Goal: Information Seeking & Learning: Compare options

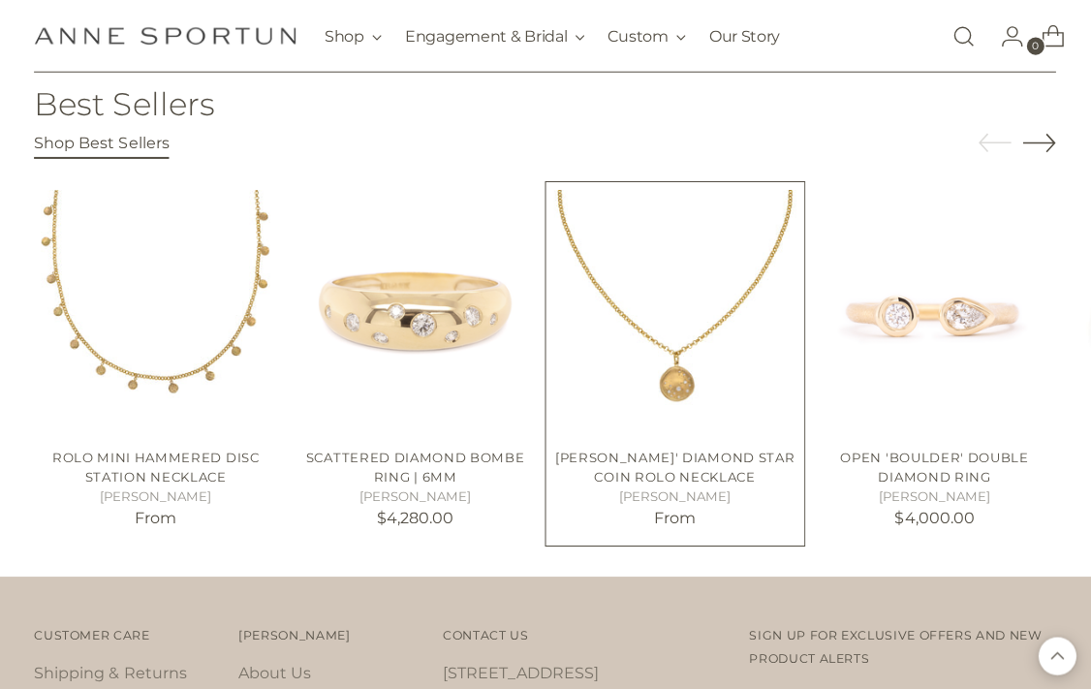
scroll to position [2724, 0]
click at [633, 271] on img "Luna' Diamond Star Coin Rolo Necklace" at bounding box center [675, 310] width 242 height 242
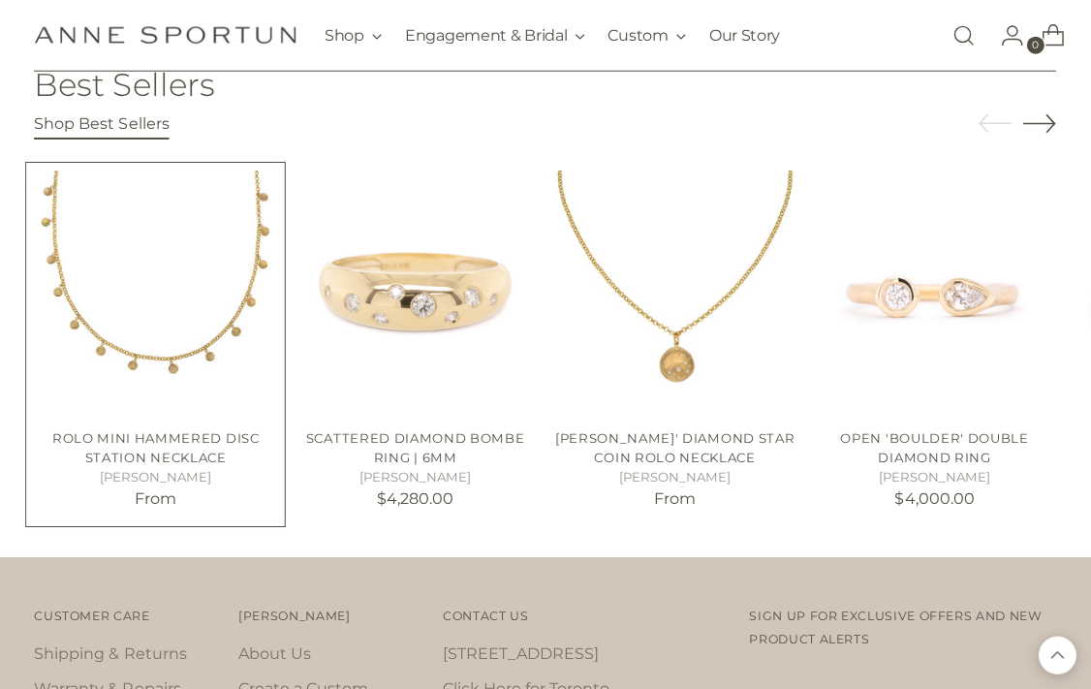
click at [108, 306] on img "Rolo Mini Hammered Disc Station Necklace" at bounding box center [157, 293] width 242 height 242
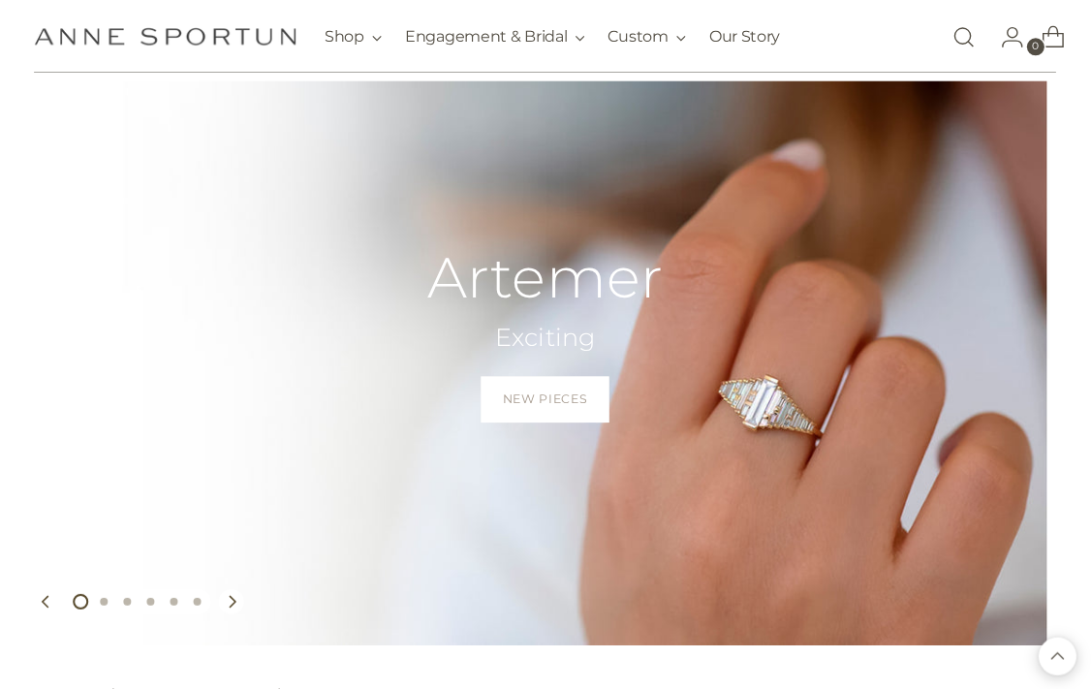
scroll to position [0, 0]
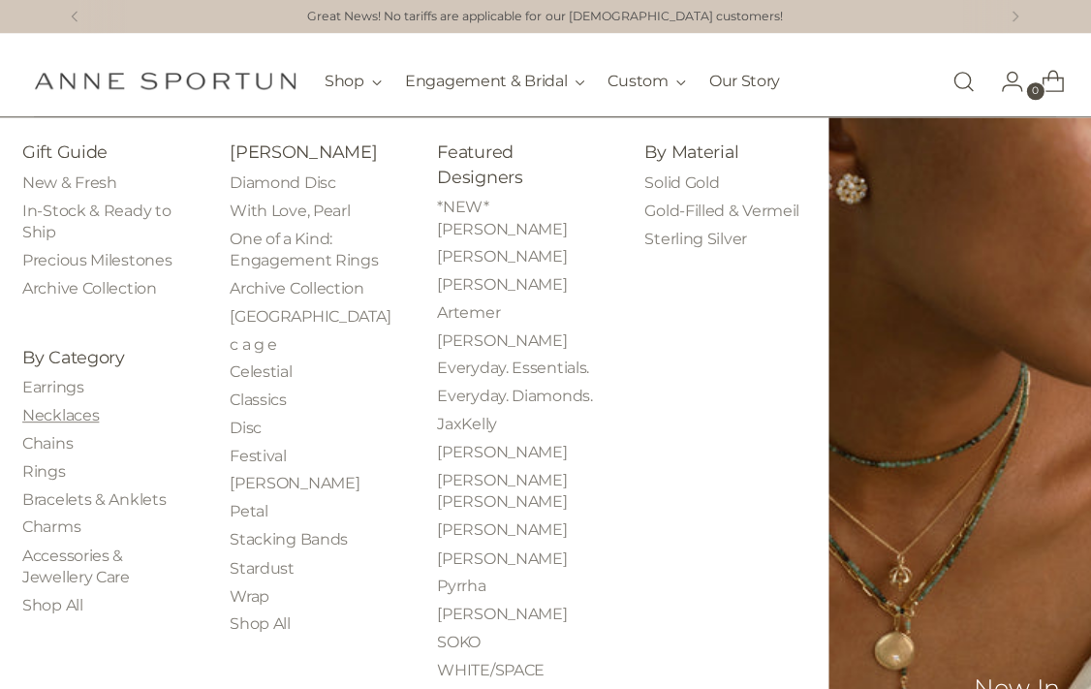
click at [50, 419] on link "Necklaces" at bounding box center [62, 414] width 77 height 18
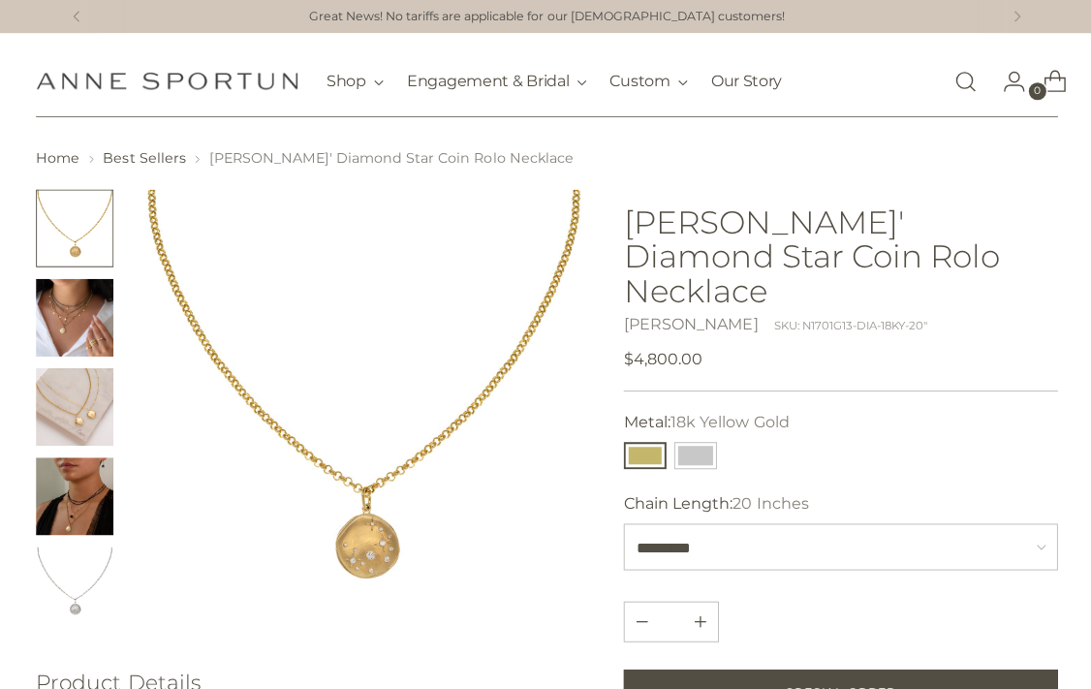
click at [74, 405] on img "Change image to image 3" at bounding box center [75, 406] width 78 height 78
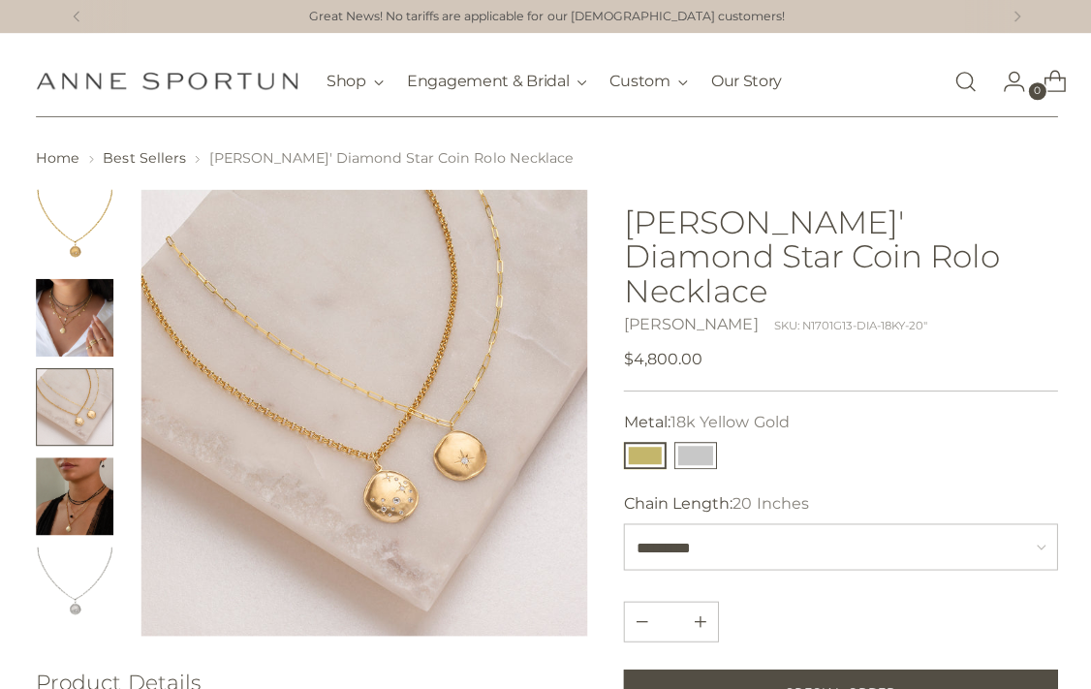
click at [693, 441] on button "14k White Gold" at bounding box center [694, 454] width 43 height 27
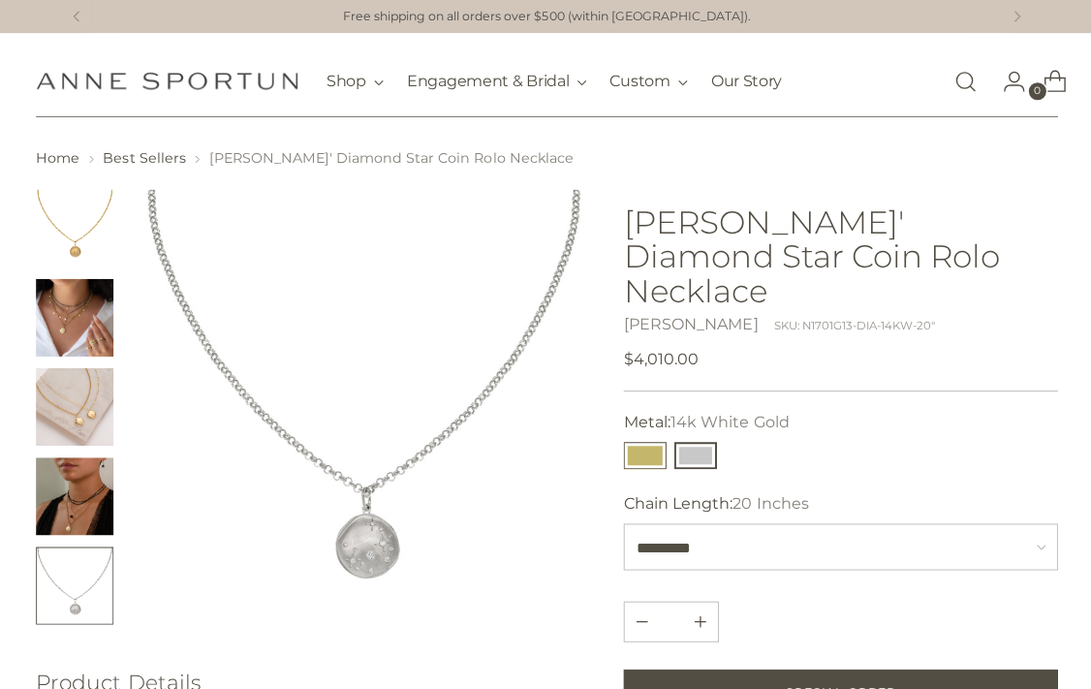
click at [645, 441] on button "18k Yellow Gold" at bounding box center [643, 454] width 43 height 27
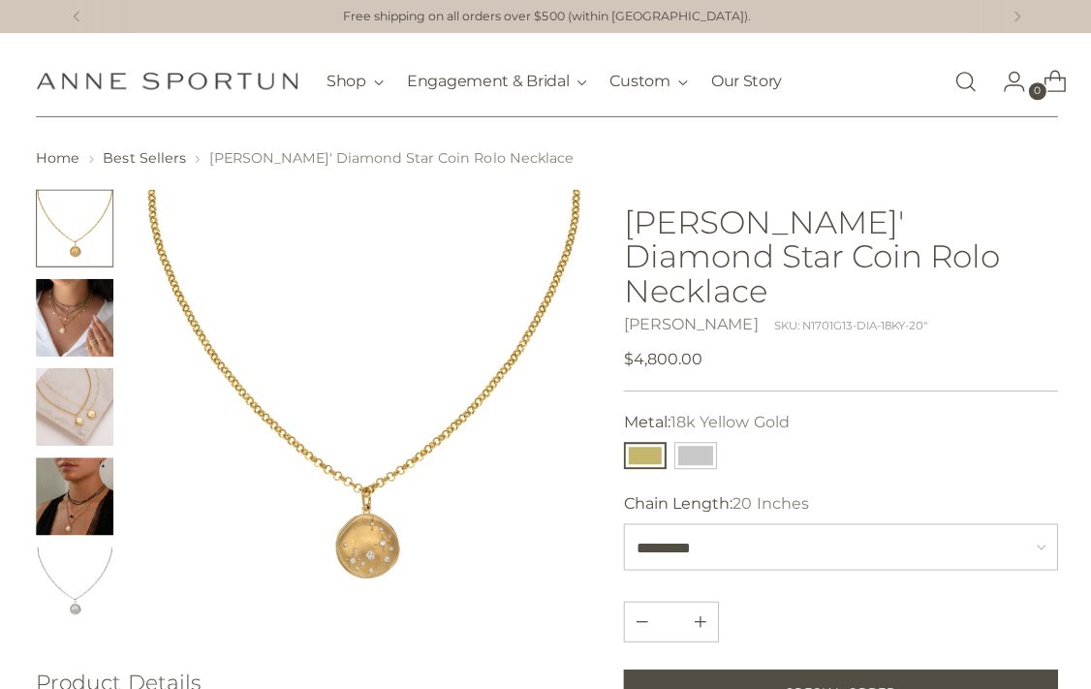
click at [78, 502] on img "Change image to image 4" at bounding box center [75, 495] width 78 height 78
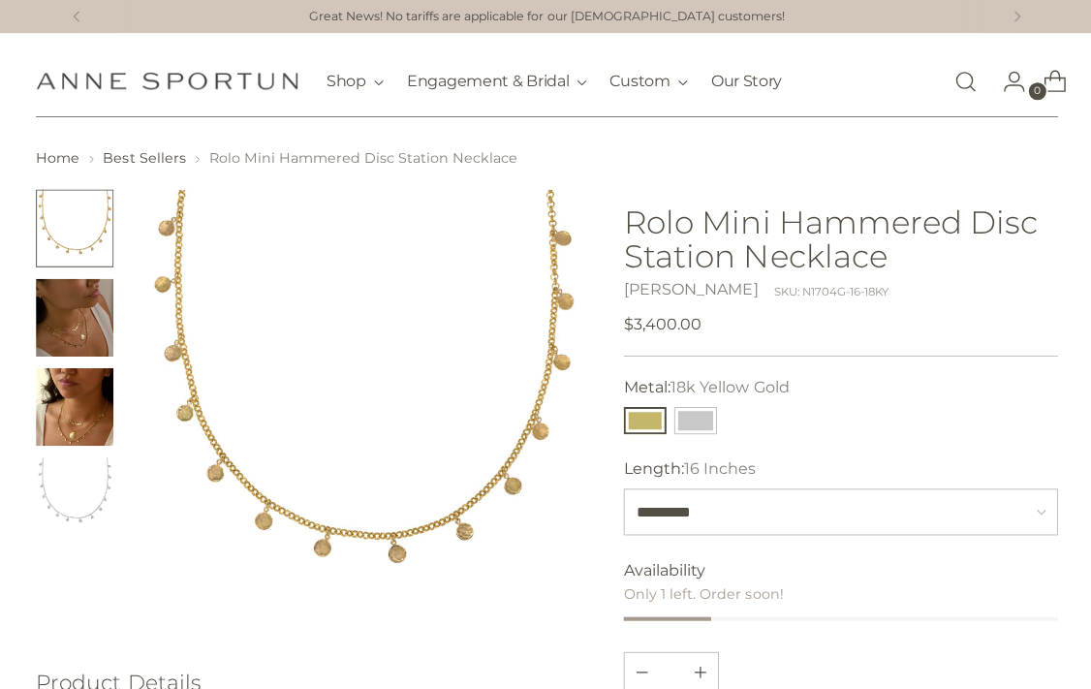
click at [68, 320] on img "Change image to image 2" at bounding box center [75, 317] width 78 height 78
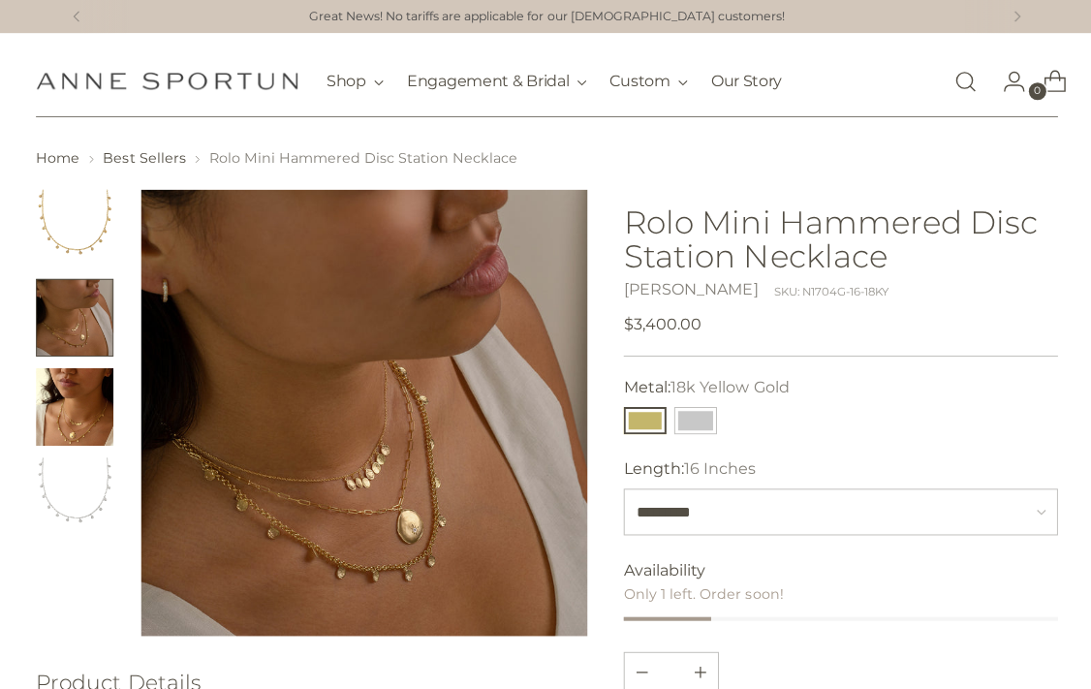
click at [69, 406] on img "Change image to image 3" at bounding box center [75, 406] width 78 height 78
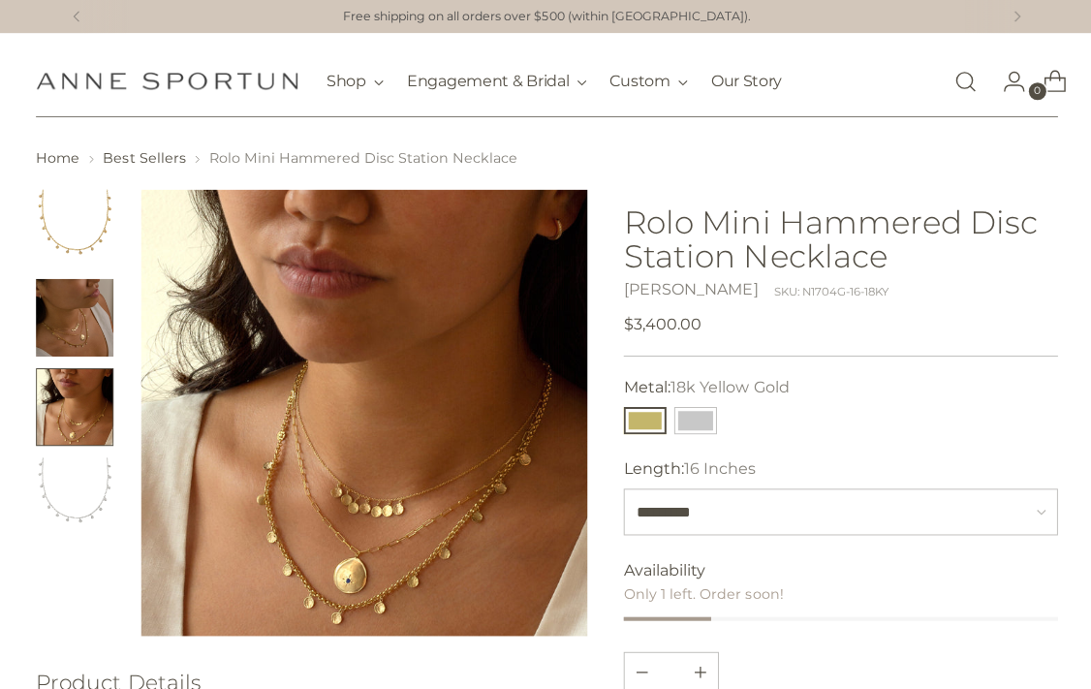
click at [63, 321] on img "Change image to image 2" at bounding box center [75, 317] width 78 height 78
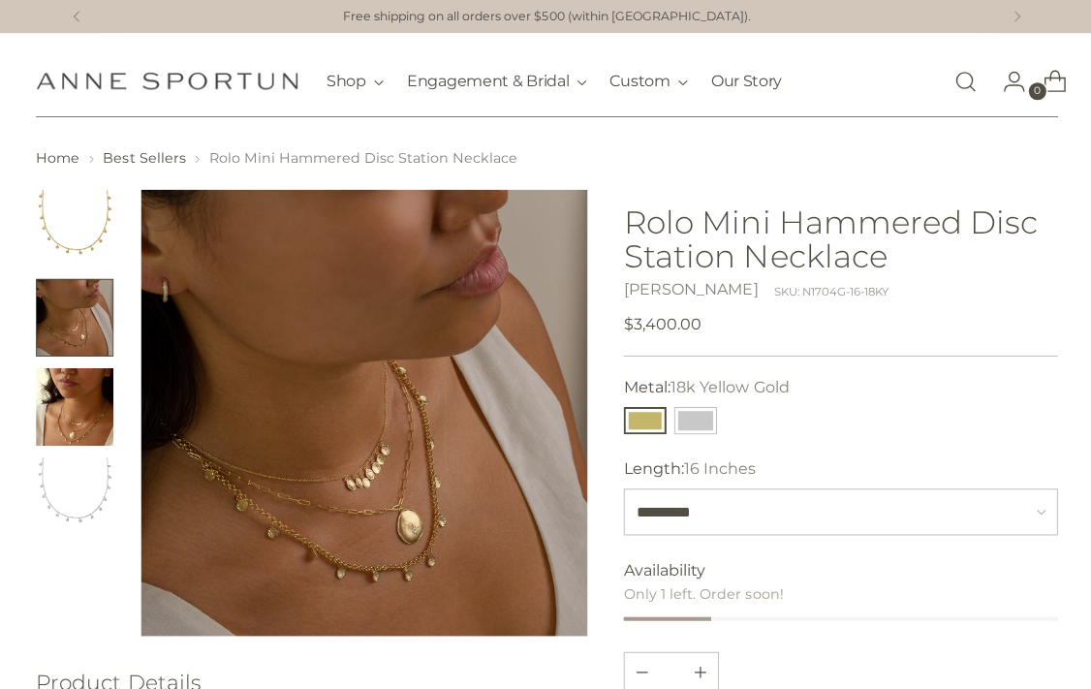
click at [71, 406] on img "Change image to image 3" at bounding box center [75, 406] width 78 height 78
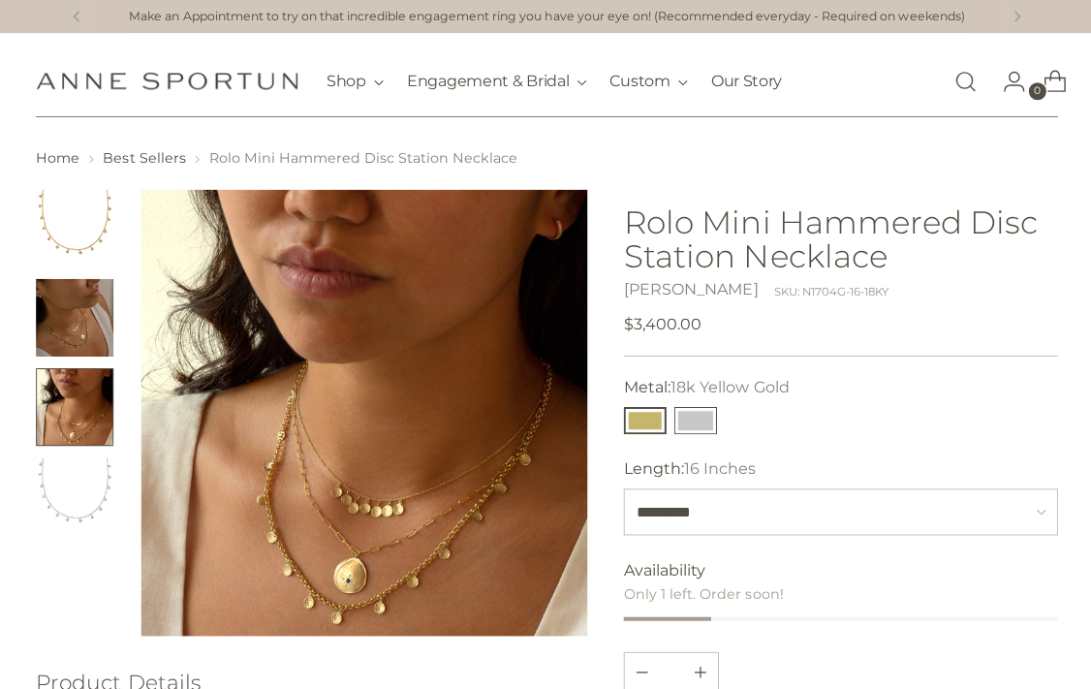
click at [690, 416] on button "14k White Gold" at bounding box center [694, 419] width 43 height 27
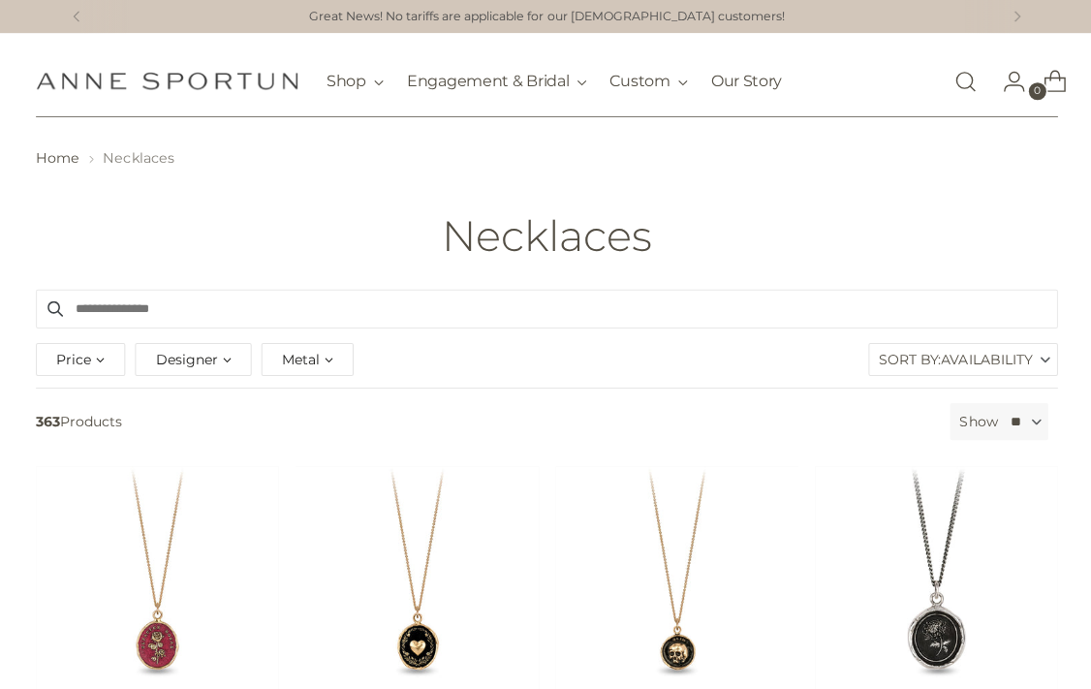
click at [187, 358] on span "Designer" at bounding box center [186, 358] width 62 height 21
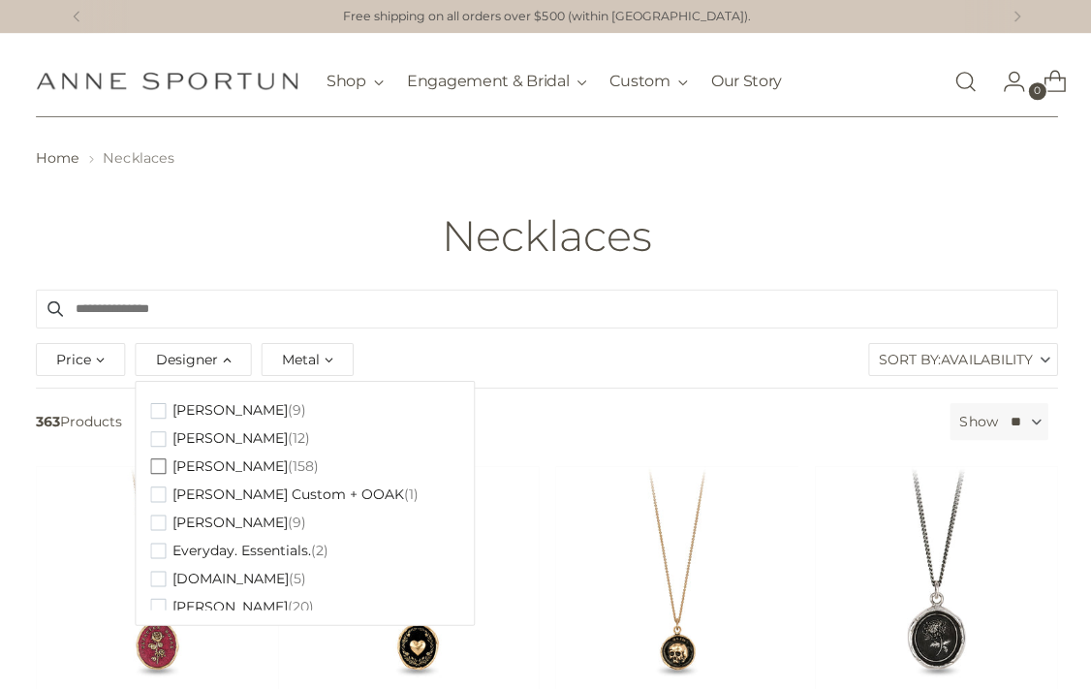
click at [153, 460] on span "button" at bounding box center [158, 465] width 16 height 16
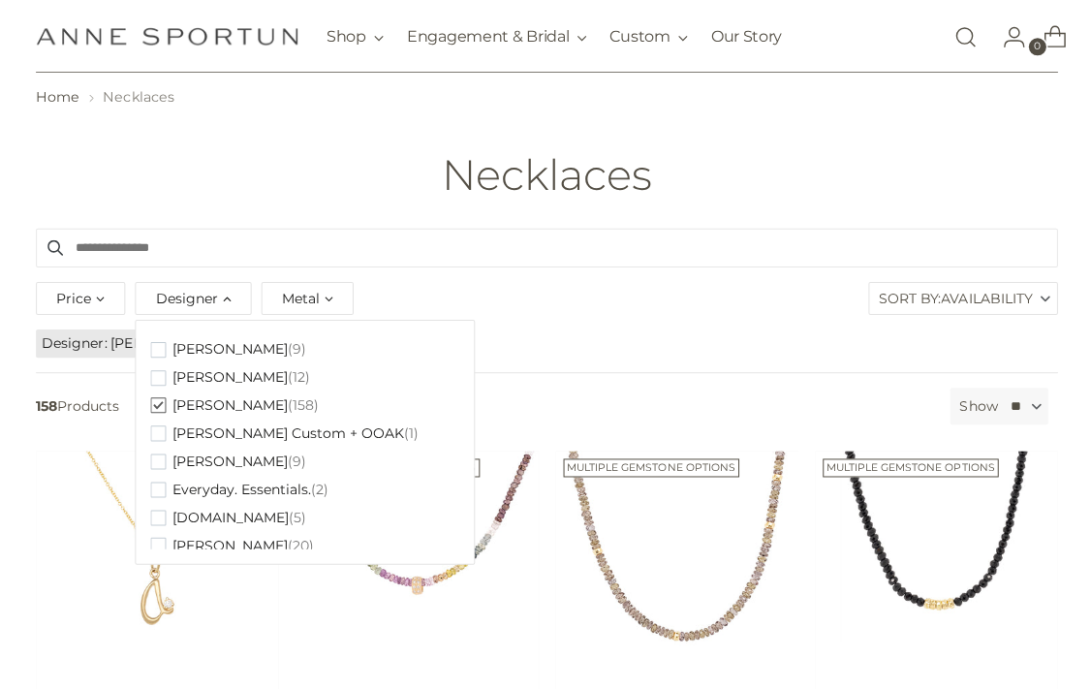
click at [74, 176] on div "Necklaces" at bounding box center [545, 174] width 1091 height 47
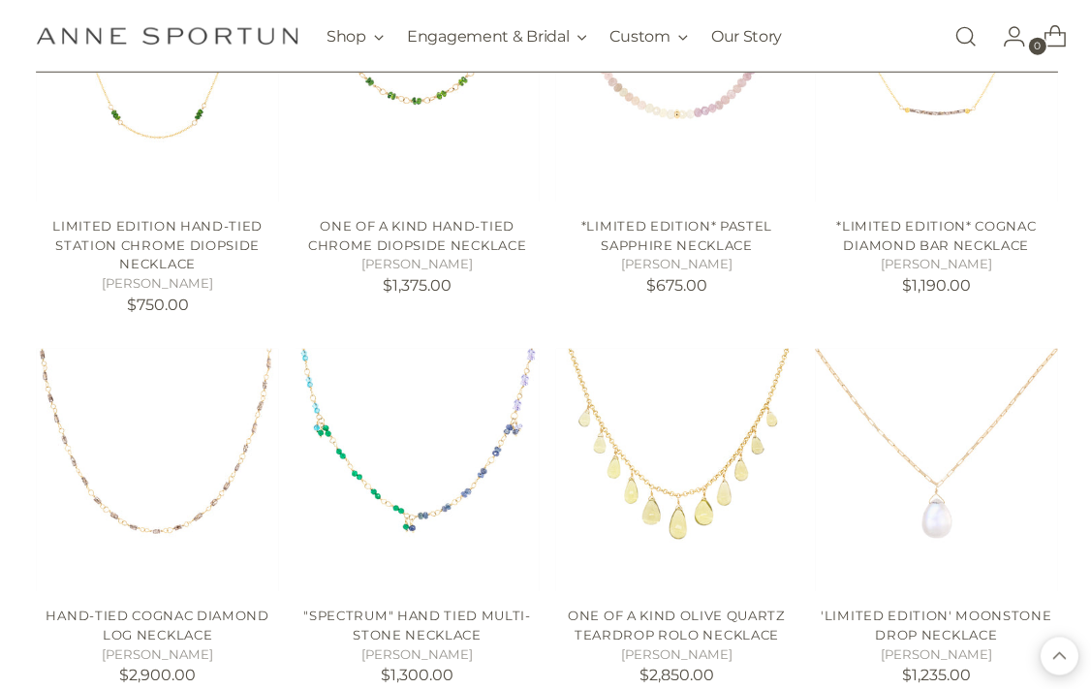
scroll to position [923, 0]
click at [94, 418] on img "Hand-Tied Cognac Diamond Log Necklace" at bounding box center [157, 468] width 242 height 242
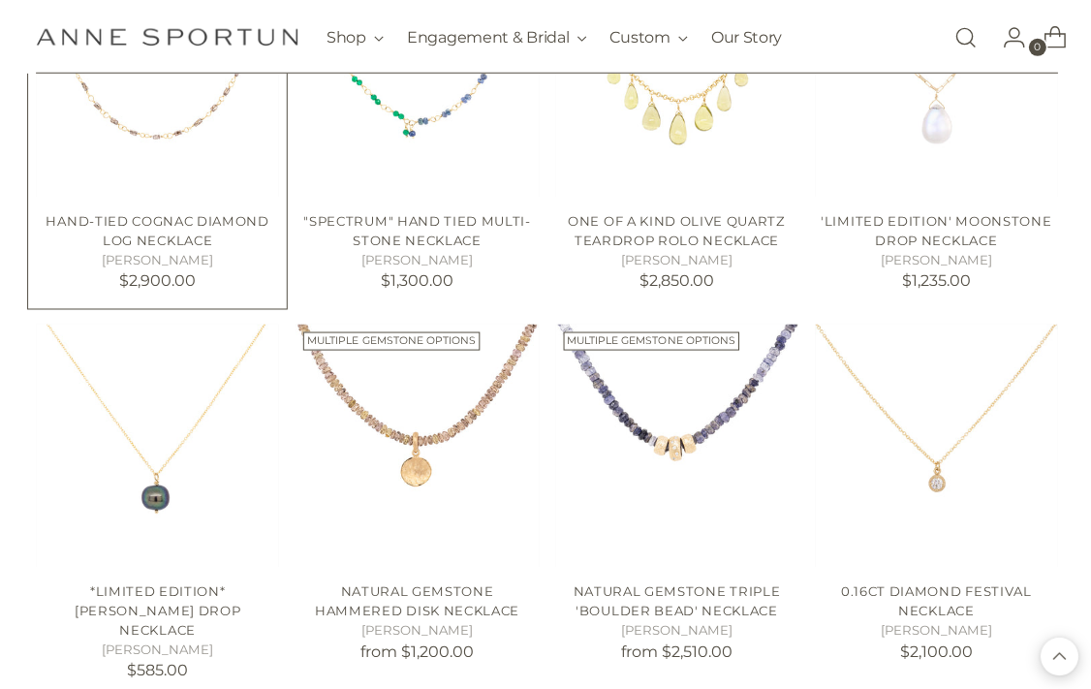
scroll to position [1316, 0]
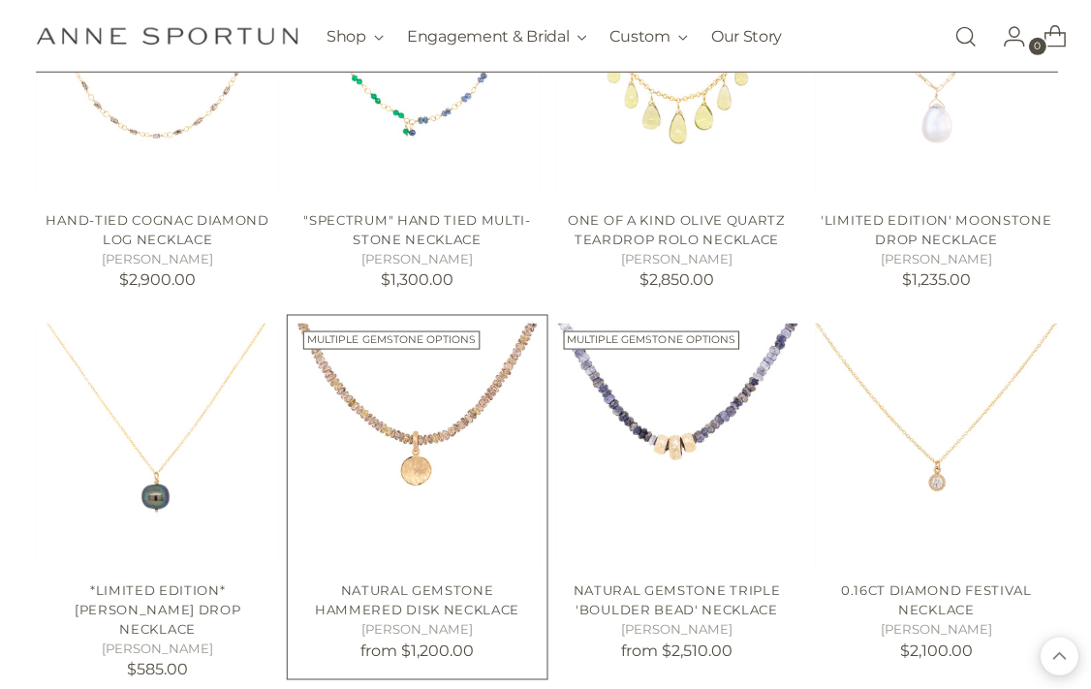
click at [357, 409] on img "Natural Gemstone Hammered Disk Necklace" at bounding box center [416, 444] width 242 height 242
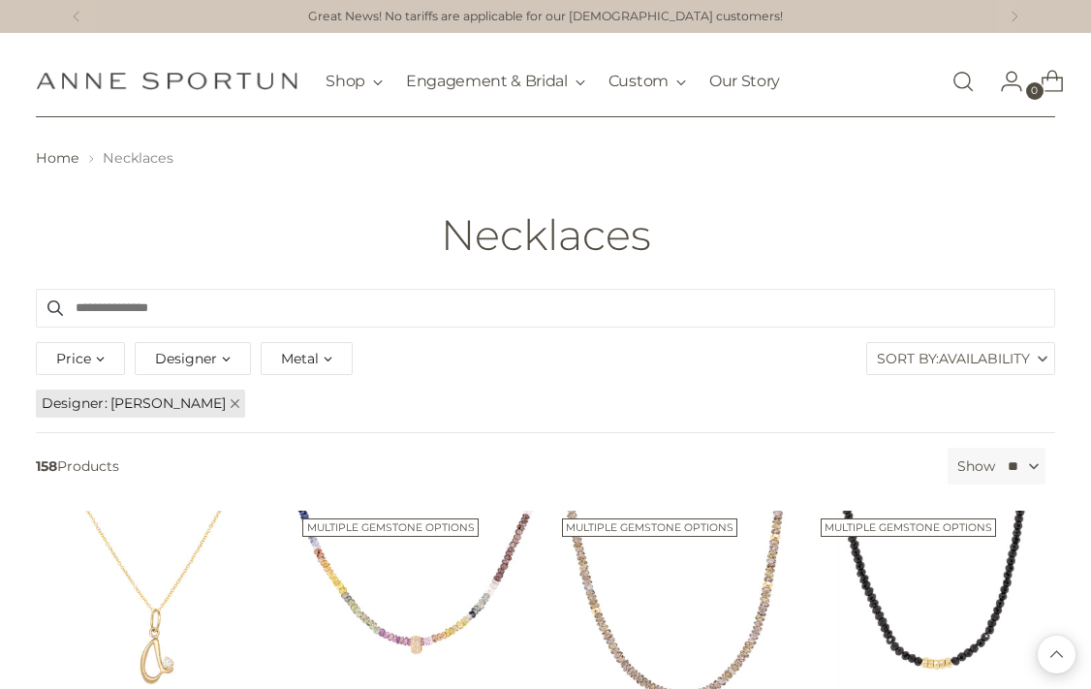
scroll to position [1337, 0]
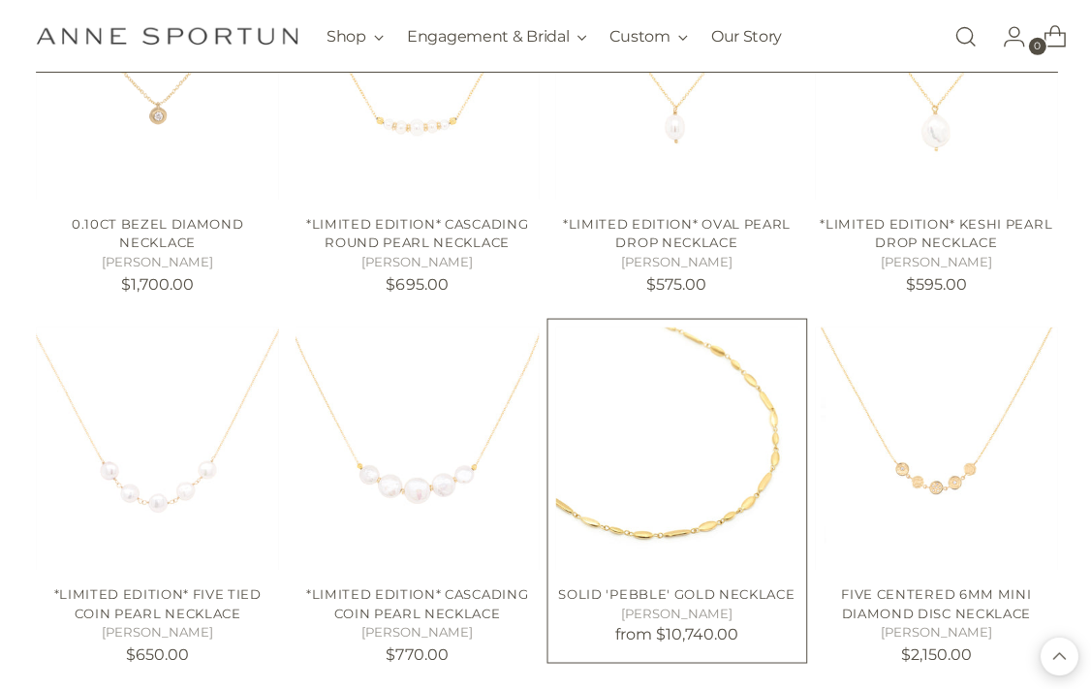
scroll to position [2071, 0]
click at [732, 471] on img "Solid 'Pebble' Gold Necklace" at bounding box center [675, 448] width 242 height 242
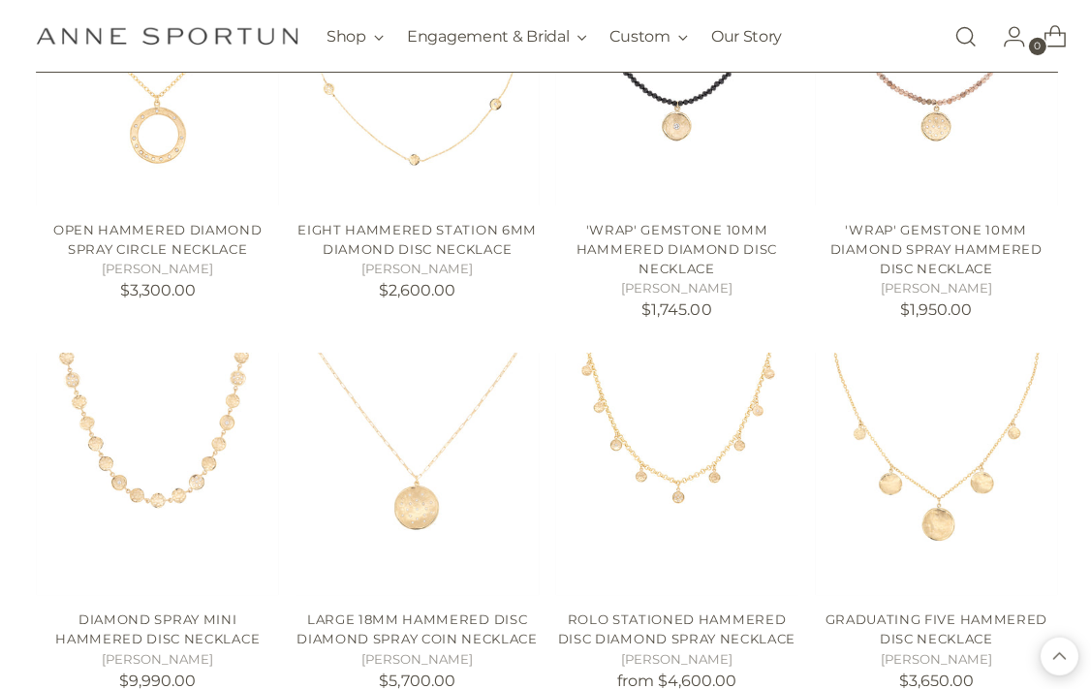
scroll to position [2803, 0]
click at [98, 381] on img "Diamond Spray Mini Hammered Disc Necklace" at bounding box center [157, 473] width 242 height 242
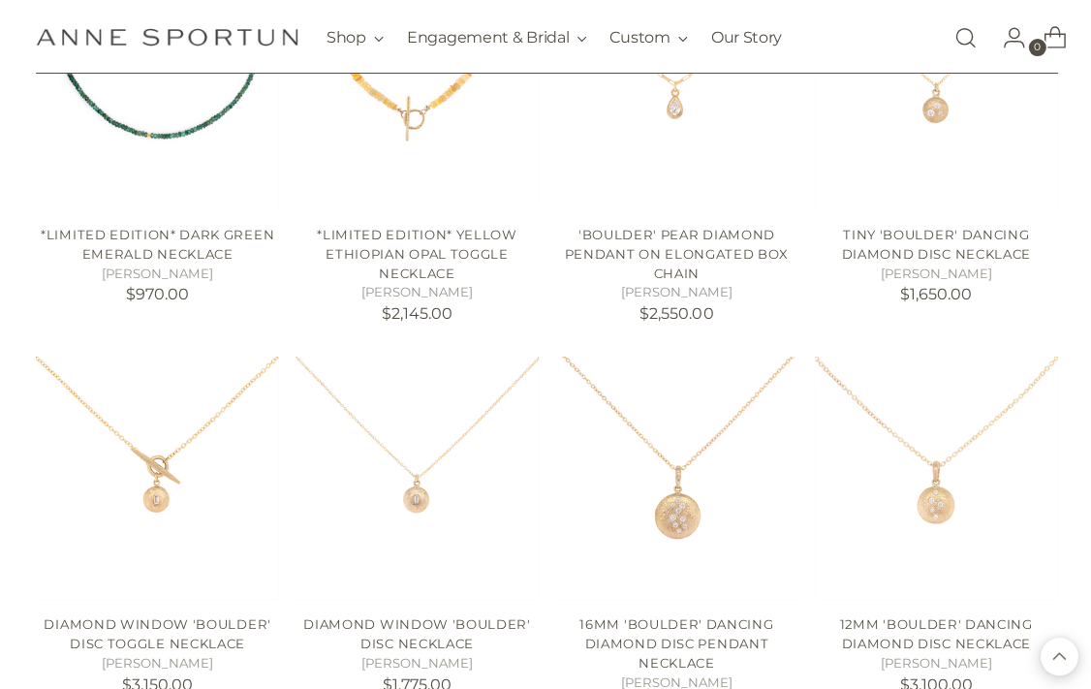
scroll to position [4317, 0]
click at [695, 436] on img "16mm 'Boulder' Dancing Diamond Disc Pendant Necklace" at bounding box center [675, 476] width 242 height 242
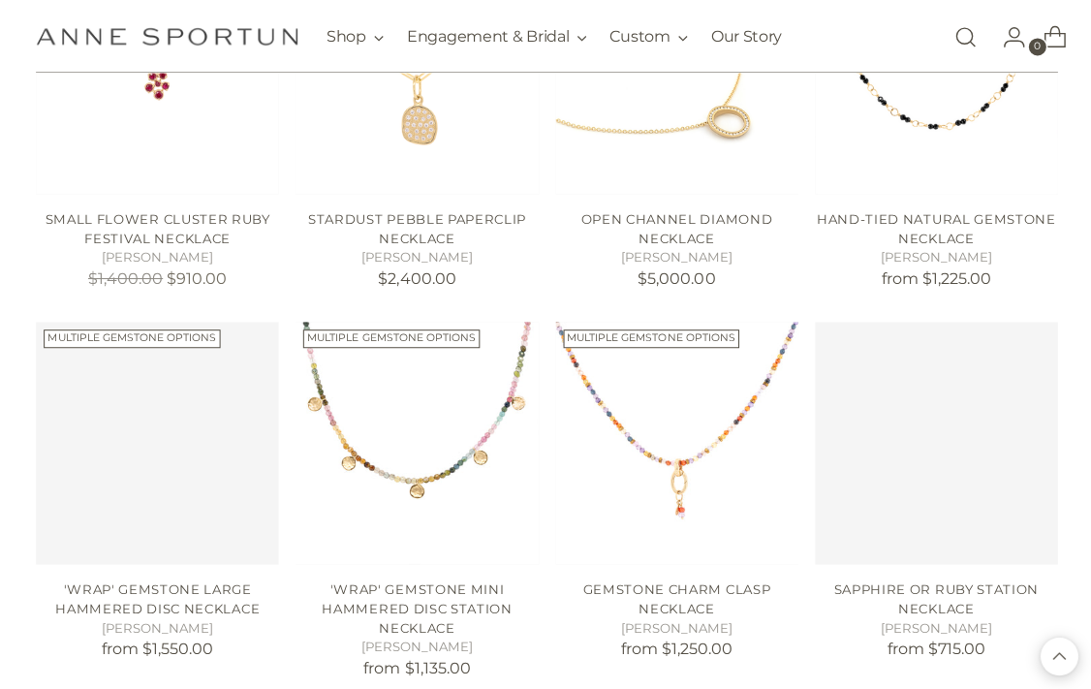
scroll to position [6996, 0]
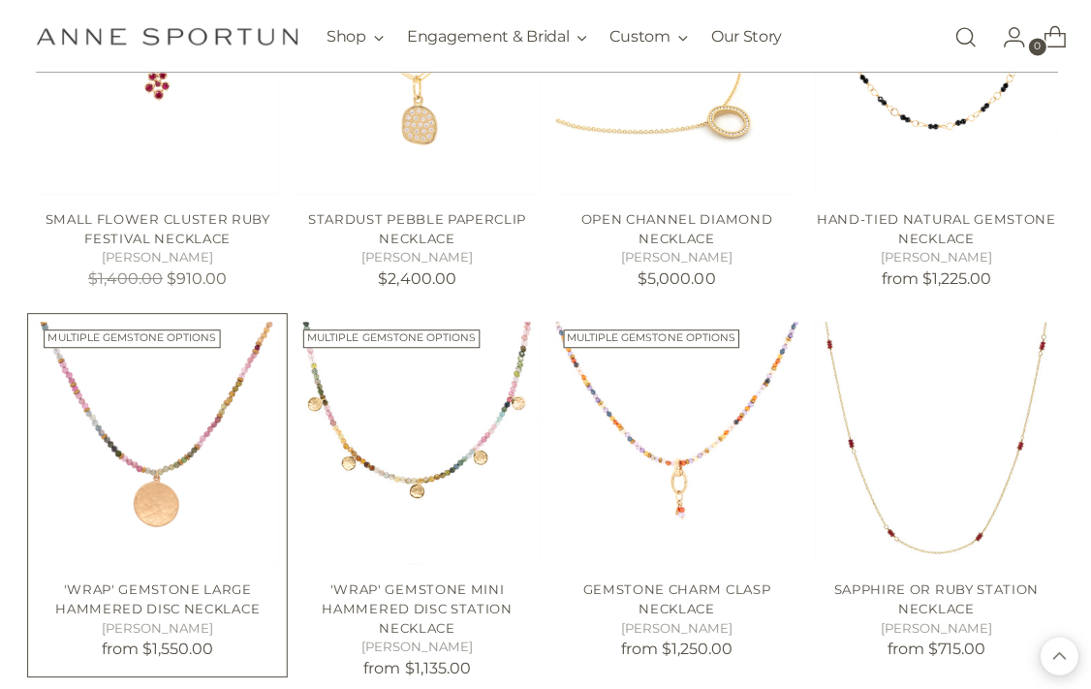
click at [126, 395] on img "'Wrap' Gemstone Large Hammered Disc Necklace" at bounding box center [157, 442] width 242 height 242
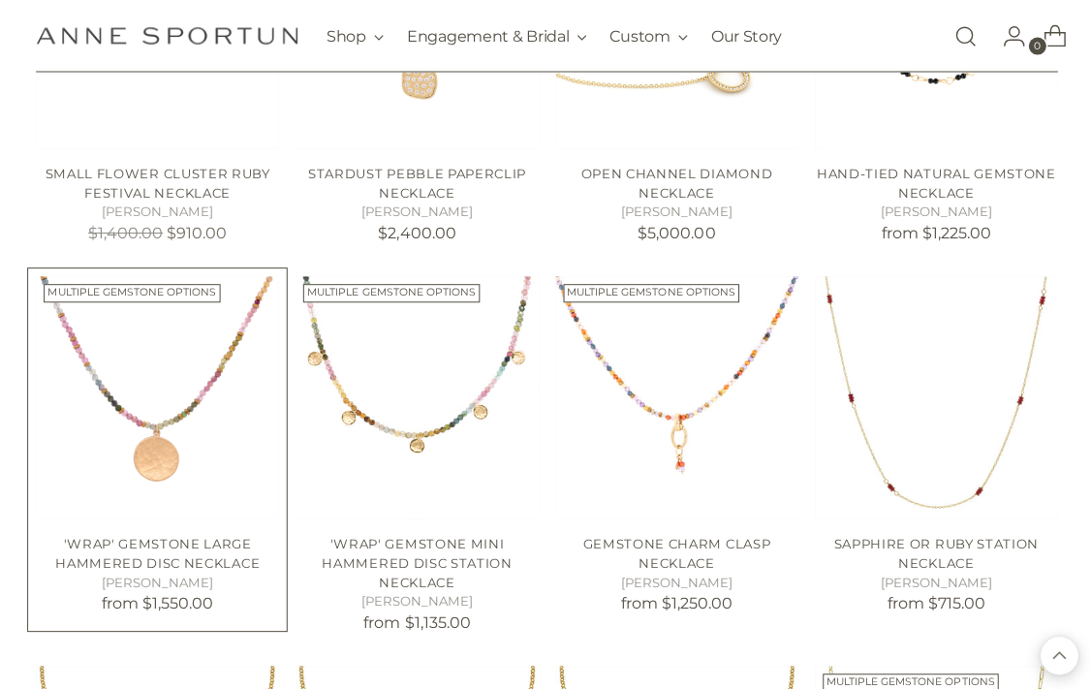
scroll to position [7042, 0]
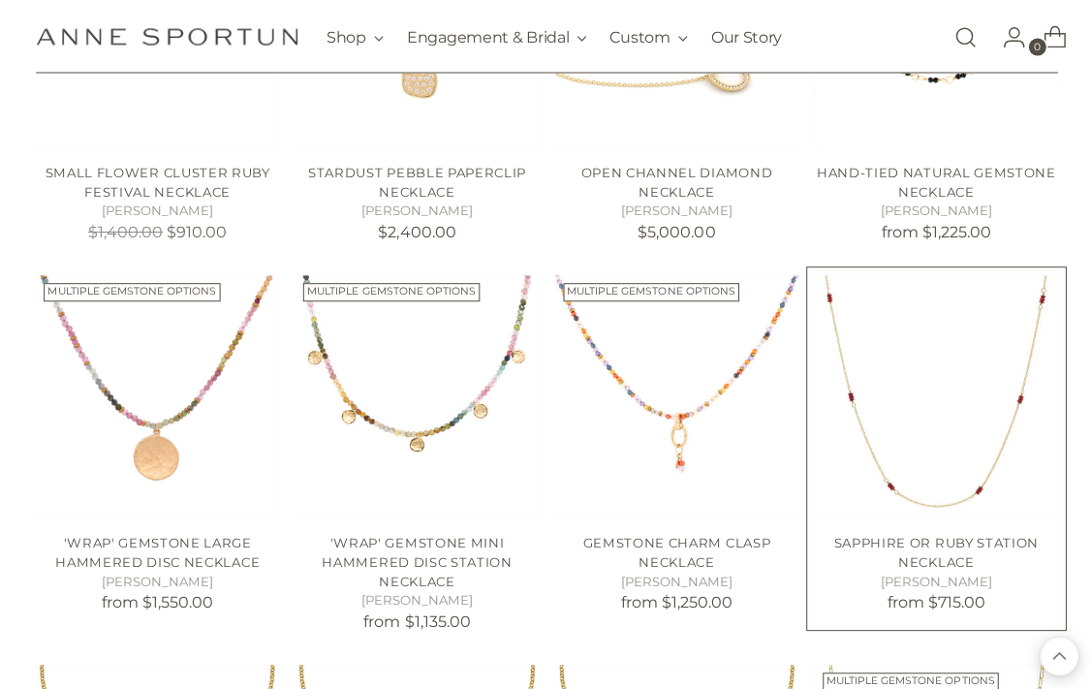
click at [1006, 394] on img "Sapphire or Ruby Station Necklace" at bounding box center [934, 395] width 242 height 242
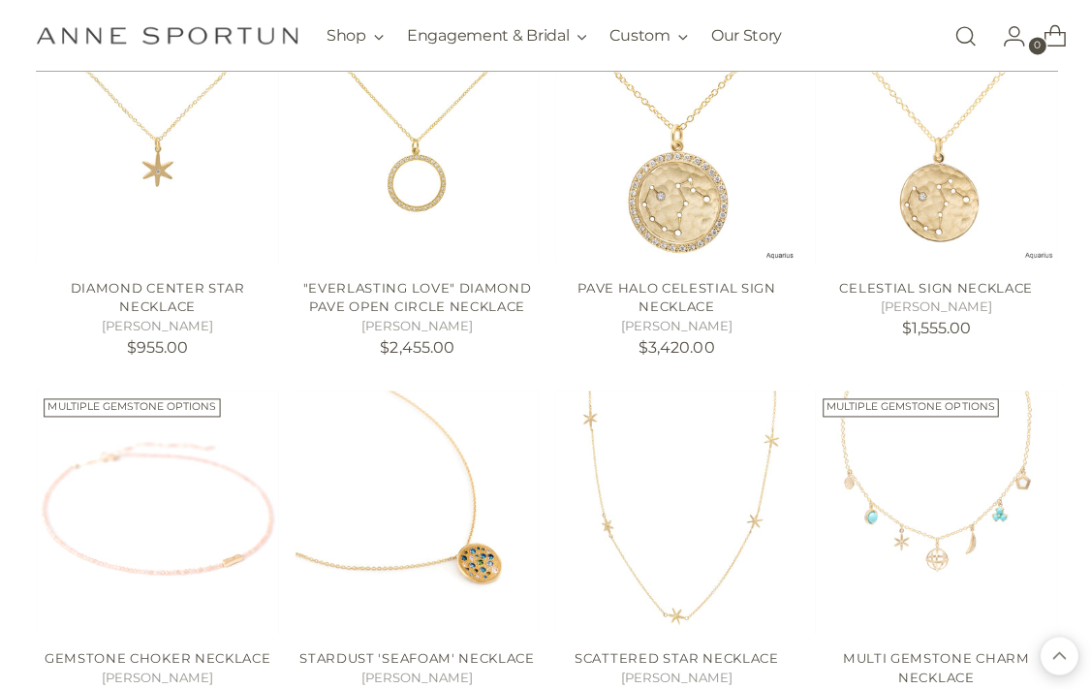
scroll to position [9903, 0]
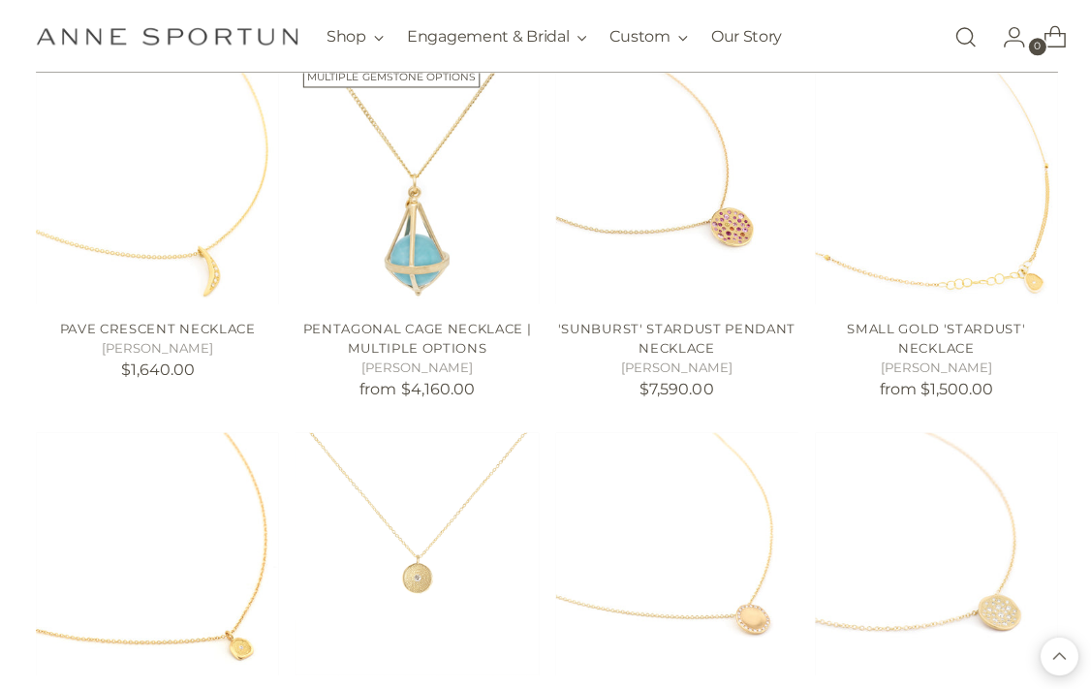
scroll to position [10598, 0]
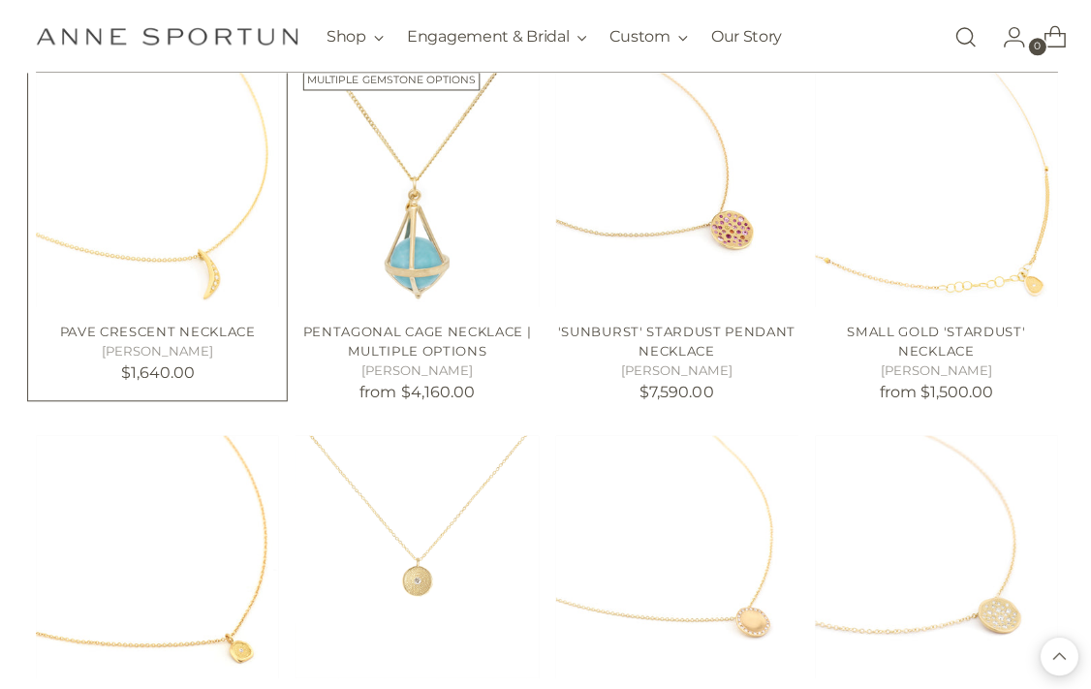
click at [130, 126] on img "Pave Crescent Necklace" at bounding box center [157, 185] width 242 height 242
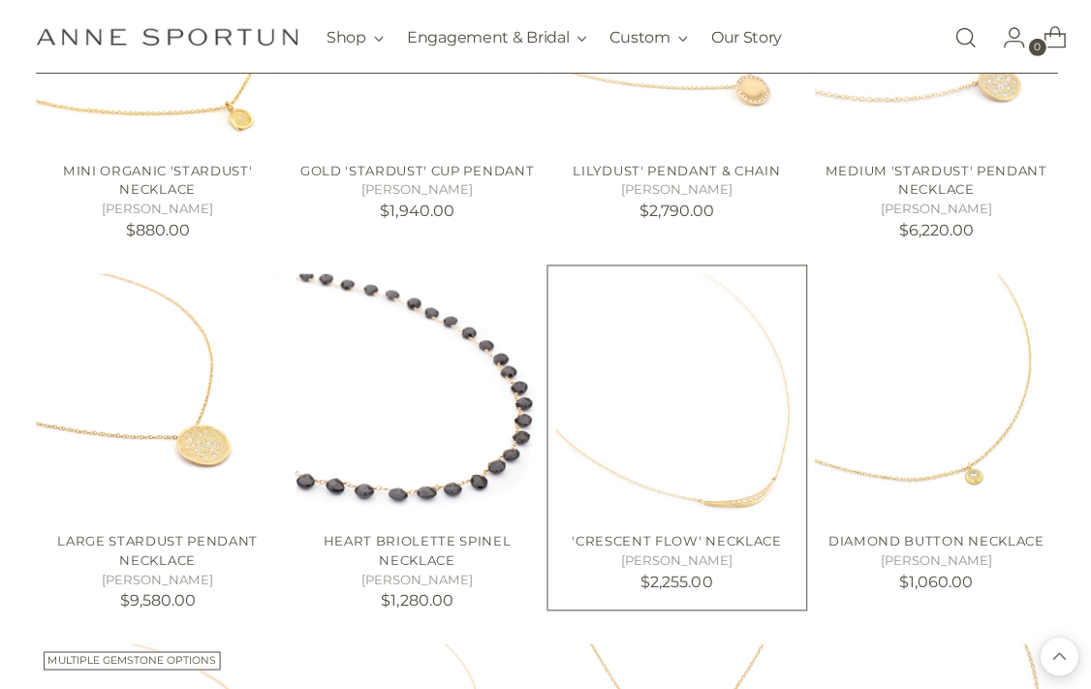
scroll to position [11129, 0]
click at [757, 400] on img "'Crescent Flow' Necklace" at bounding box center [675, 393] width 242 height 242
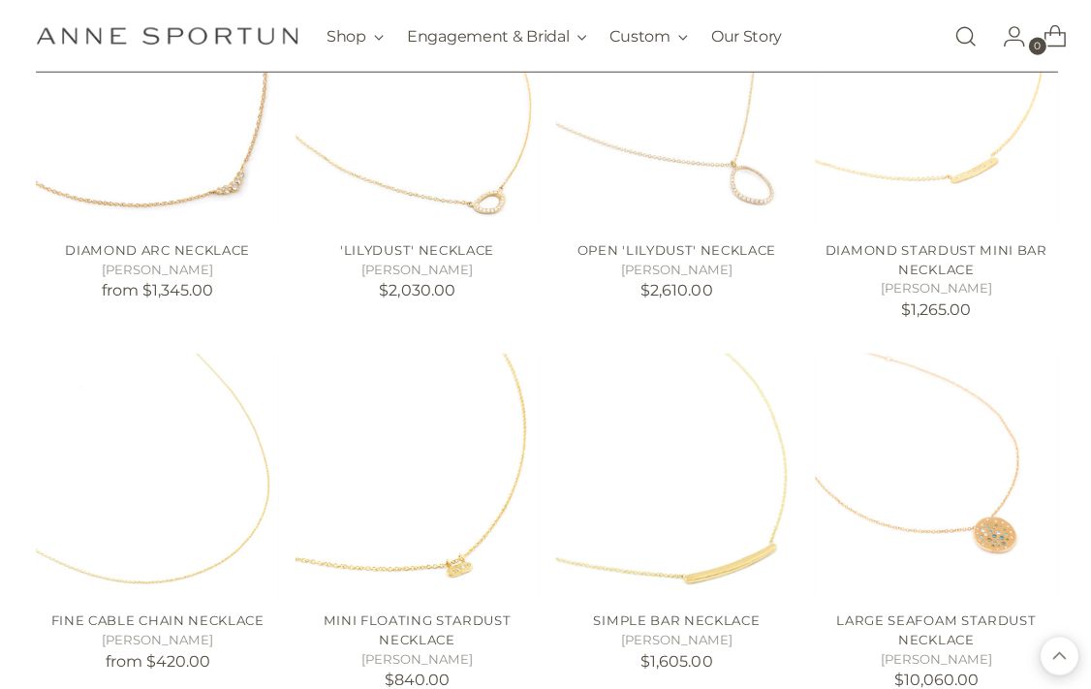
scroll to position [12158, 0]
click at [747, 463] on img "Simple Bar Necklace" at bounding box center [675, 473] width 242 height 242
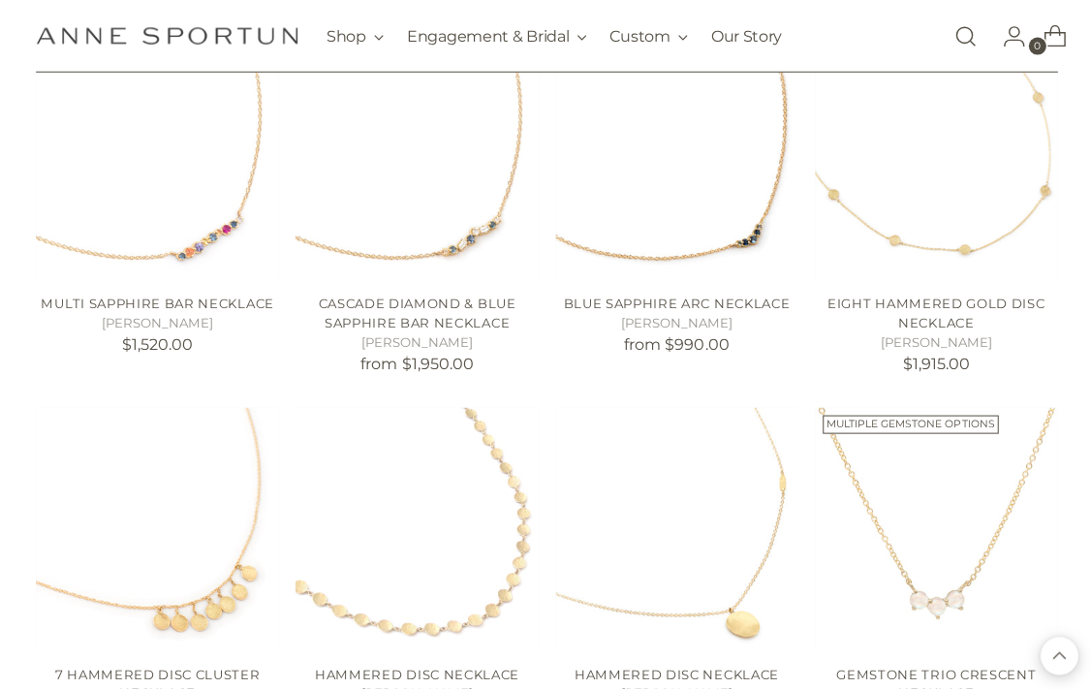
scroll to position [13582, 0]
click at [745, 495] on img "Hammered Disc Necklace" at bounding box center [675, 527] width 242 height 242
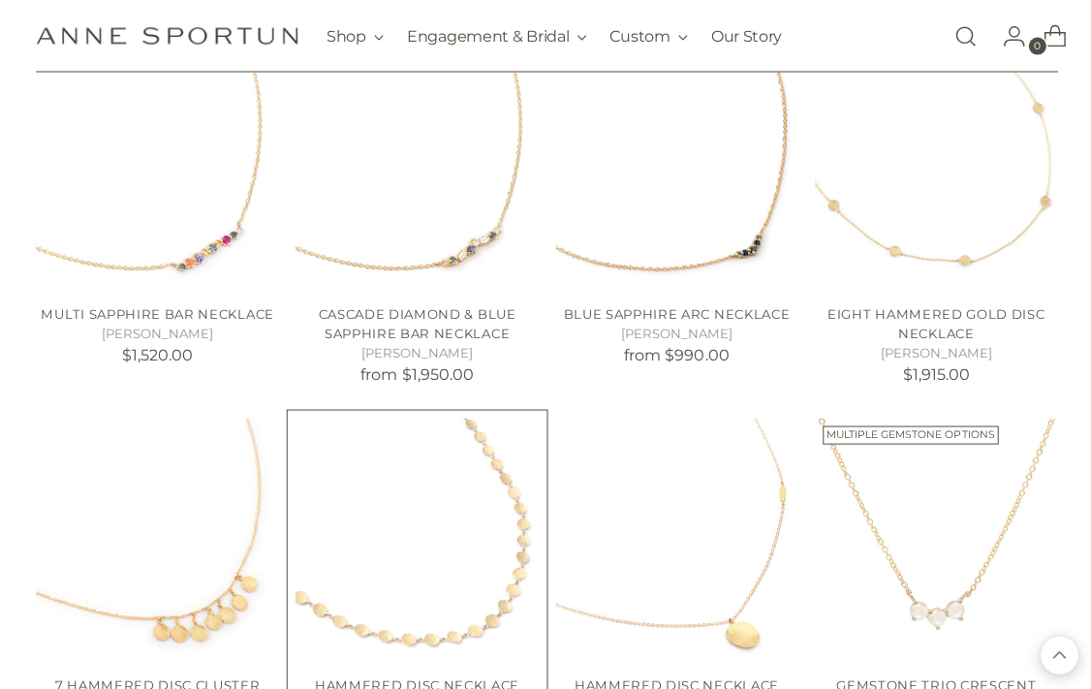
click at [363, 498] on img "Hammered Disc Necklace" at bounding box center [416, 539] width 242 height 242
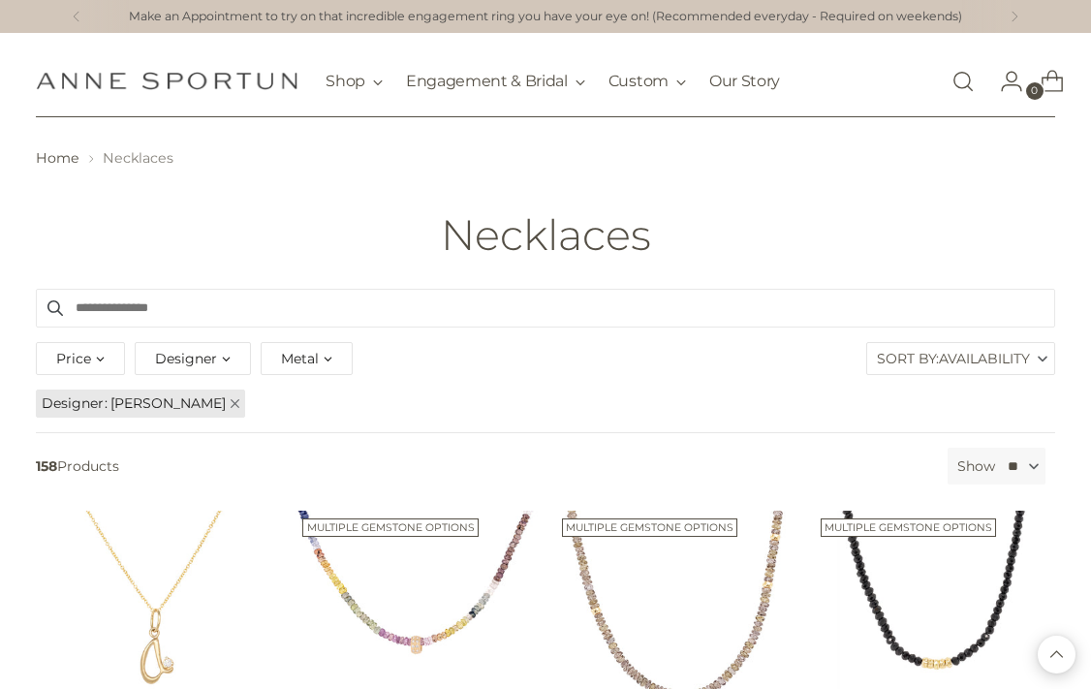
scroll to position [13533, 0]
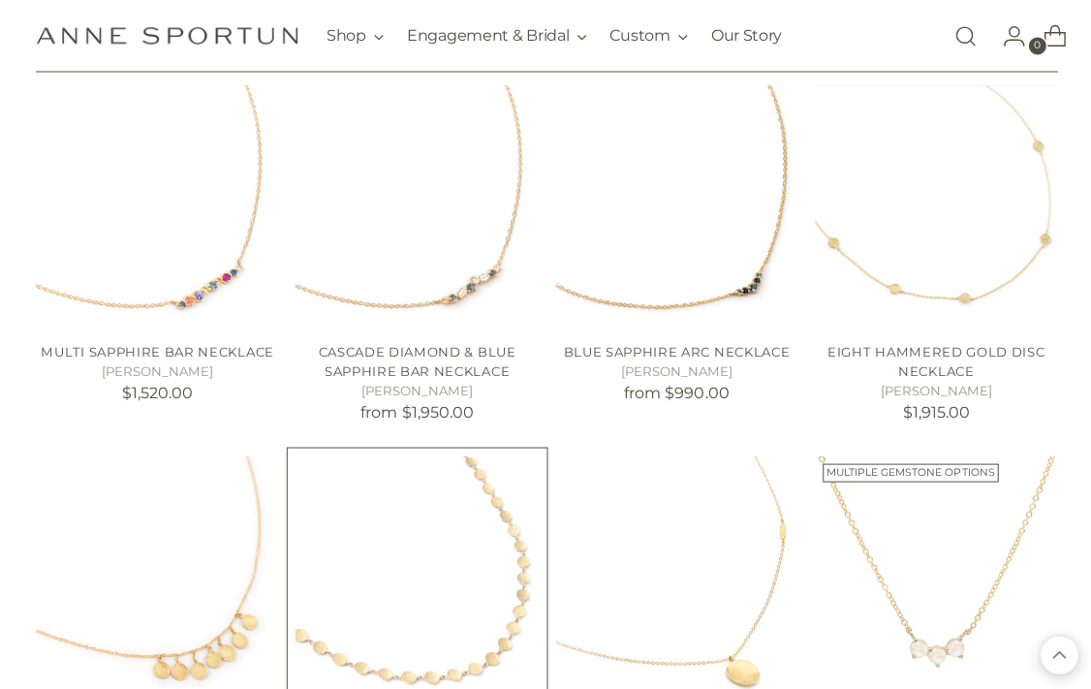
click at [377, 504] on img "Hammered Disc Necklace" at bounding box center [416, 576] width 242 height 242
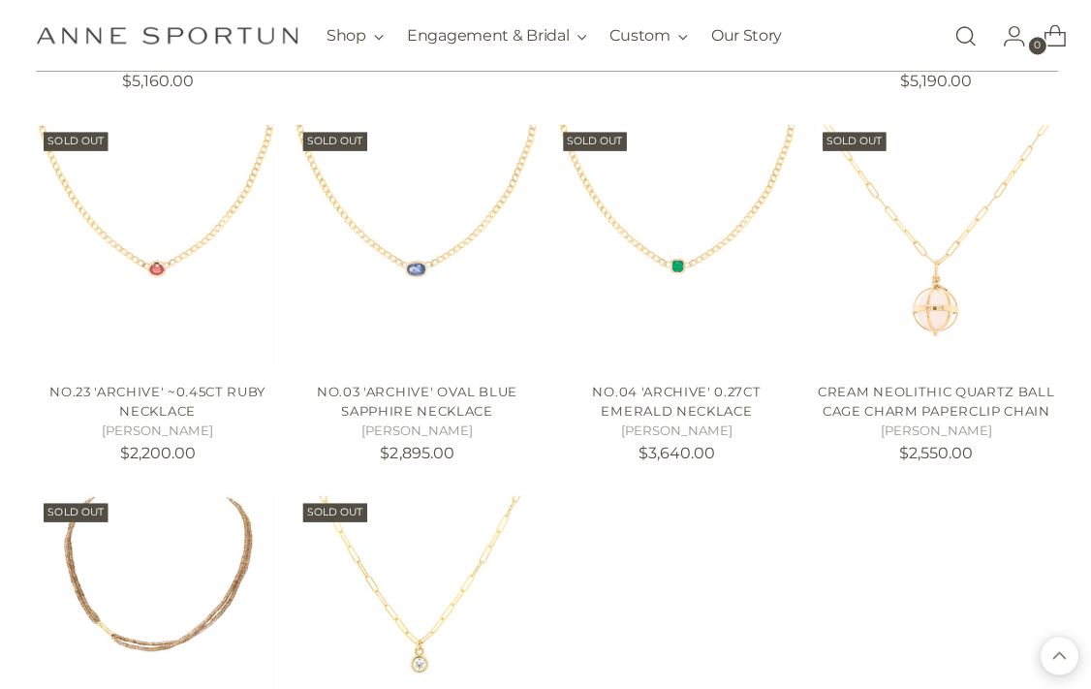
scroll to position [14603, 0]
click at [119, 494] on img at bounding box center [157, 615] width 242 height 242
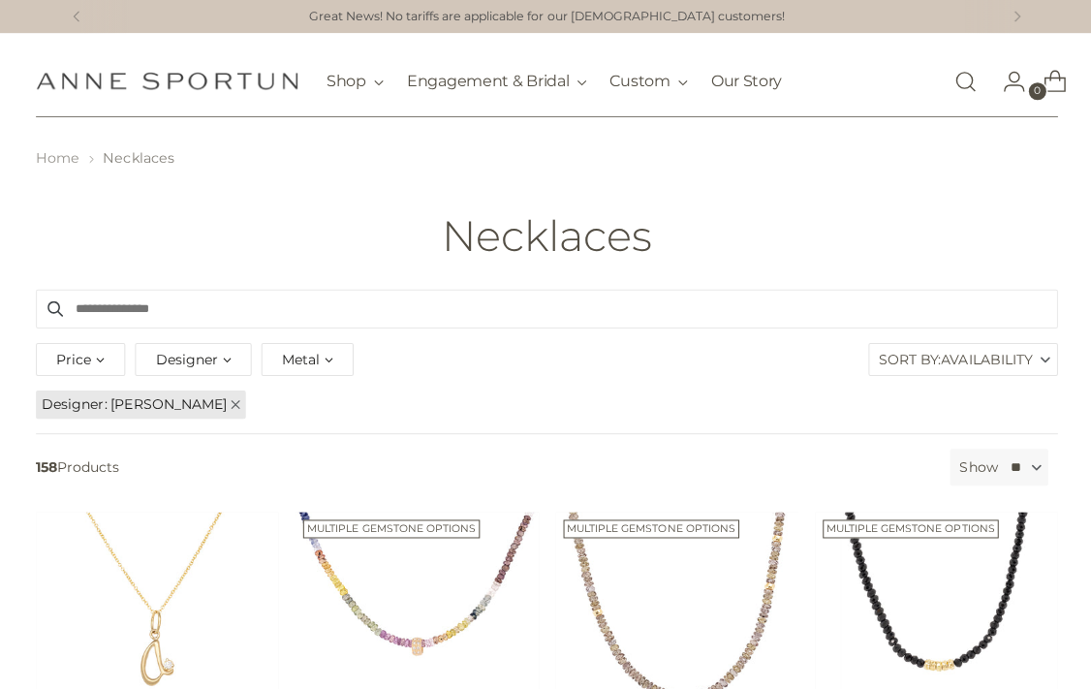
click at [56, 153] on link "Home" at bounding box center [58, 157] width 44 height 17
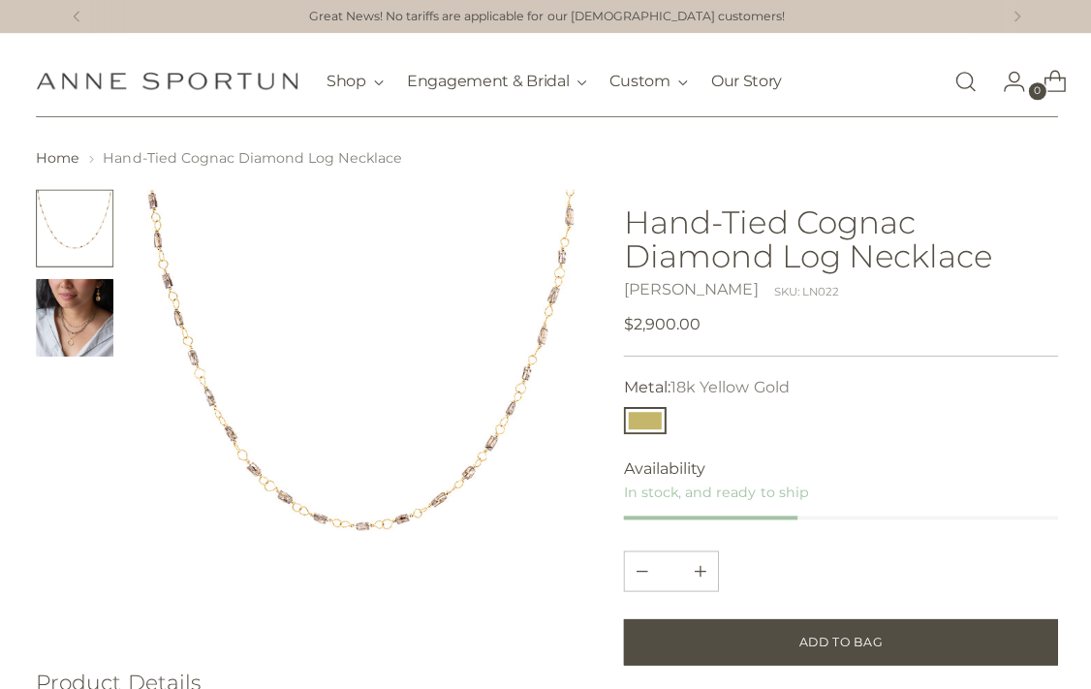
click at [70, 318] on img "Change image to image 2" at bounding box center [75, 317] width 78 height 78
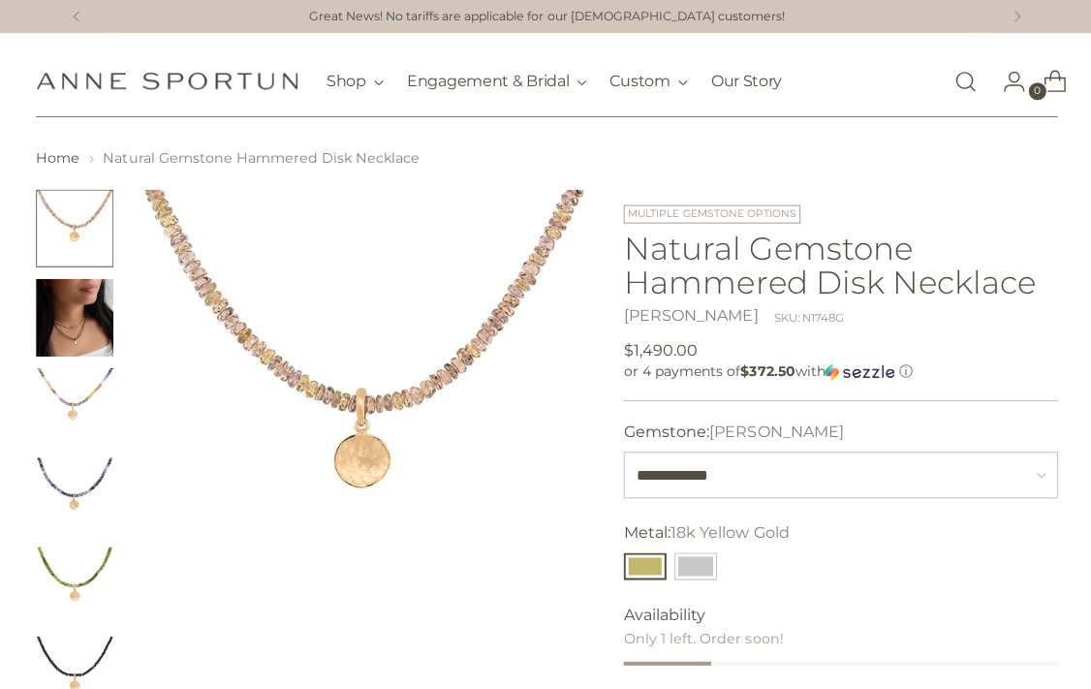
click at [60, 329] on img "Change image to image 2" at bounding box center [75, 317] width 78 height 78
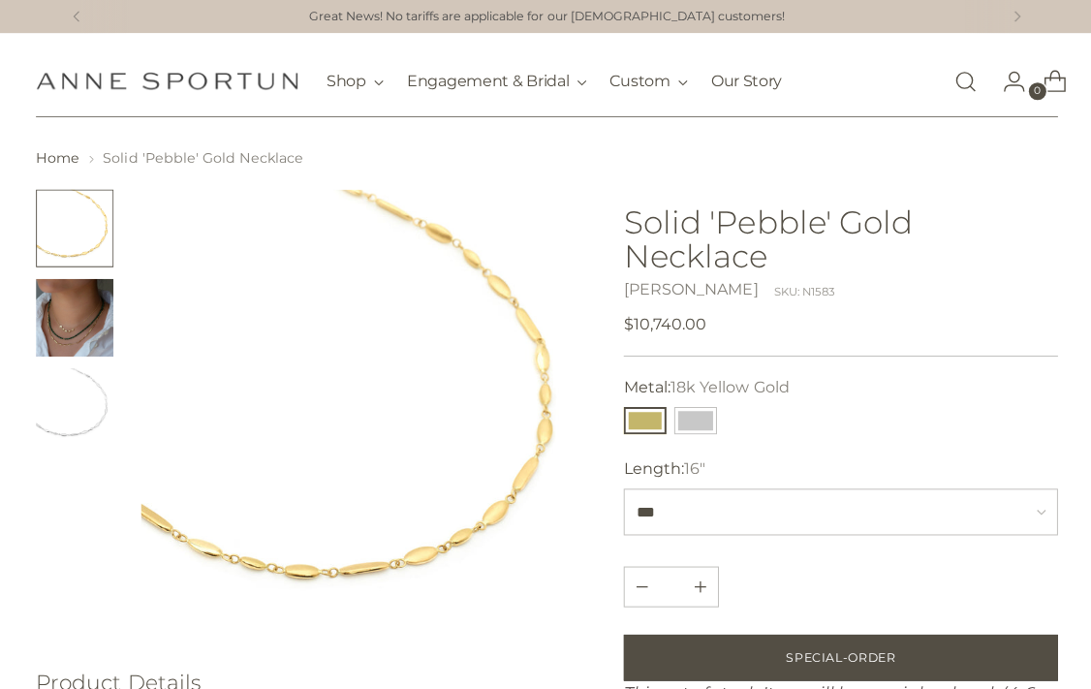
click at [68, 322] on img "Change image to image 2" at bounding box center [75, 317] width 78 height 78
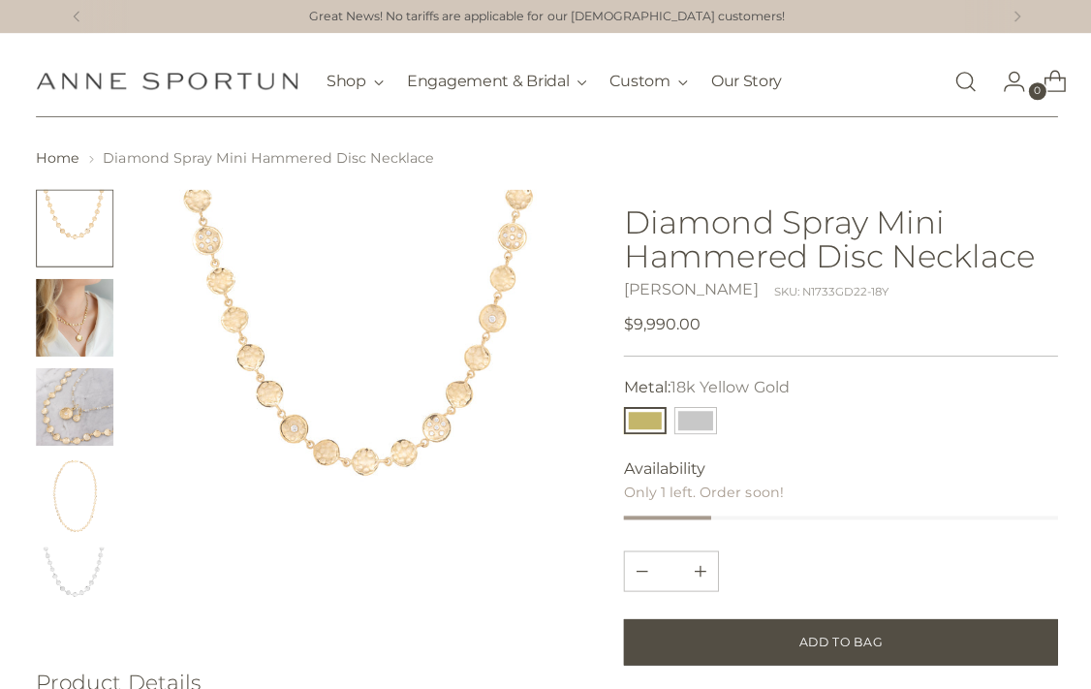
click at [67, 317] on img "Change image to image 2" at bounding box center [75, 317] width 78 height 78
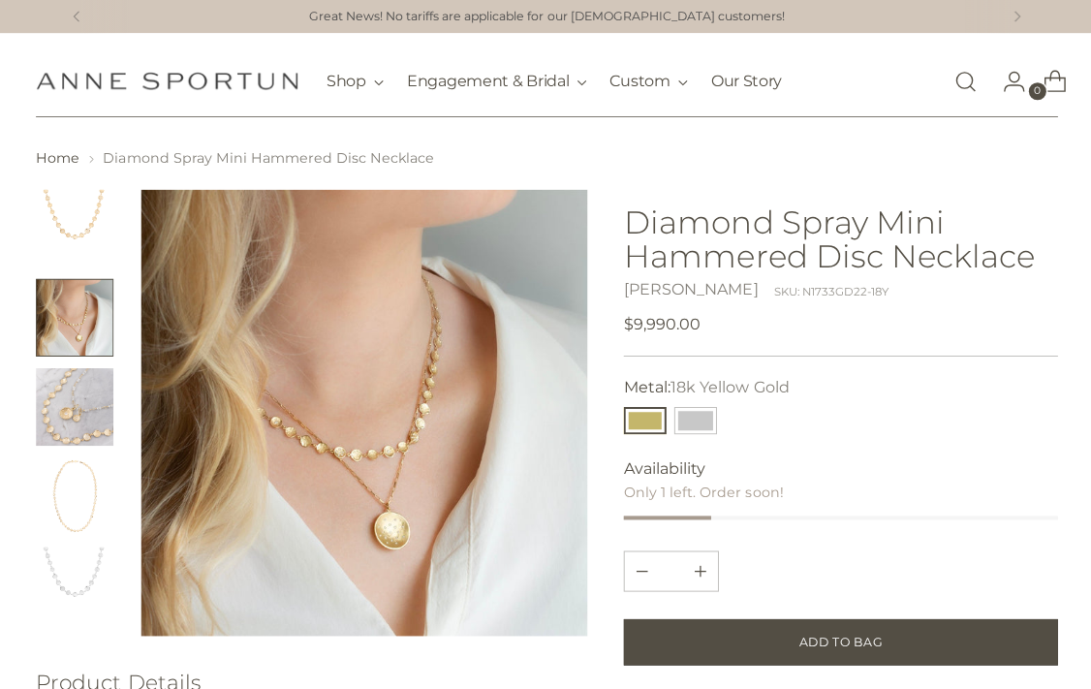
click at [72, 390] on img "Change image to image 3" at bounding box center [75, 406] width 78 height 78
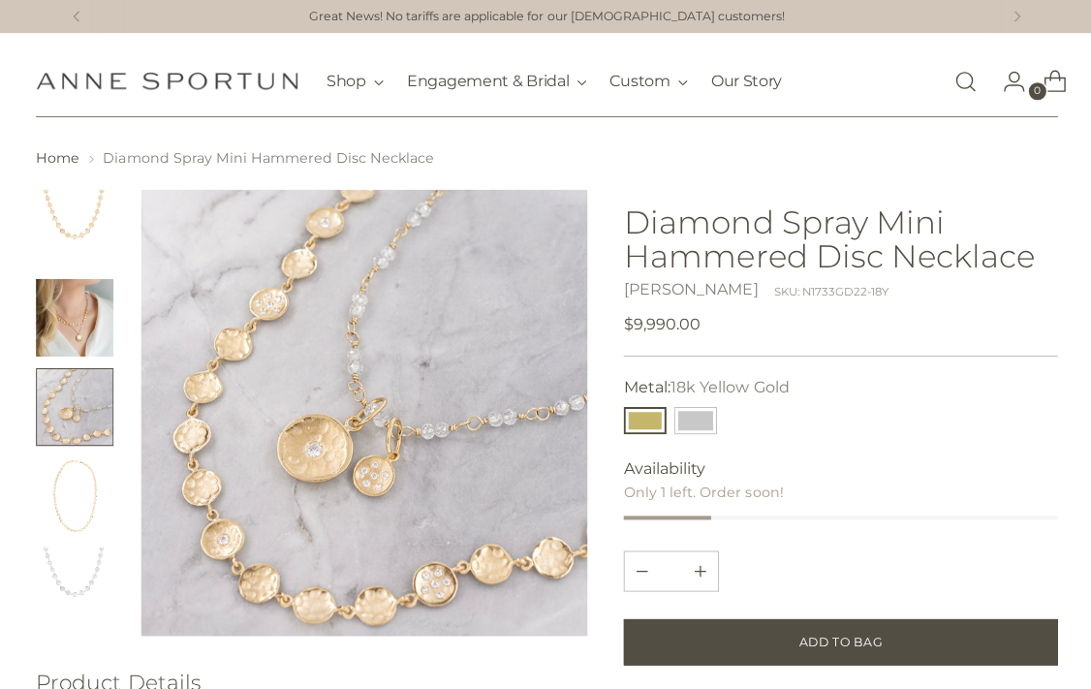
click at [68, 235] on img "Change image to image 1" at bounding box center [75, 228] width 78 height 78
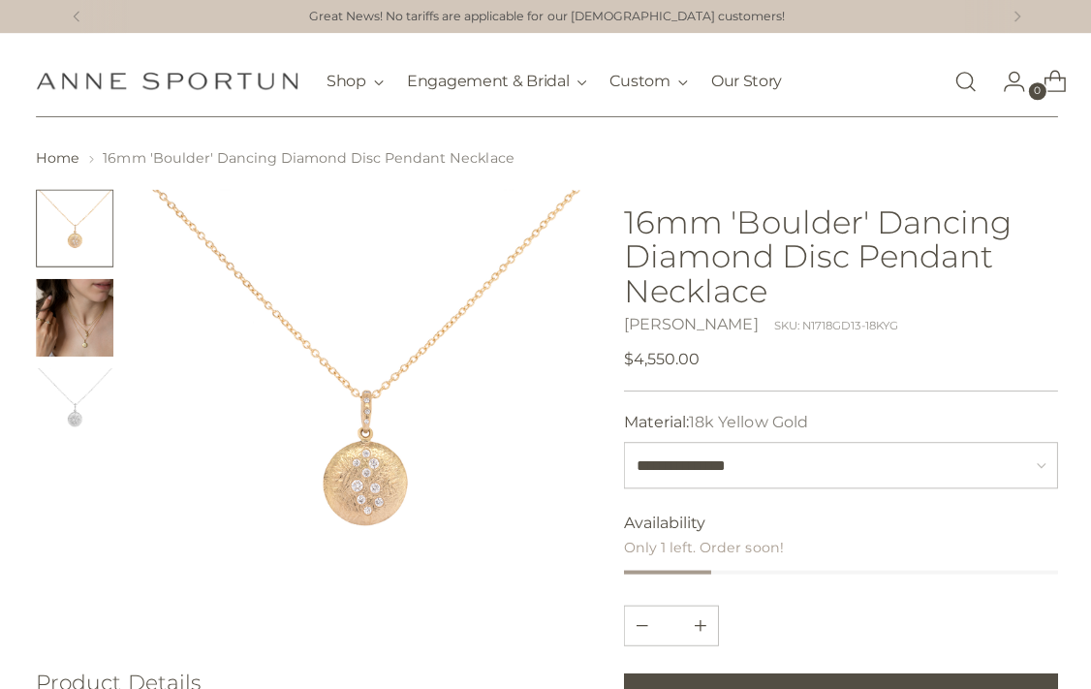
click at [71, 323] on img "Change image to image 2" at bounding box center [75, 317] width 78 height 78
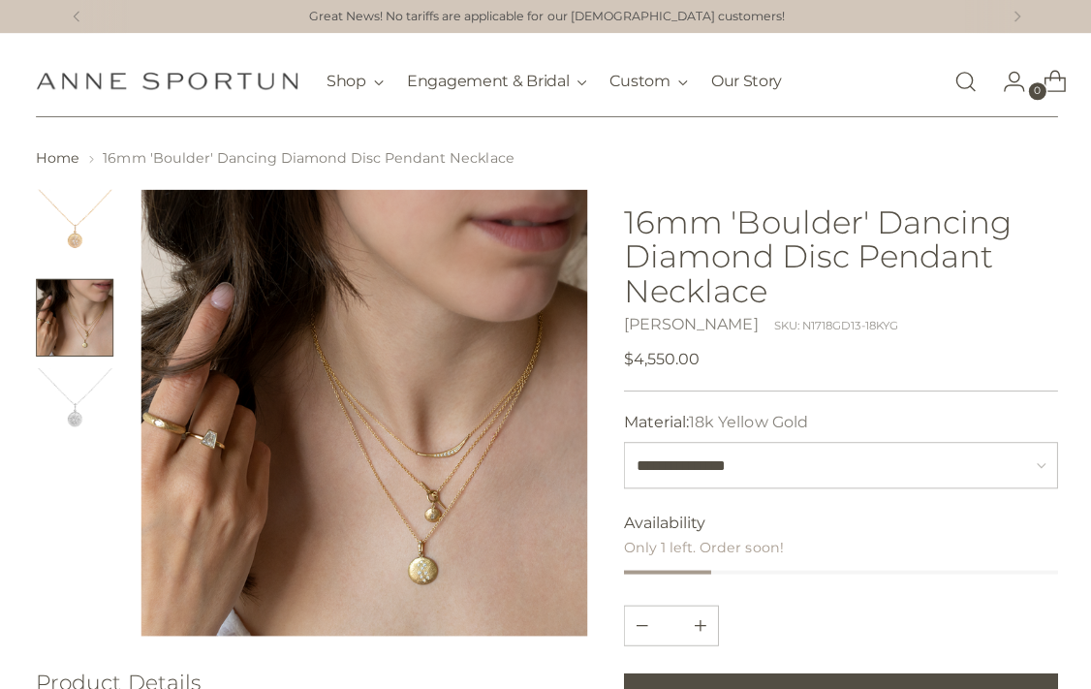
click at [1002, 381] on div "16mm 'Boulder' Dancing Diamond Disc Pendant Necklace [PERSON_NAME] SKU: N1718GD…" at bounding box center [838, 297] width 432 height 187
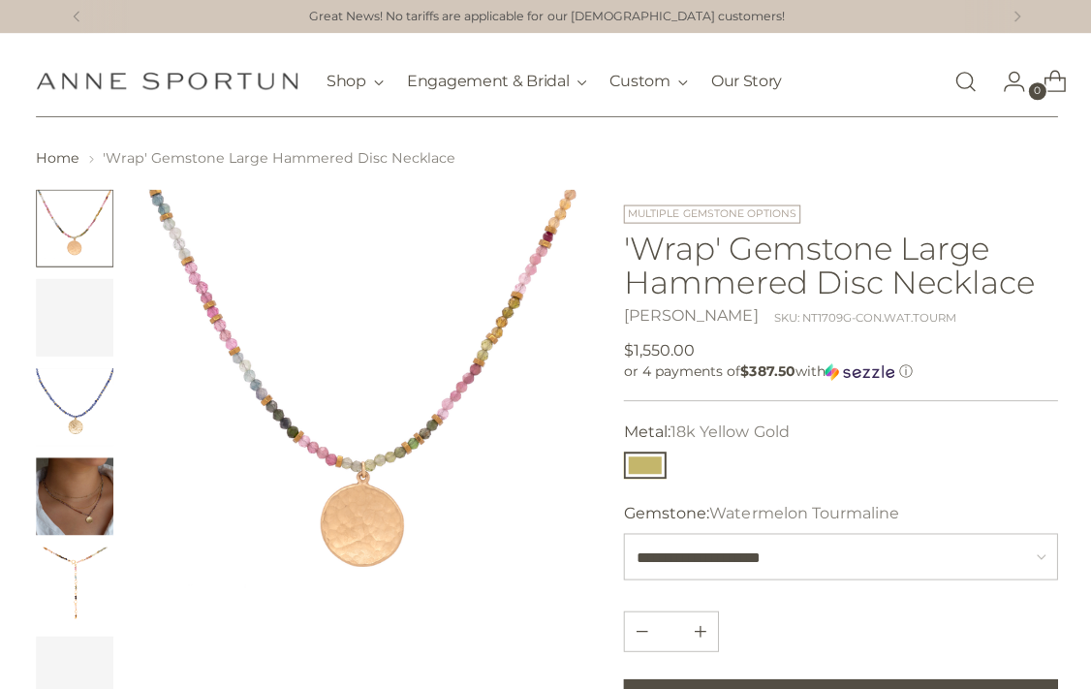
click at [78, 494] on img "Change image to image 4" at bounding box center [75, 495] width 78 height 78
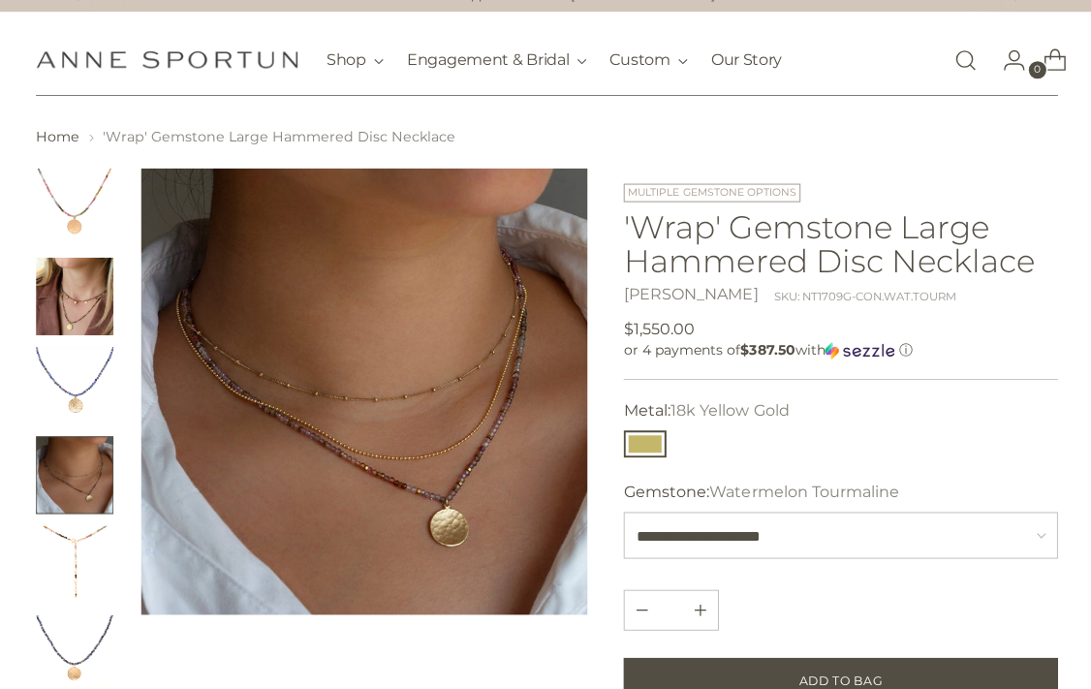
scroll to position [86, 0]
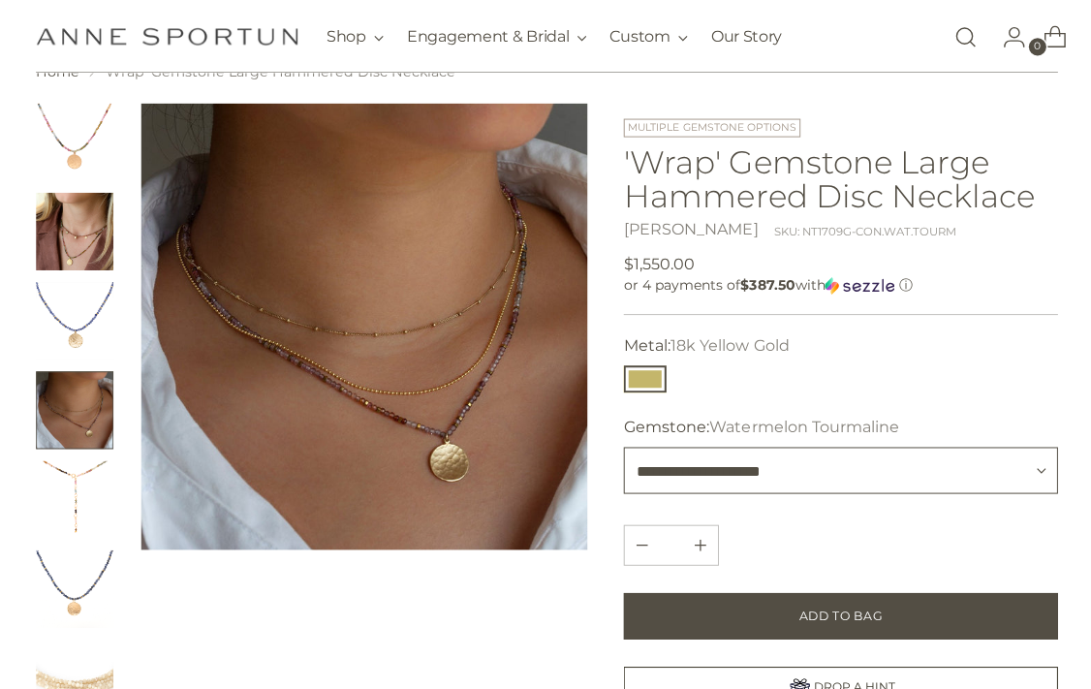
click at [946, 485] on select "**********" at bounding box center [838, 469] width 432 height 47
select select "**********"
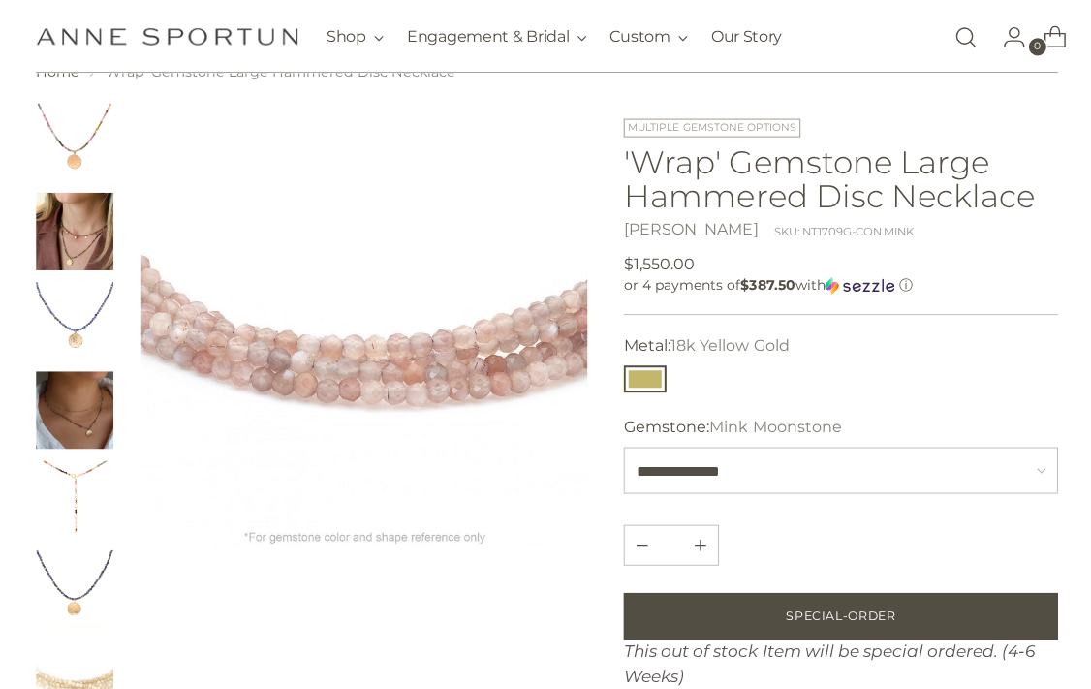
click at [48, 243] on img "Change image to image 2" at bounding box center [75, 231] width 78 height 78
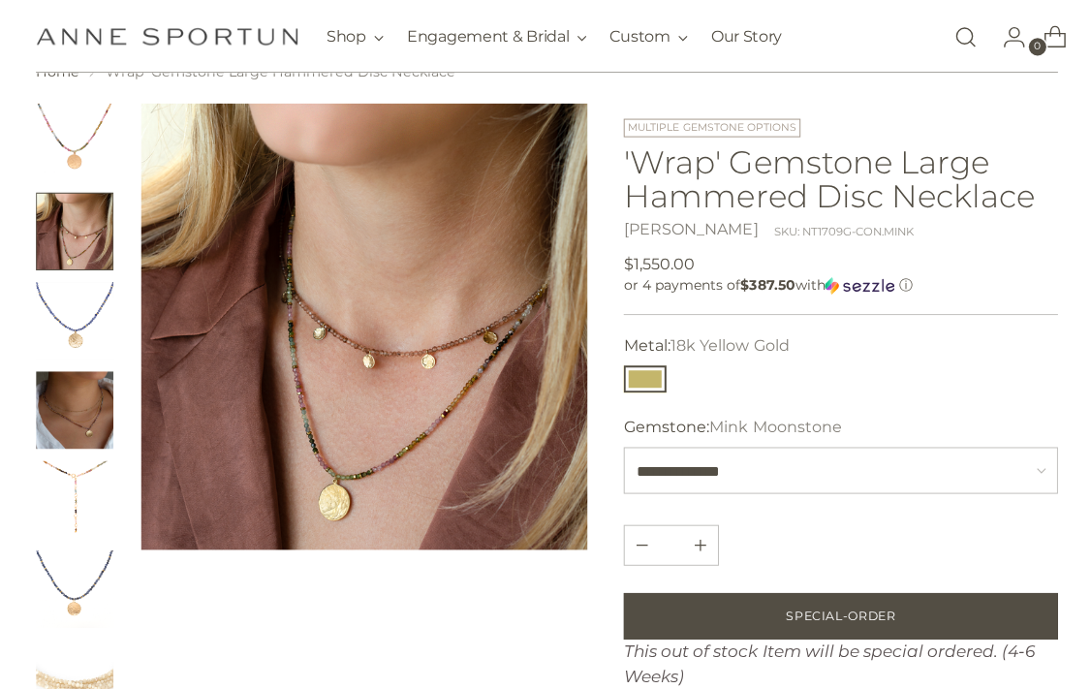
click at [69, 411] on img "Change image to image 4" at bounding box center [75, 409] width 78 height 78
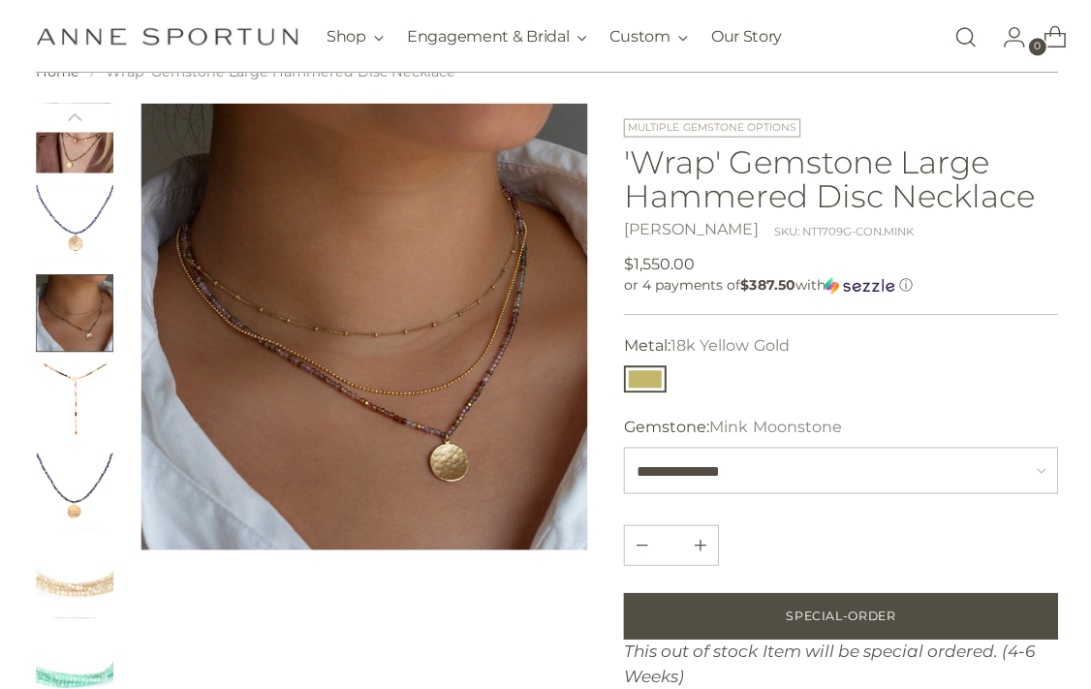
scroll to position [94, 0]
click at [82, 487] on img "Change image to image 6" at bounding box center [75, 493] width 78 height 78
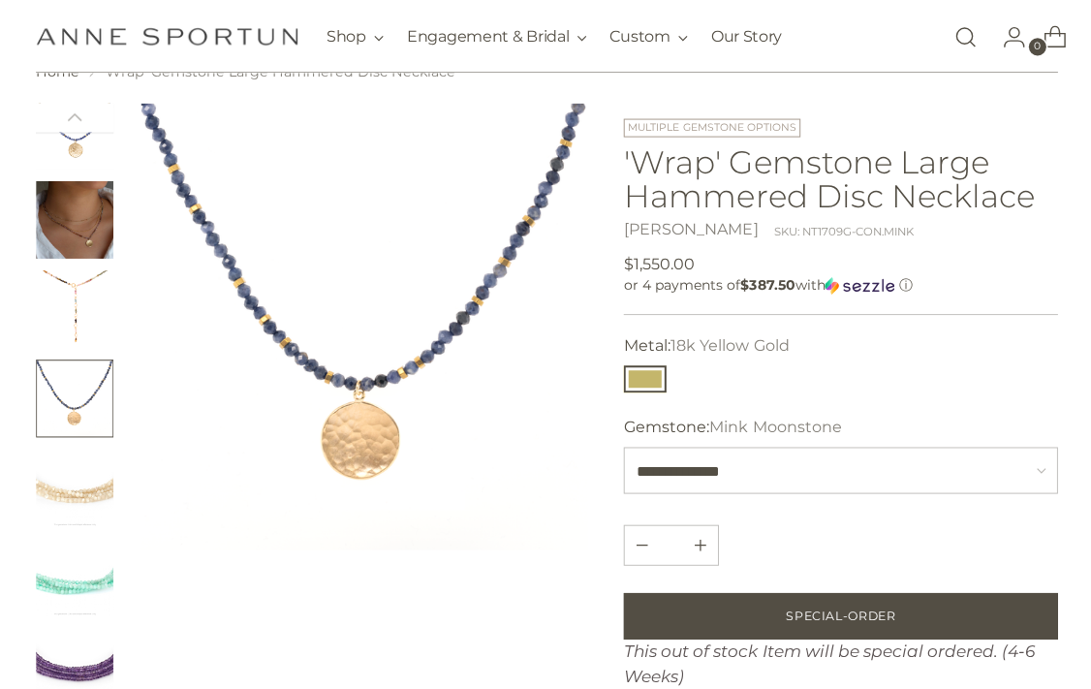
scroll to position [188, 0]
click at [70, 472] on img "Change image to image 7" at bounding box center [75, 489] width 78 height 78
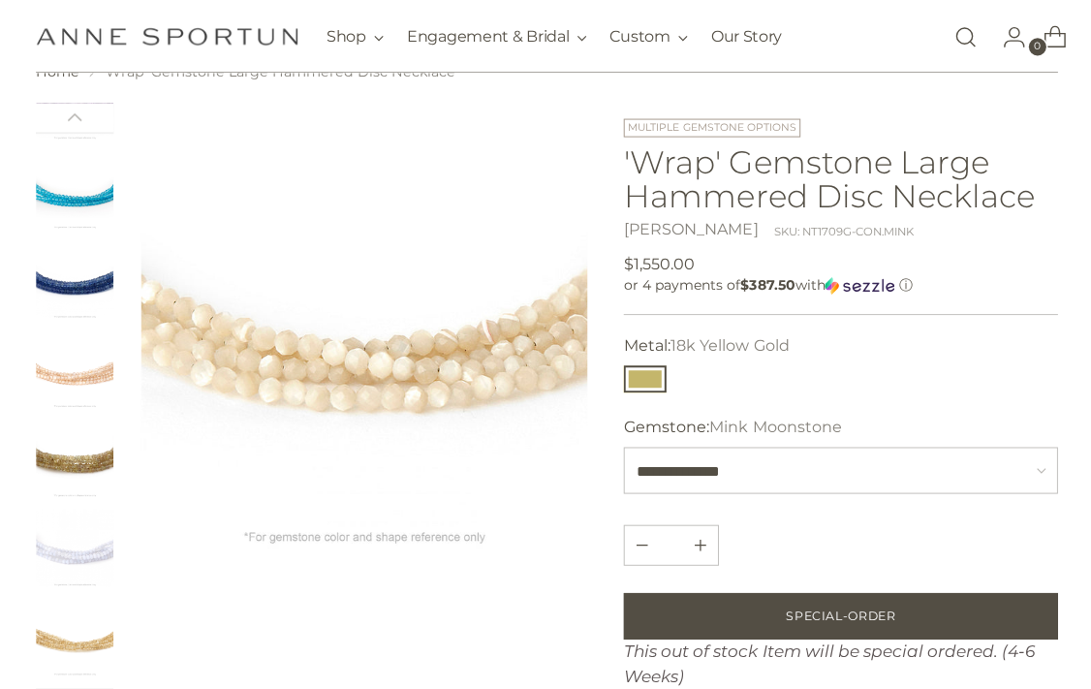
scroll to position [755, 0]
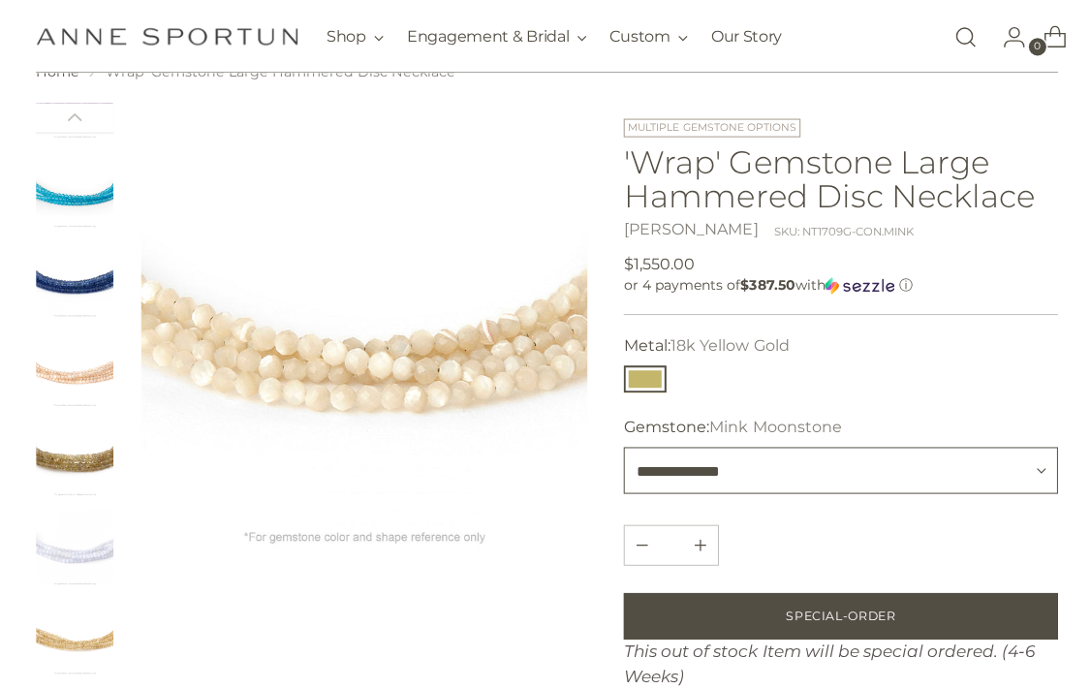
click at [936, 468] on select "**********" at bounding box center [838, 469] width 432 height 47
click at [68, 454] on img "Change image to image 13" at bounding box center [75, 457] width 78 height 78
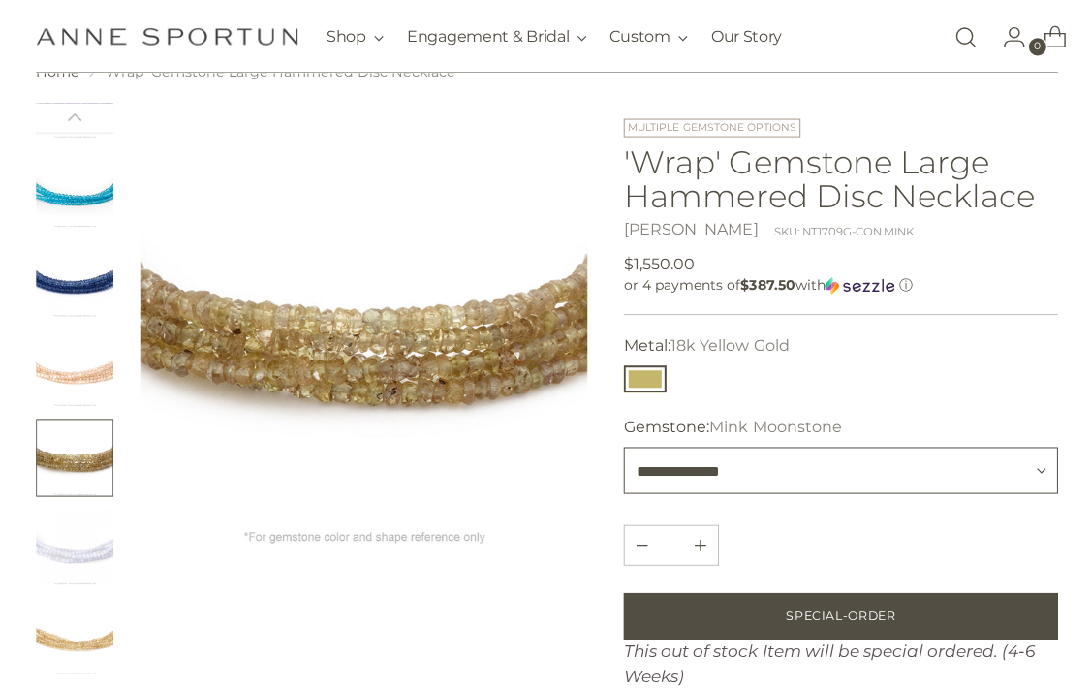
click at [935, 485] on select "**********" at bounding box center [838, 469] width 432 height 47
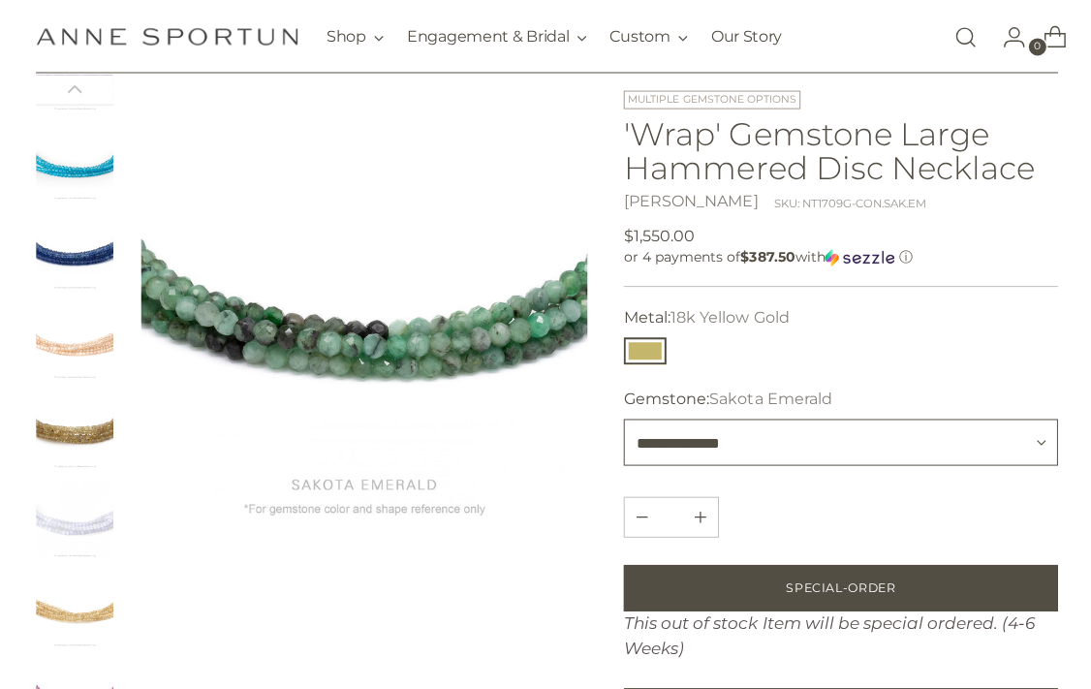
scroll to position [112, 0]
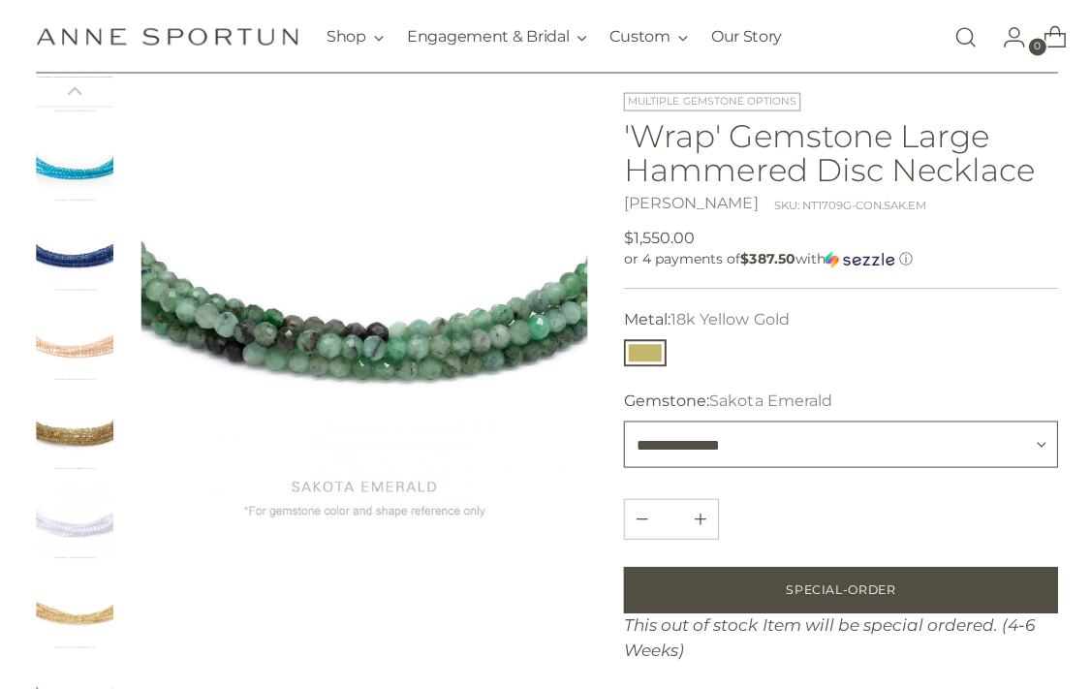
click at [934, 445] on select "**********" at bounding box center [838, 443] width 432 height 47
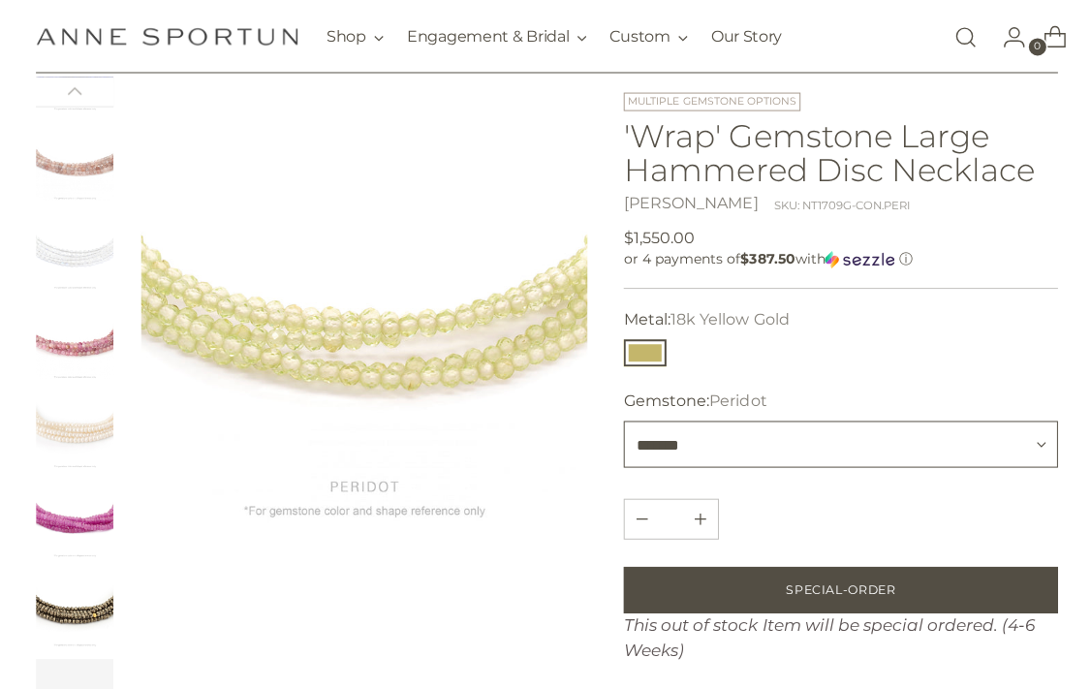
scroll to position [1749, 0]
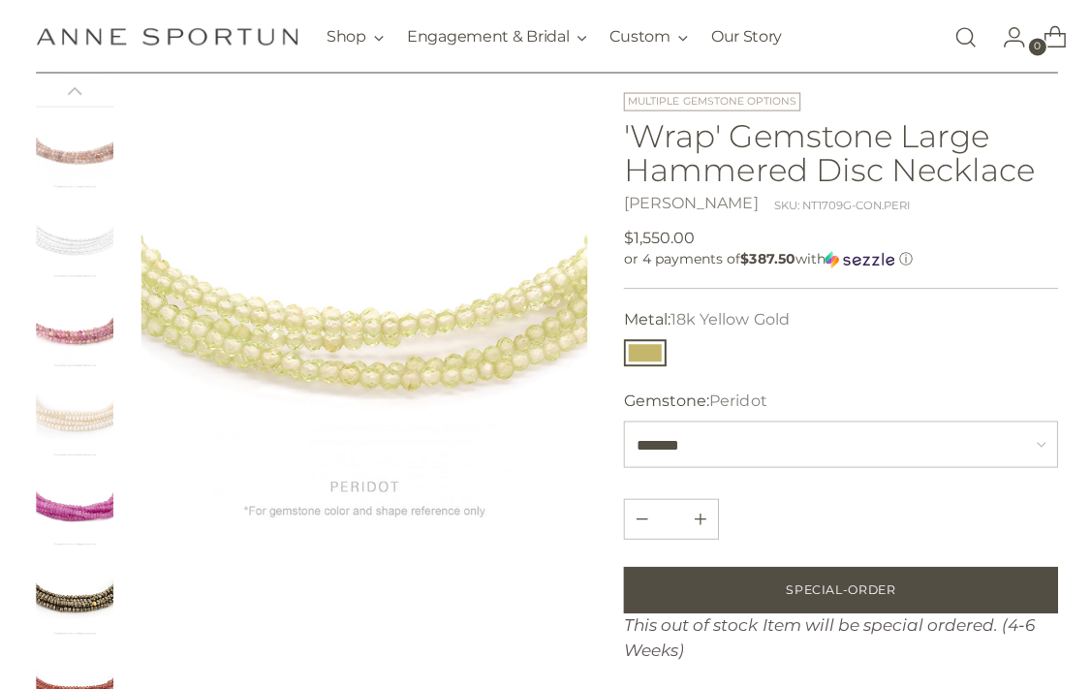
click at [65, 338] on img "Change image to image 23" at bounding box center [75, 328] width 78 height 78
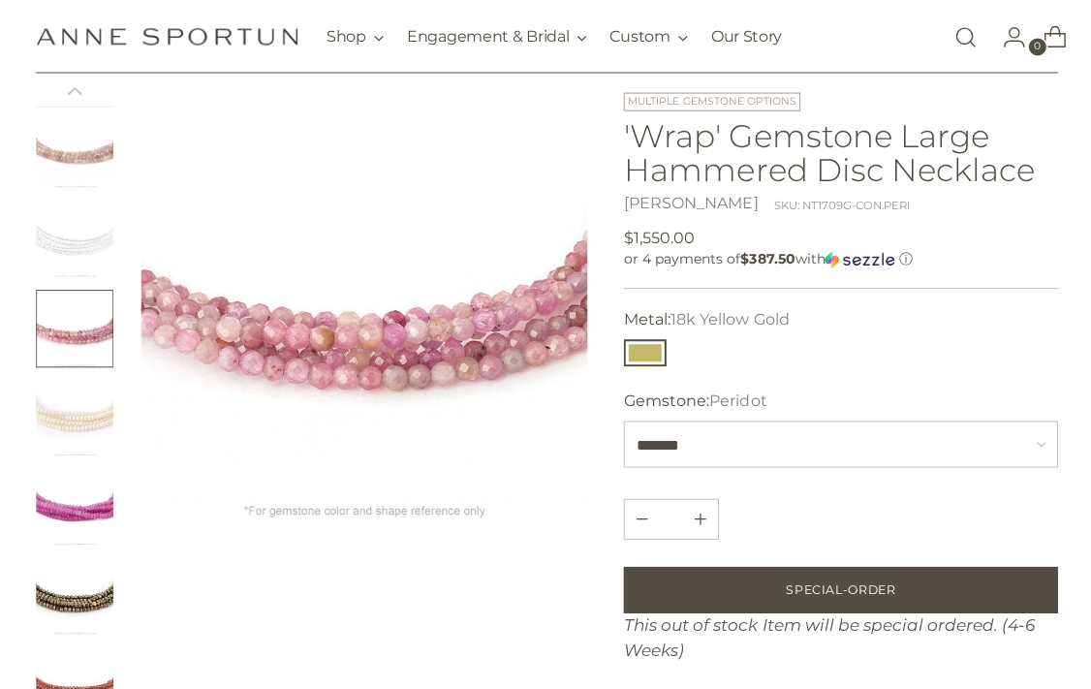
click at [75, 578] on img "Change image to image 26" at bounding box center [75, 595] width 78 height 78
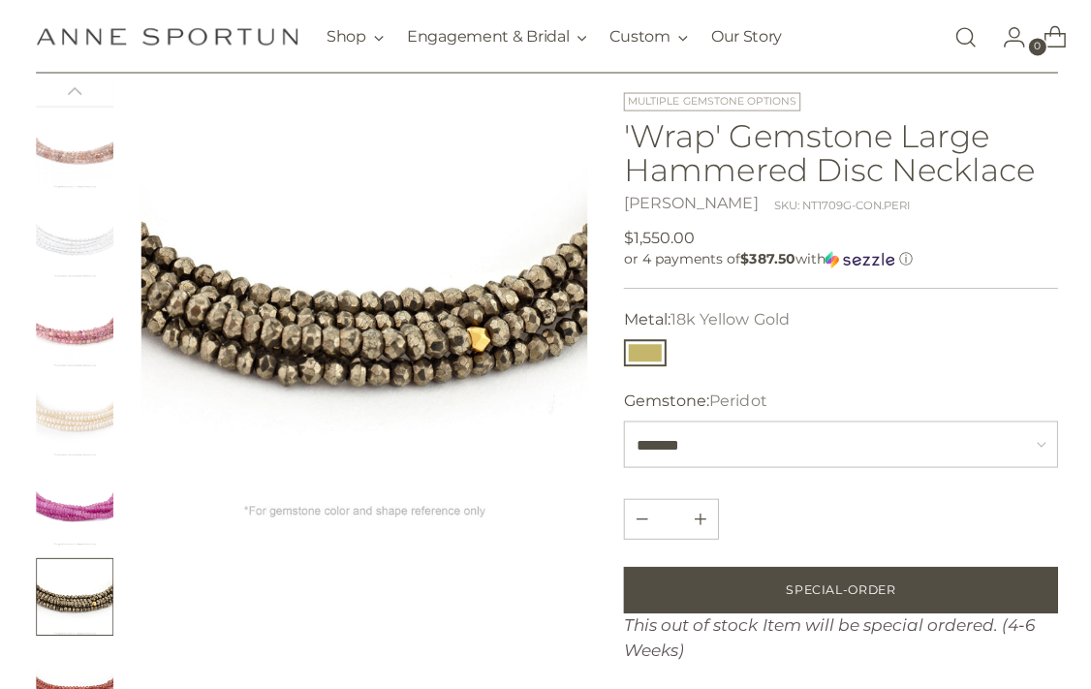
click at [66, 584] on button "Change image to image 26" at bounding box center [75, 595] width 78 height 78
click at [921, 451] on select "**********" at bounding box center [838, 443] width 432 height 47
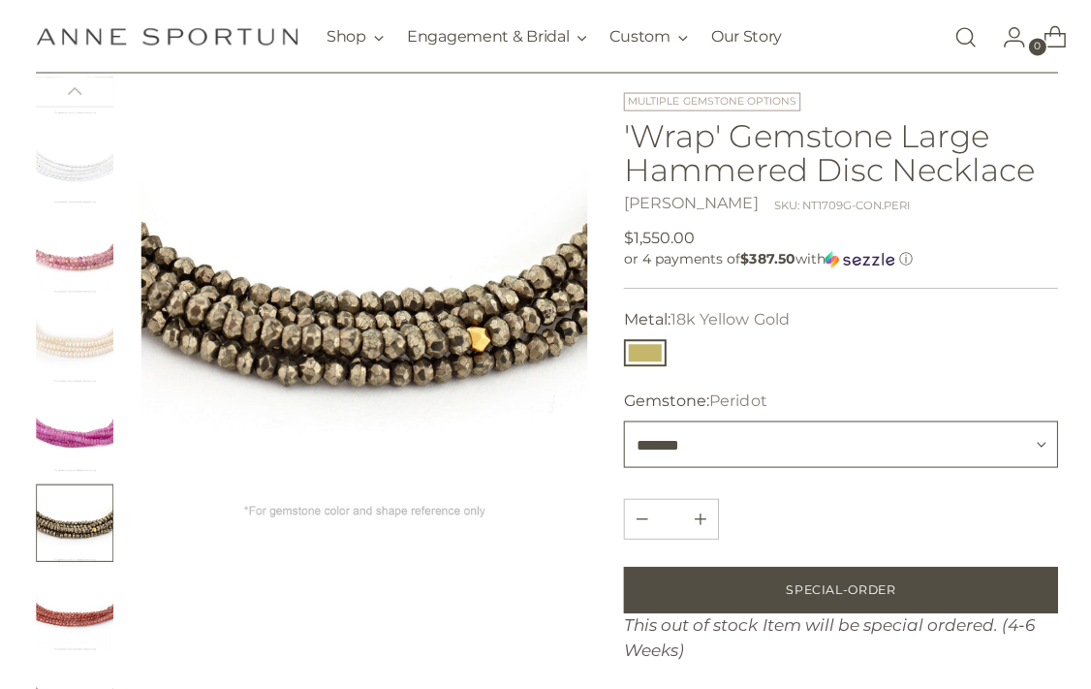
scroll to position [1907, 0]
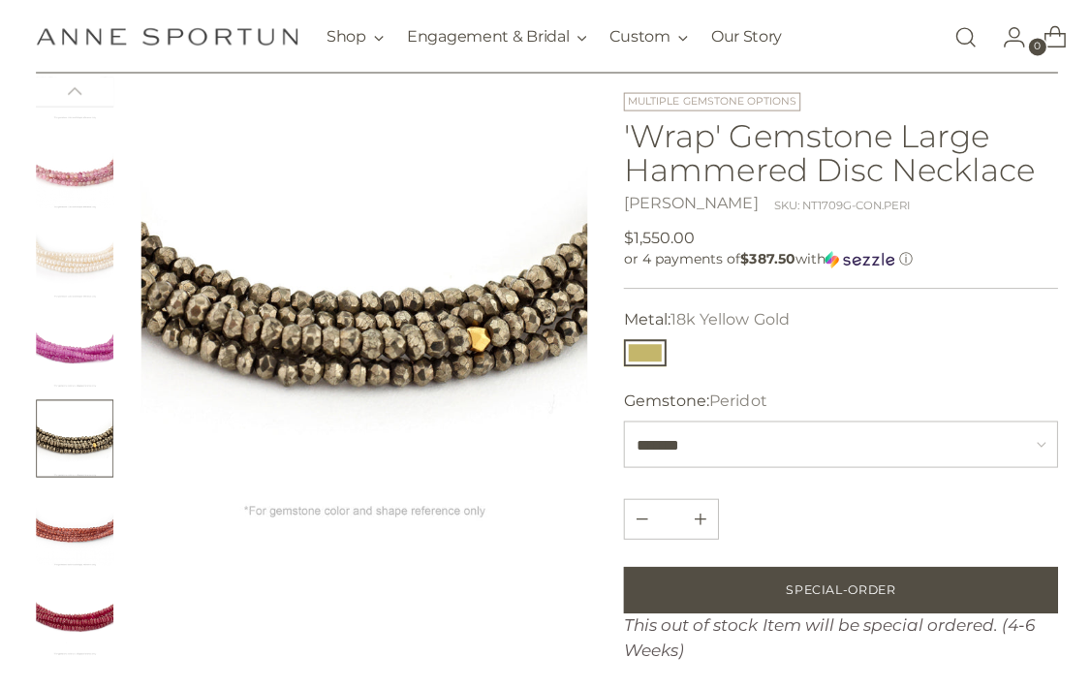
click at [79, 443] on button "Change image to image 26" at bounding box center [75, 437] width 78 height 78
click at [919, 448] on select "**********" at bounding box center [838, 443] width 432 height 47
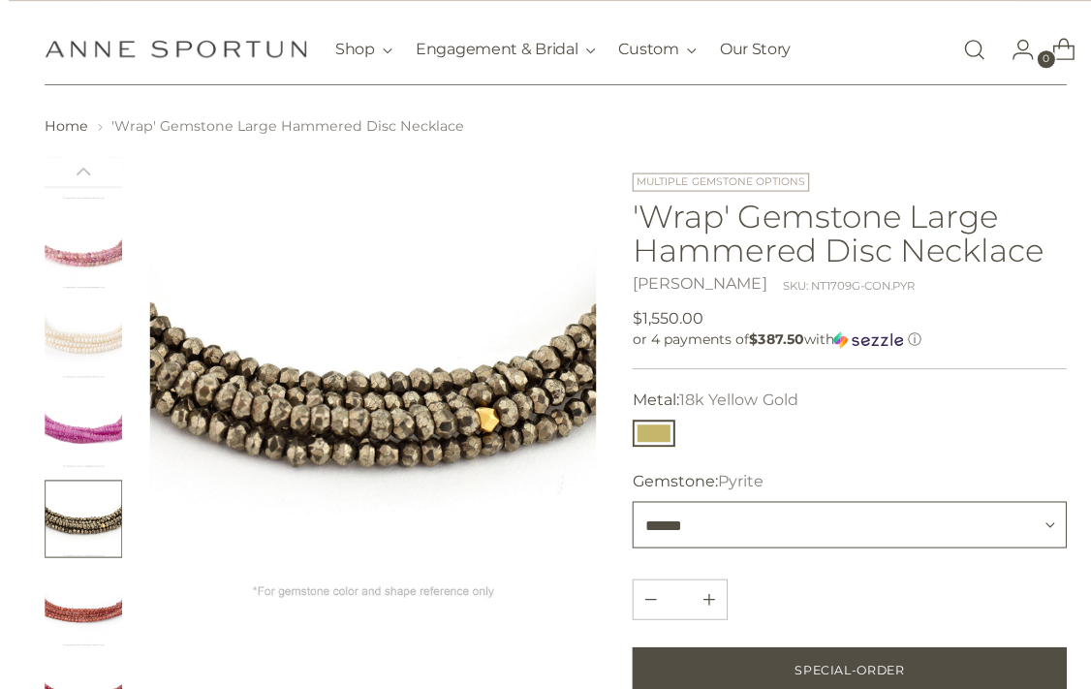
scroll to position [47, 0]
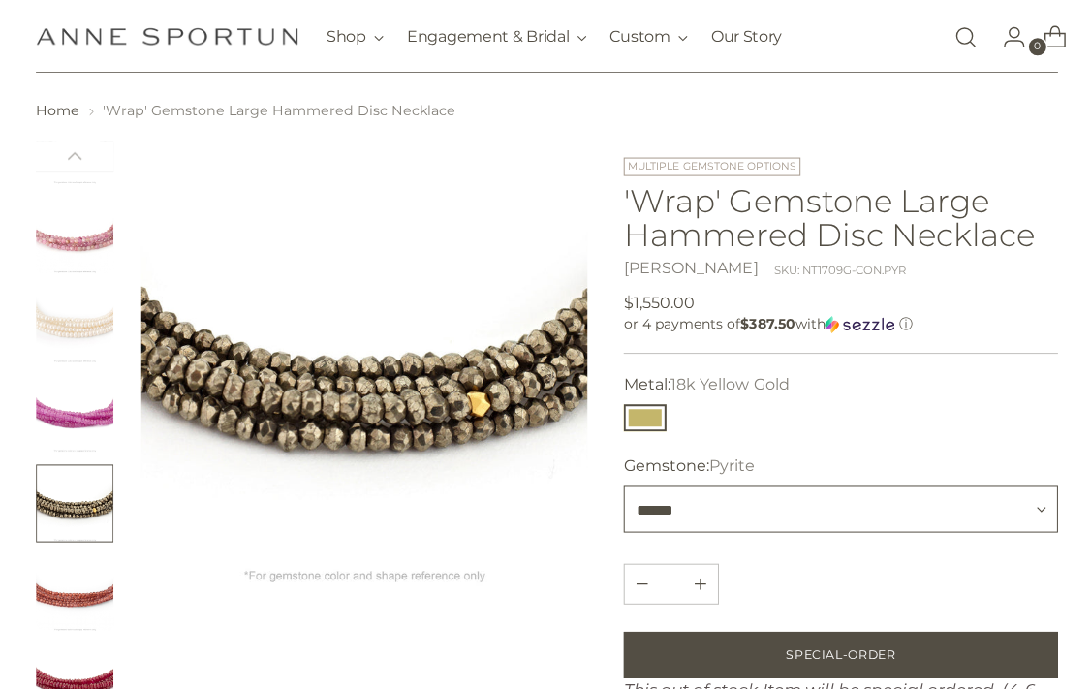
click at [910, 515] on select "**********" at bounding box center [838, 508] width 432 height 47
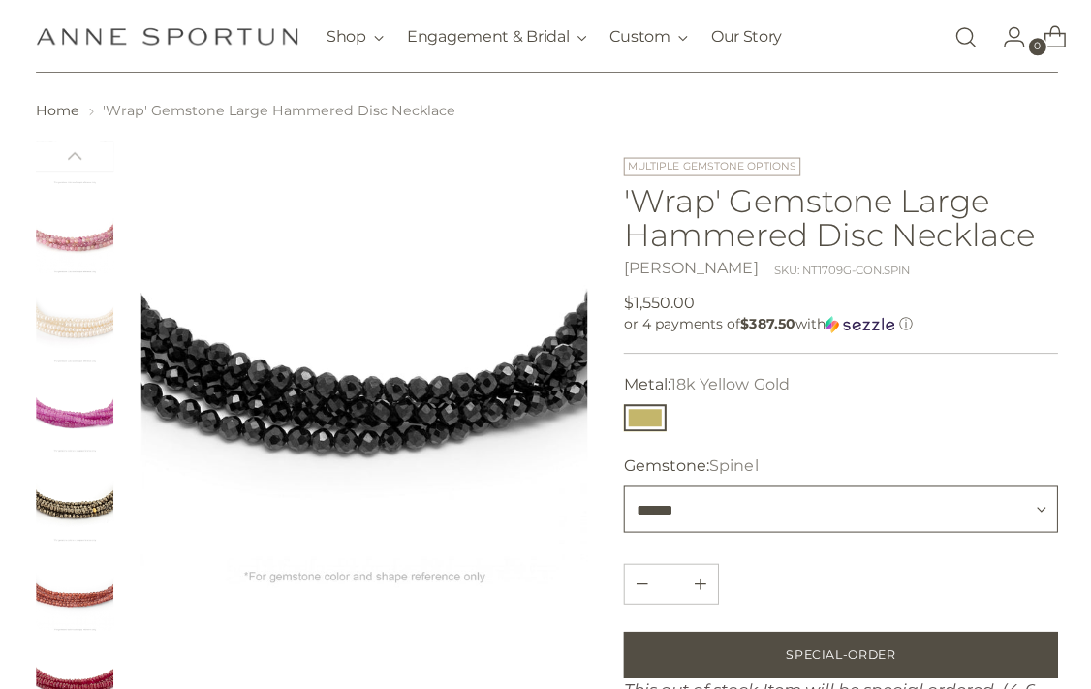
click at [915, 513] on select "**********" at bounding box center [838, 508] width 432 height 47
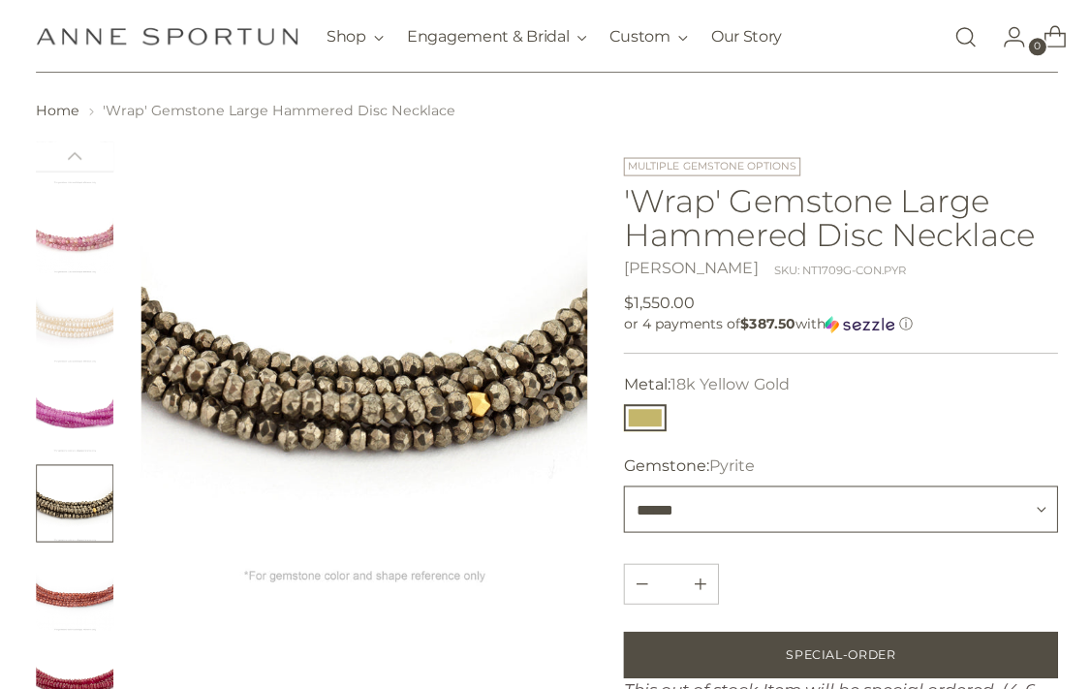
click at [887, 517] on select "**********" at bounding box center [838, 508] width 432 height 47
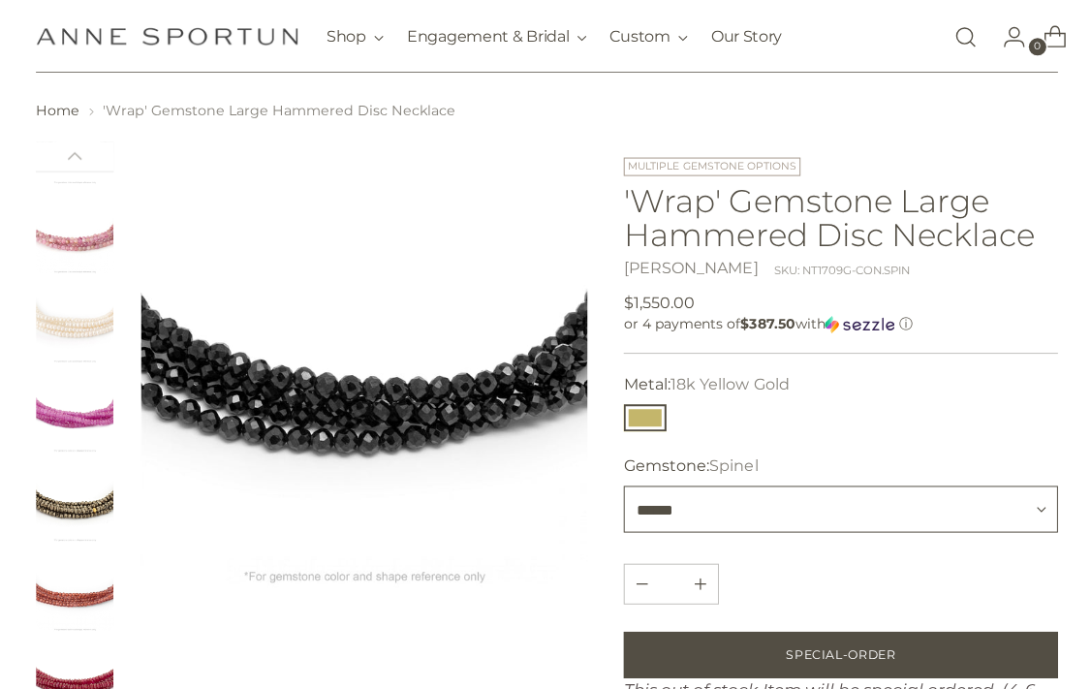
click at [906, 509] on select "**********" at bounding box center [838, 508] width 432 height 47
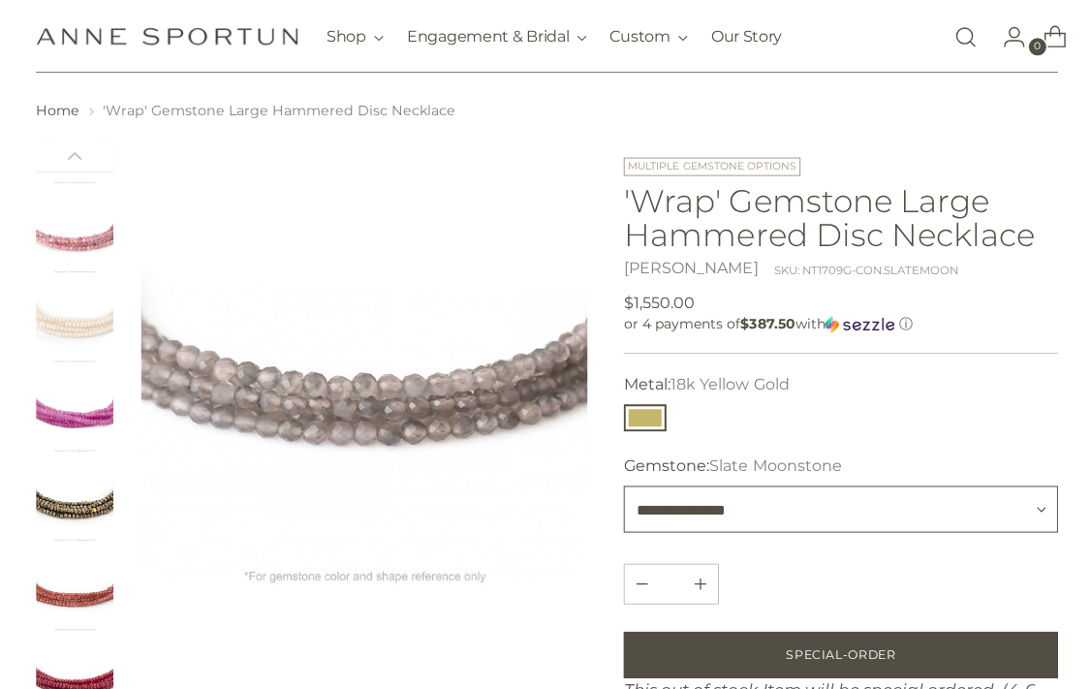
click at [897, 507] on select "**********" at bounding box center [838, 508] width 432 height 47
select select "******"
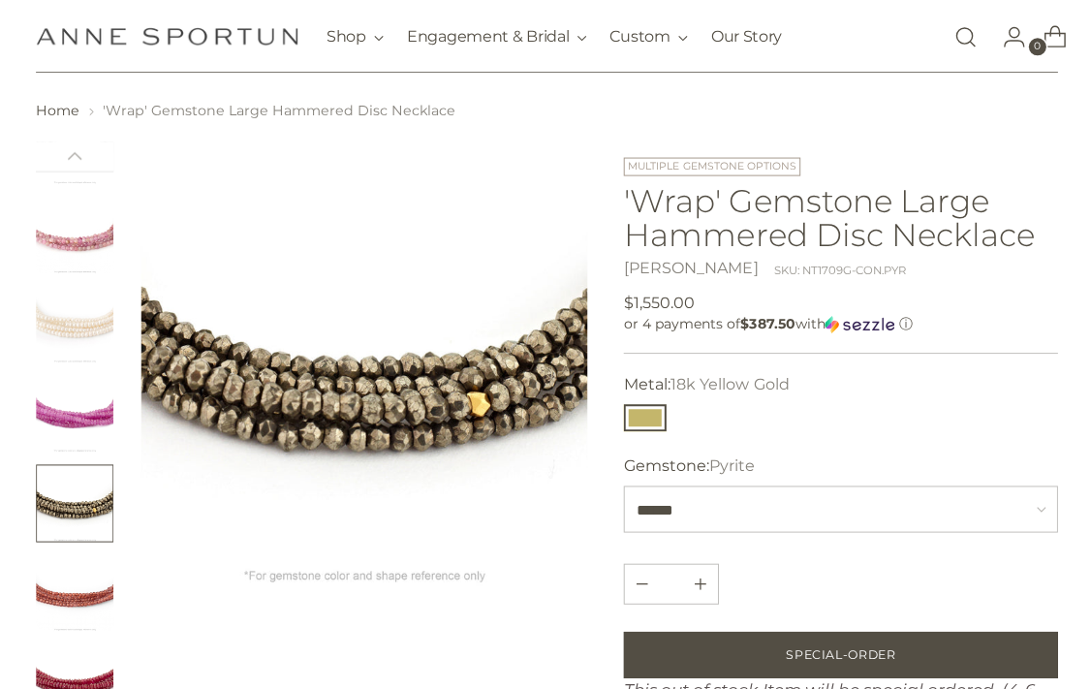
click at [217, 384] on img at bounding box center [364, 364] width 446 height 446
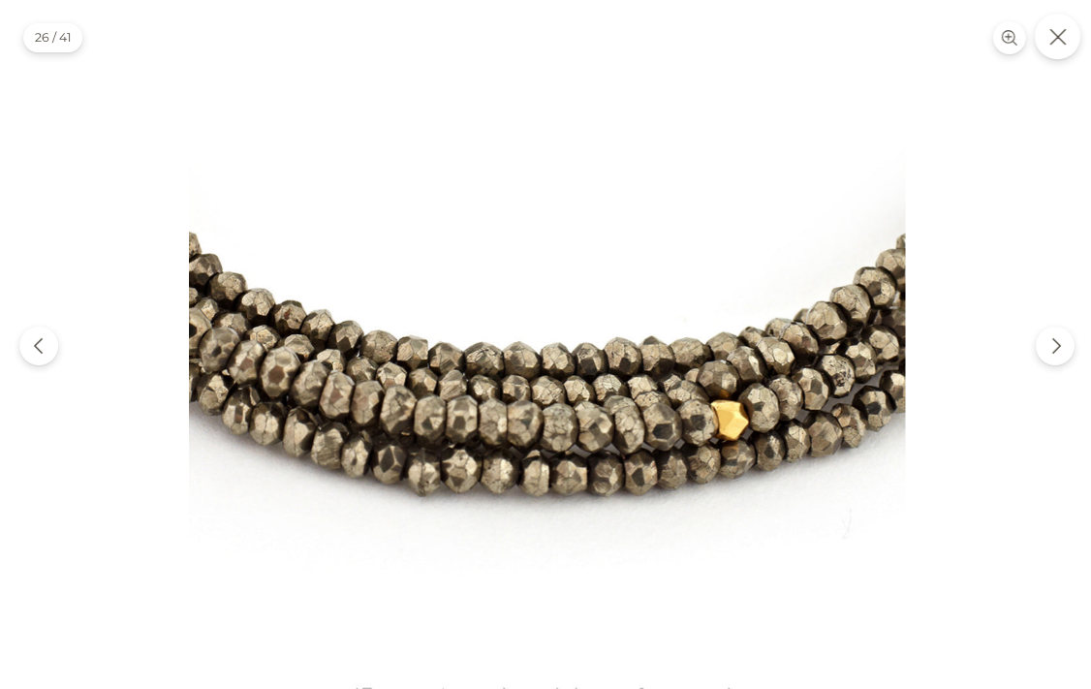
click at [1049, 39] on icon "Close" at bounding box center [1055, 36] width 17 height 17
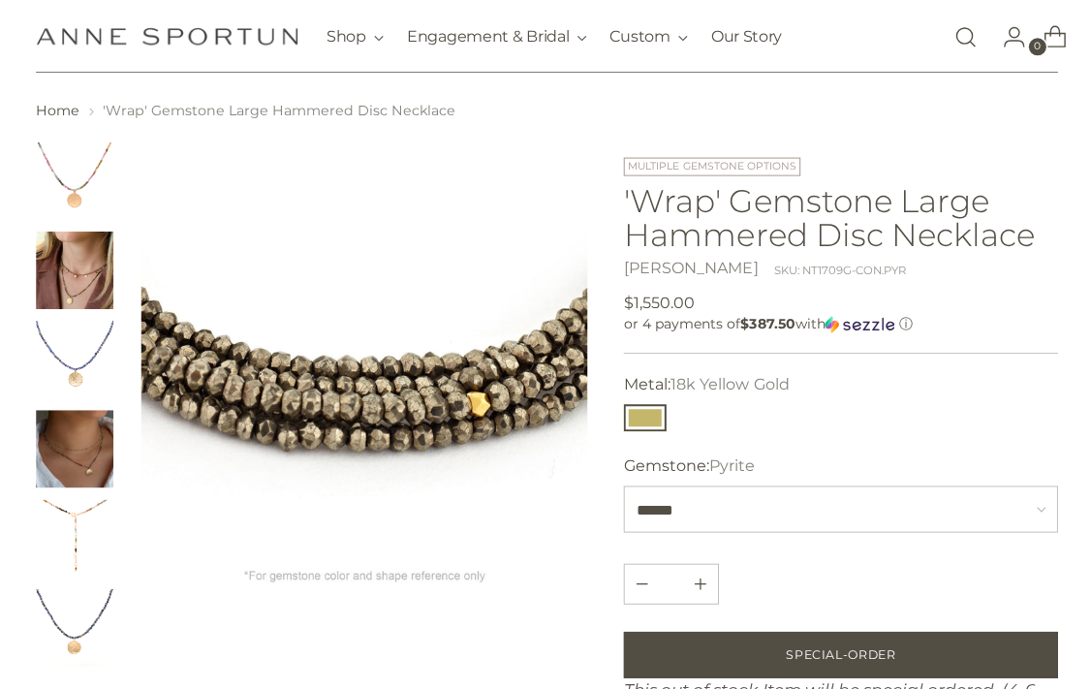
click at [73, 440] on img "Change image to image 4" at bounding box center [75, 448] width 78 height 78
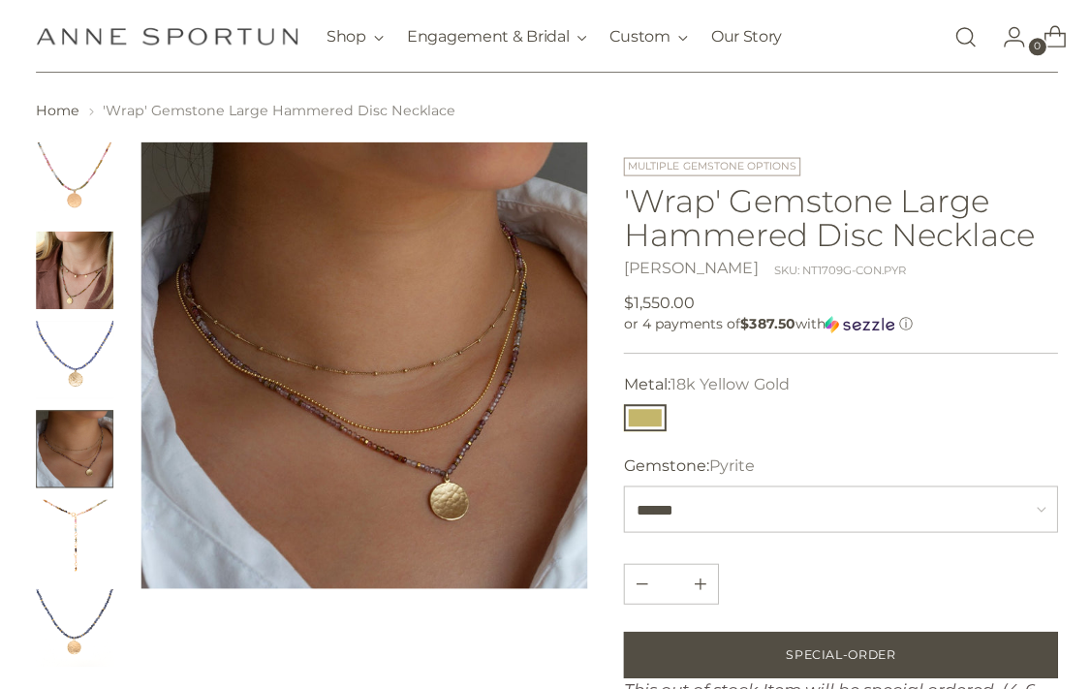
click at [77, 520] on img "Change image to image 5" at bounding box center [75, 537] width 78 height 78
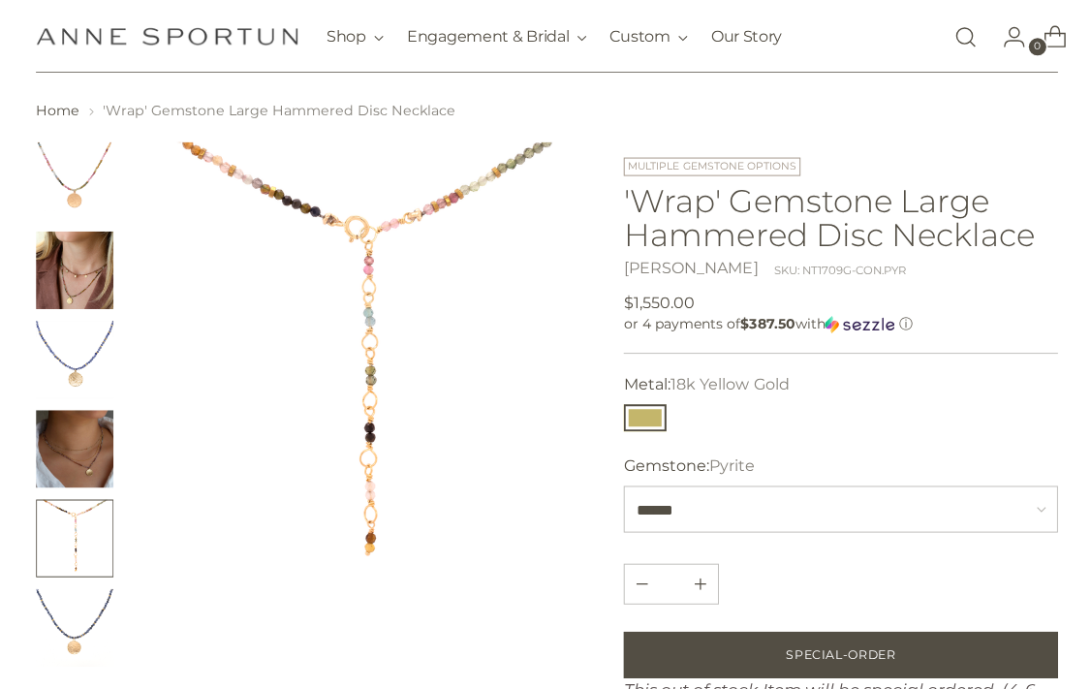
click at [71, 428] on img "Change image to image 4" at bounding box center [75, 448] width 78 height 78
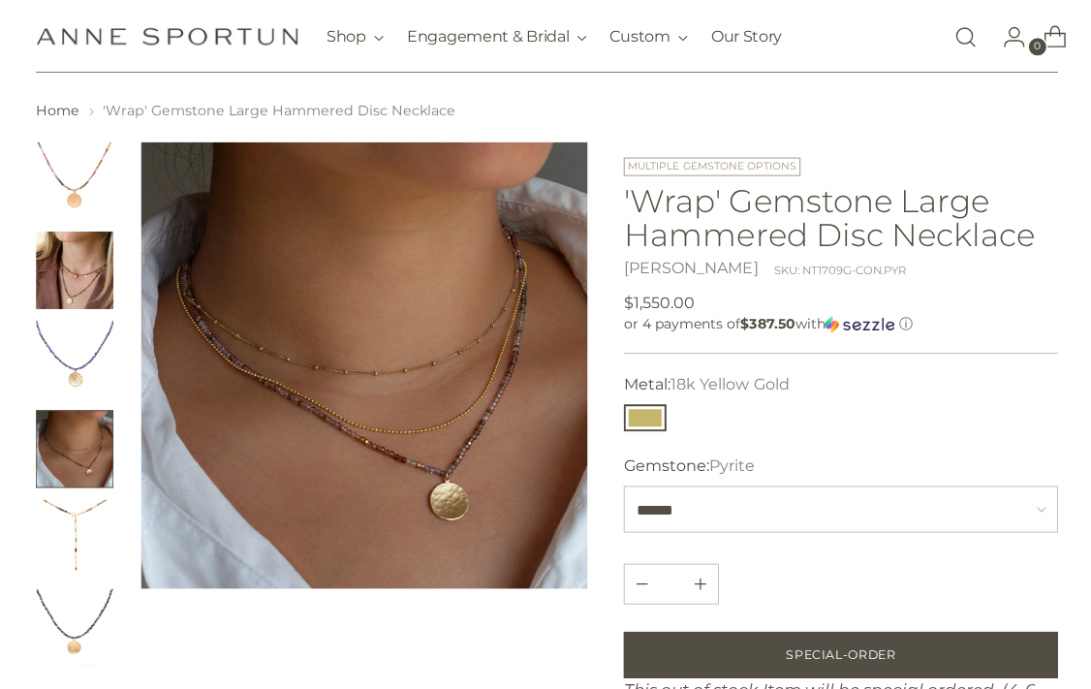
click at [73, 363] on img "Change image to image 3" at bounding box center [75, 359] width 78 height 78
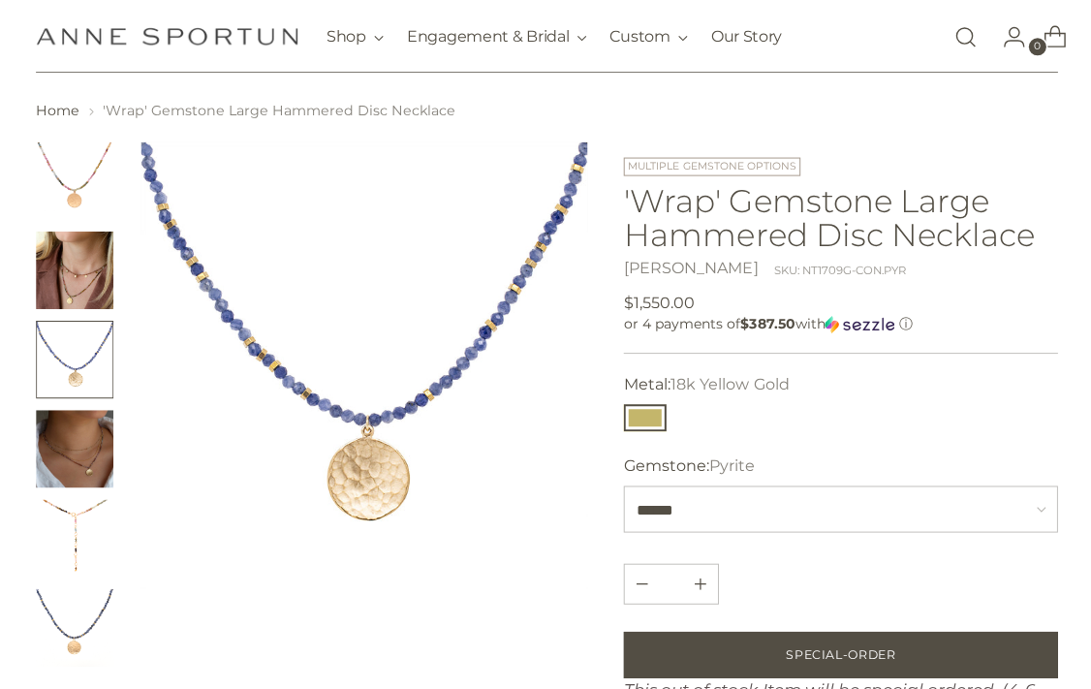
click at [63, 300] on img "Change image to image 2" at bounding box center [75, 270] width 78 height 78
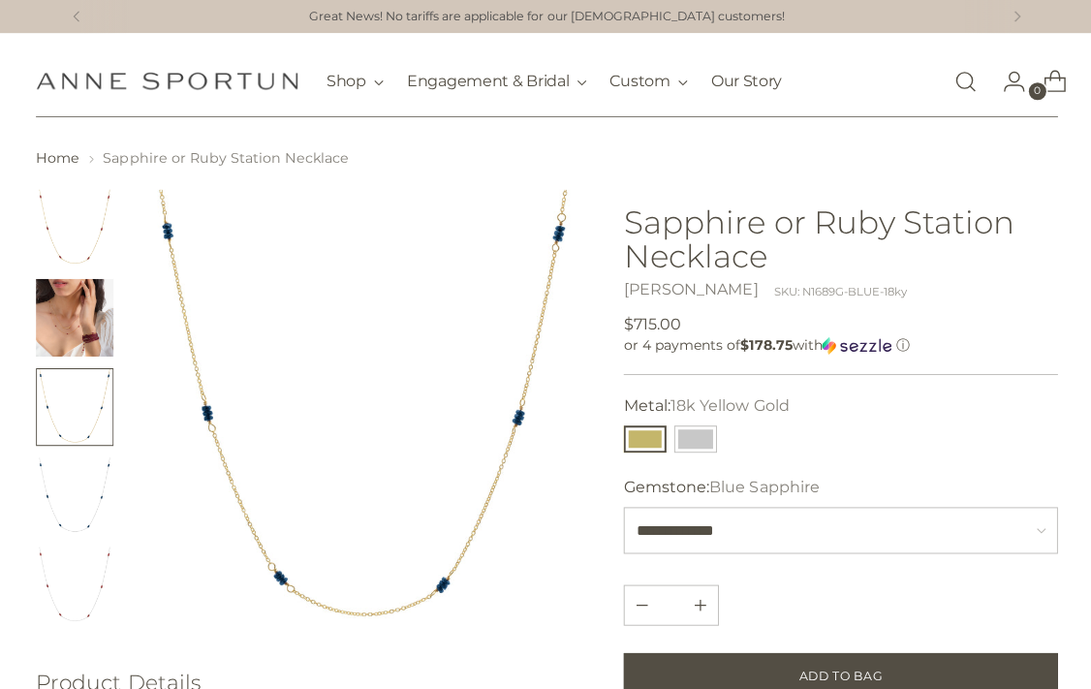
click at [63, 327] on img "Change image to image 2" at bounding box center [75, 317] width 78 height 78
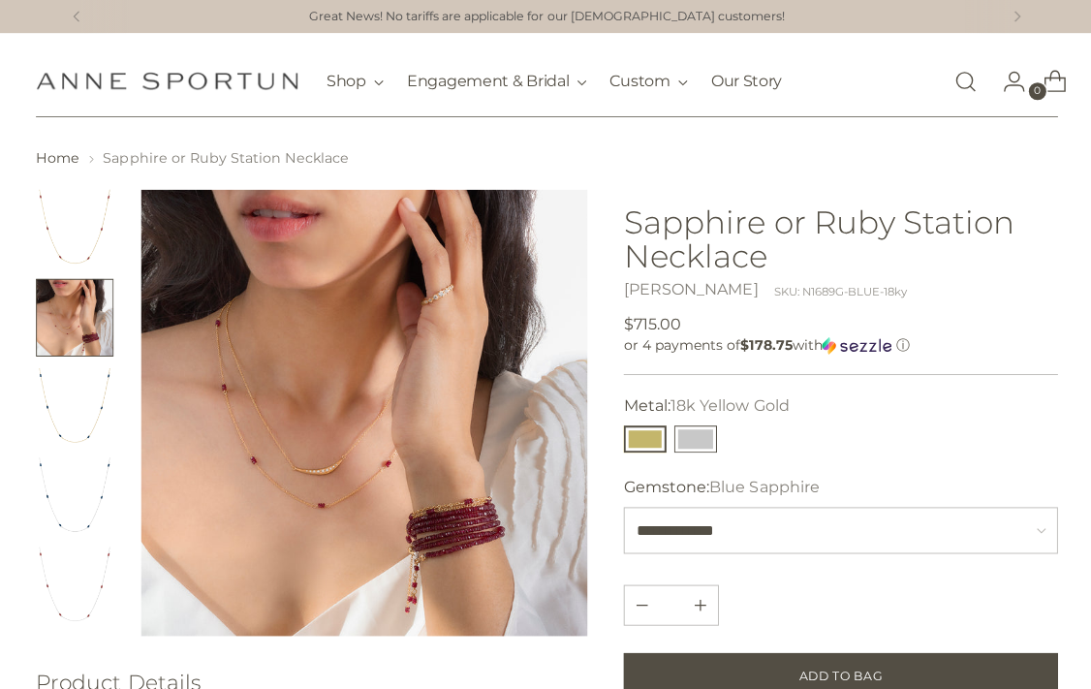
click at [690, 432] on button "14k White Gold" at bounding box center [694, 437] width 43 height 27
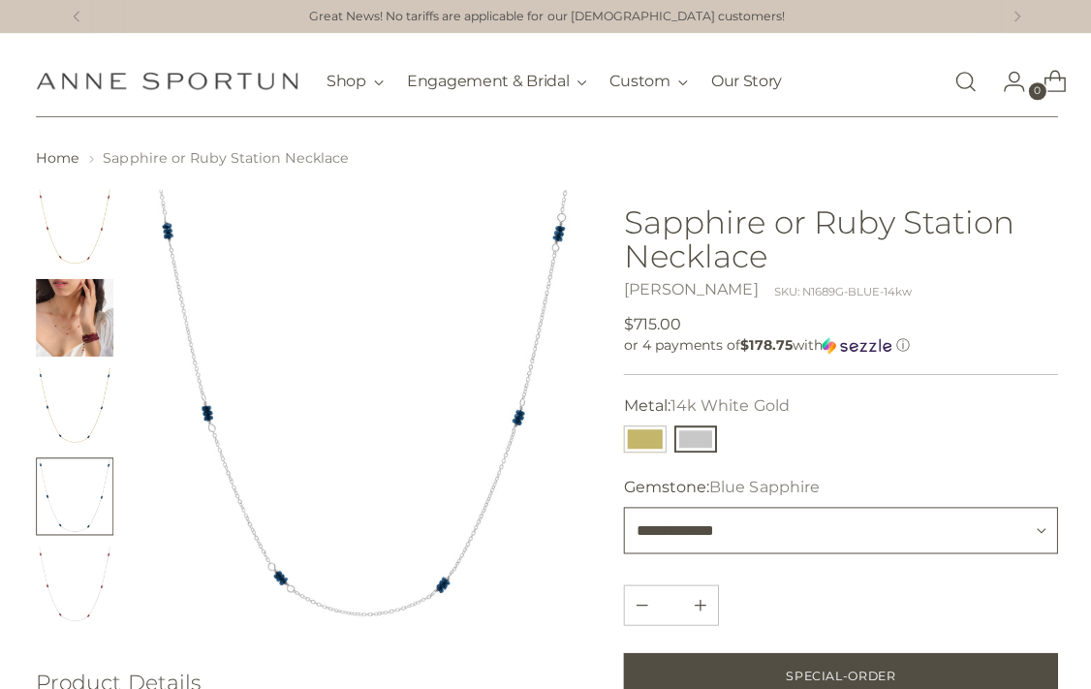
click at [859, 533] on select "**********" at bounding box center [838, 529] width 432 height 47
select select "****"
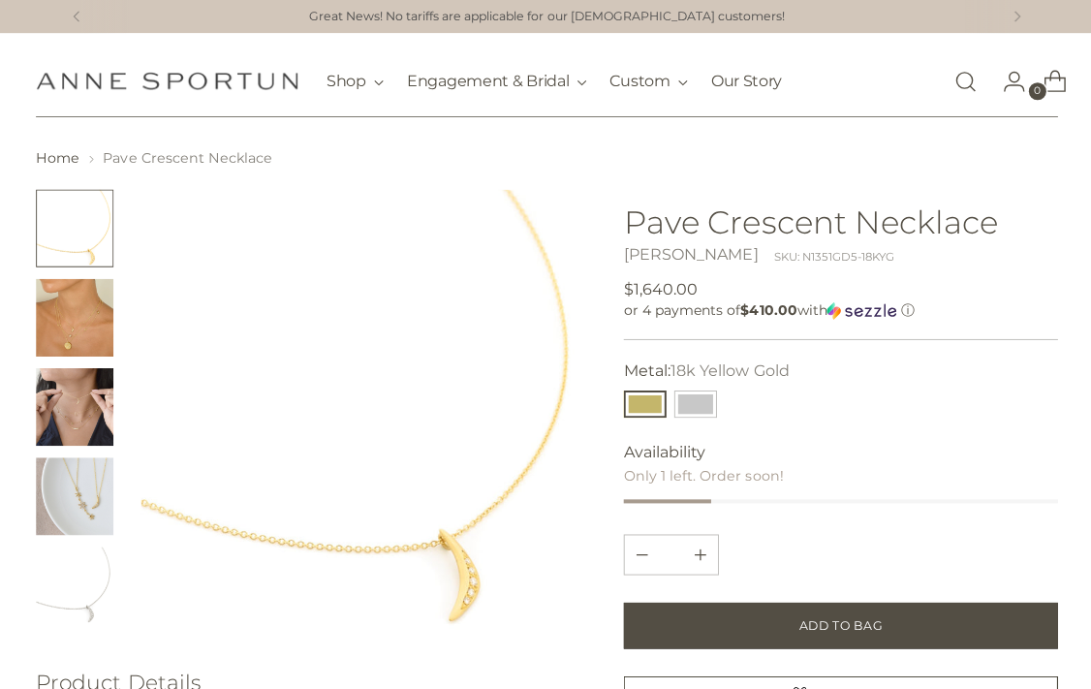
click at [63, 320] on img "Change image to image 2" at bounding box center [75, 317] width 78 height 78
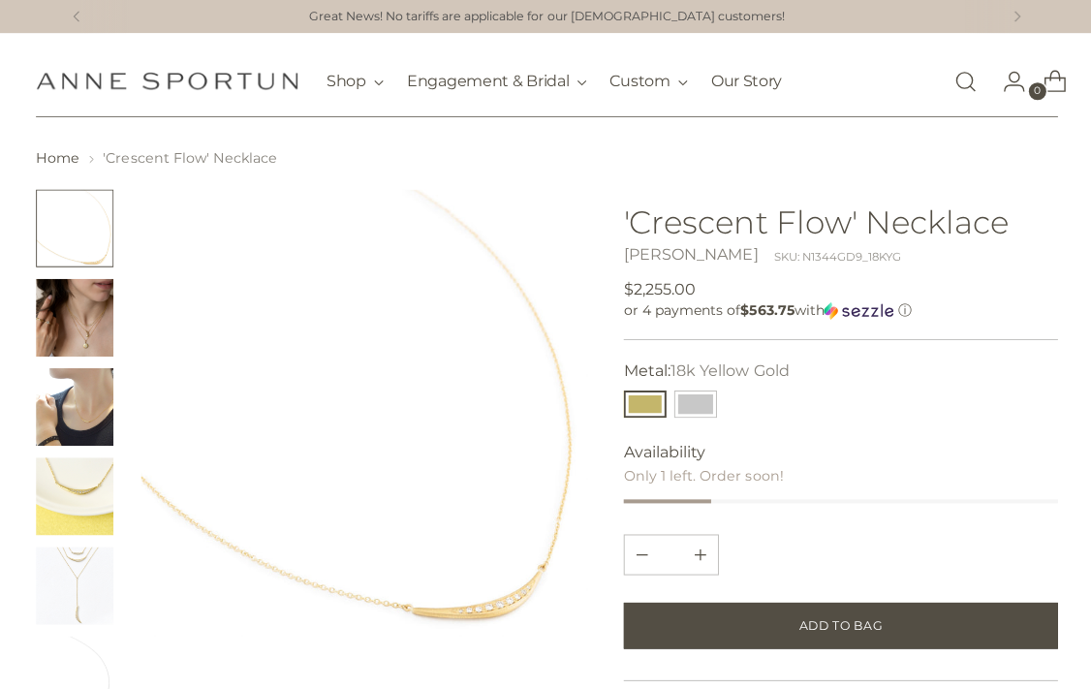
click at [71, 401] on img "Change image to image 3" at bounding box center [75, 406] width 78 height 78
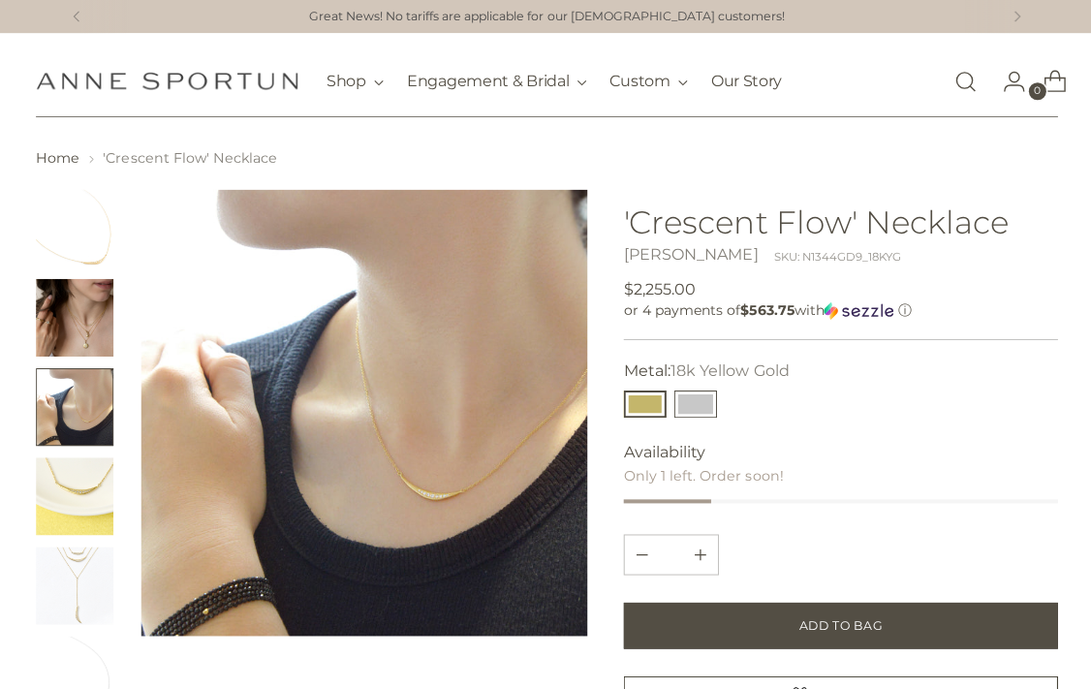
click at [699, 400] on button "14k White Gold" at bounding box center [694, 403] width 43 height 27
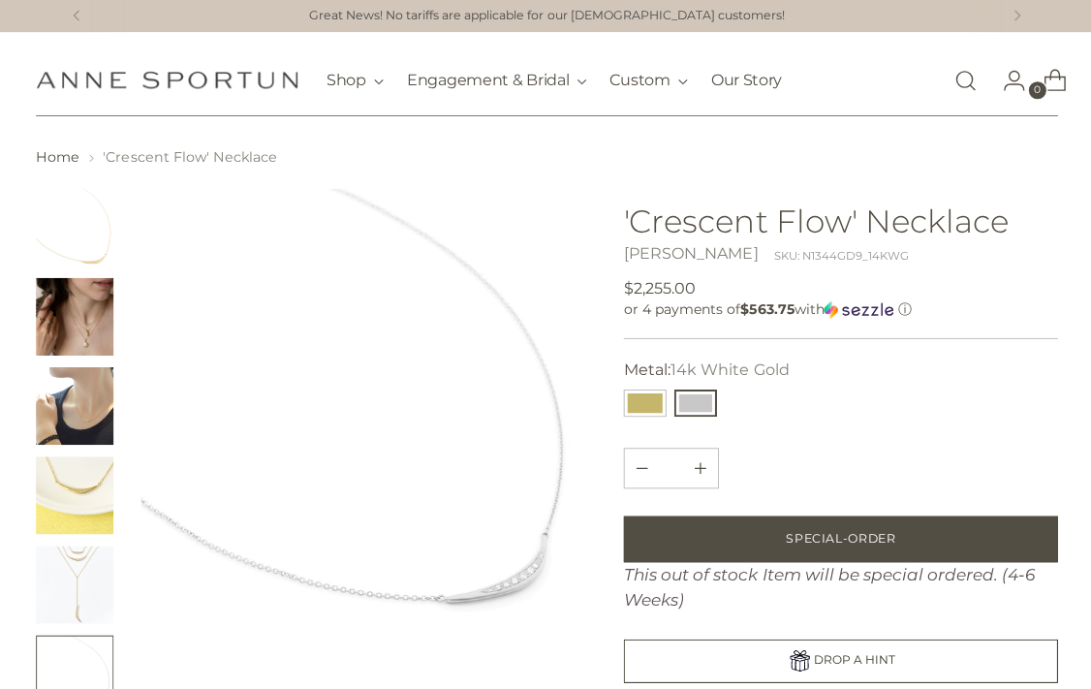
click at [82, 320] on img "Change image to image 2" at bounding box center [75, 317] width 78 height 78
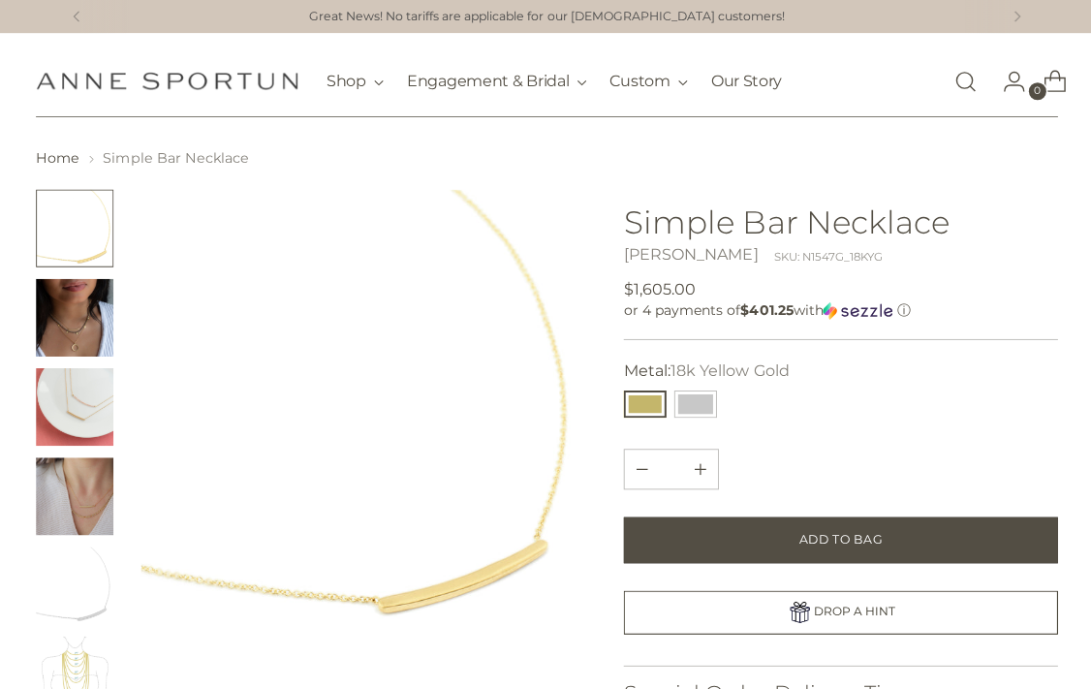
click at [61, 323] on img "Change image to image 2" at bounding box center [75, 317] width 78 height 78
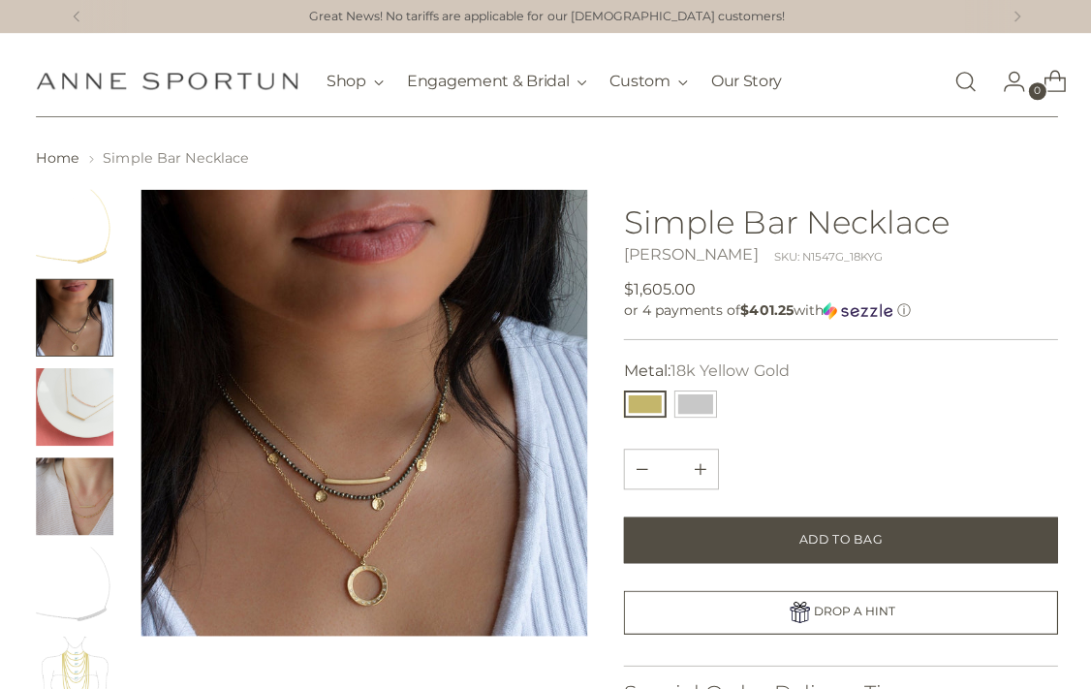
click at [273, 466] on img at bounding box center [364, 412] width 446 height 446
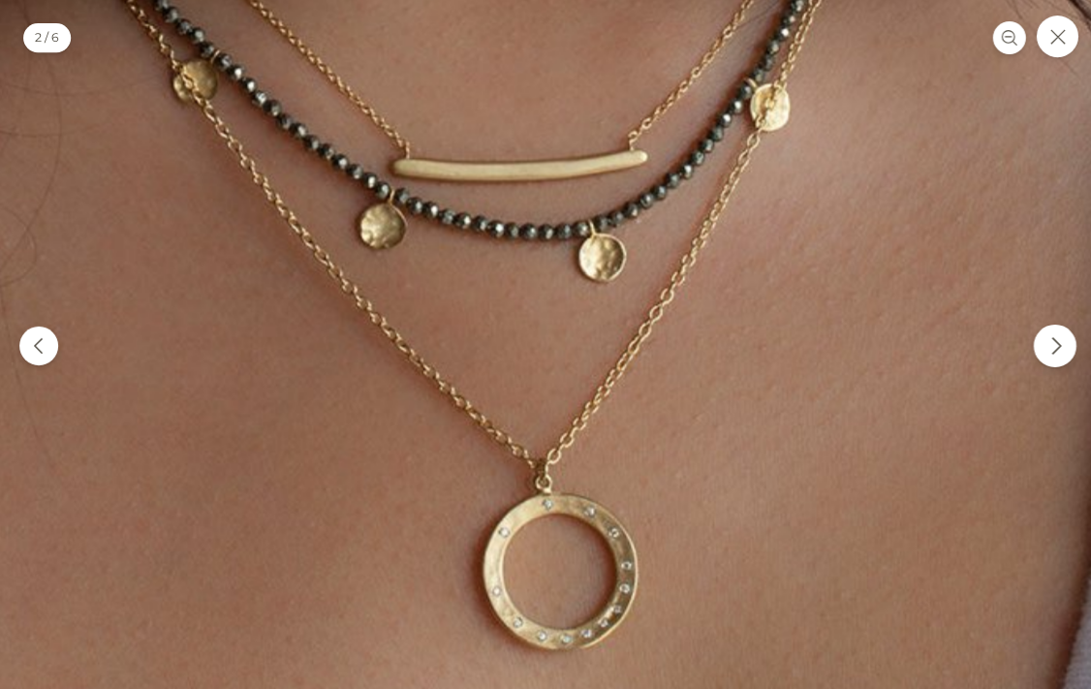
click at [1049, 351] on icon "Next" at bounding box center [1053, 344] width 19 height 19
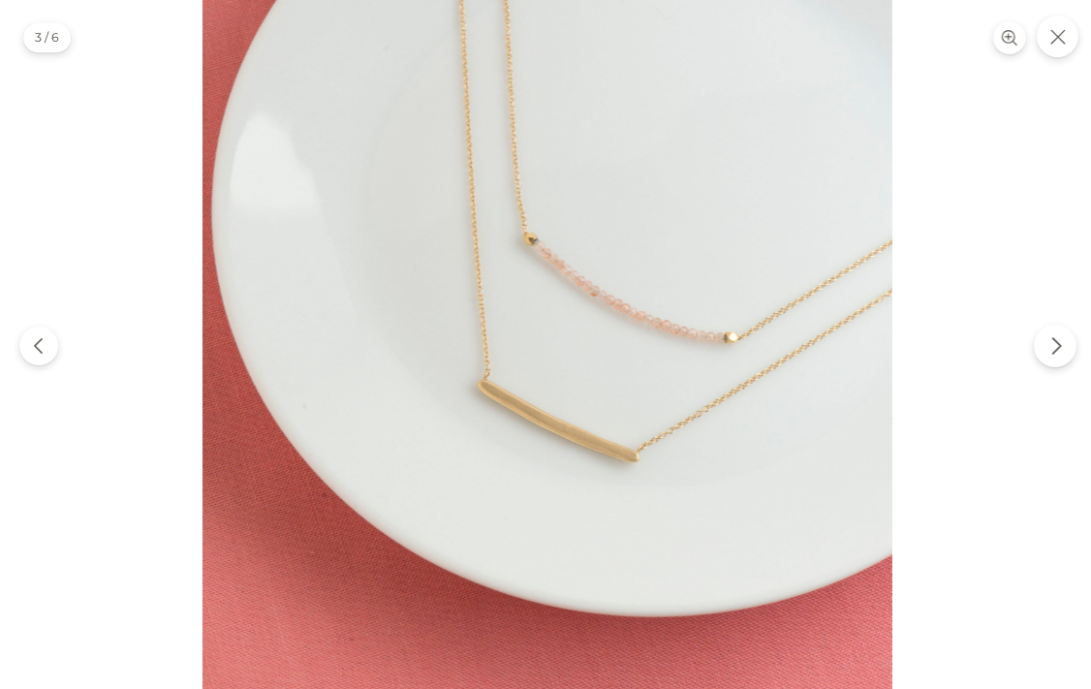
click at [1045, 349] on icon "Next" at bounding box center [1053, 344] width 19 height 19
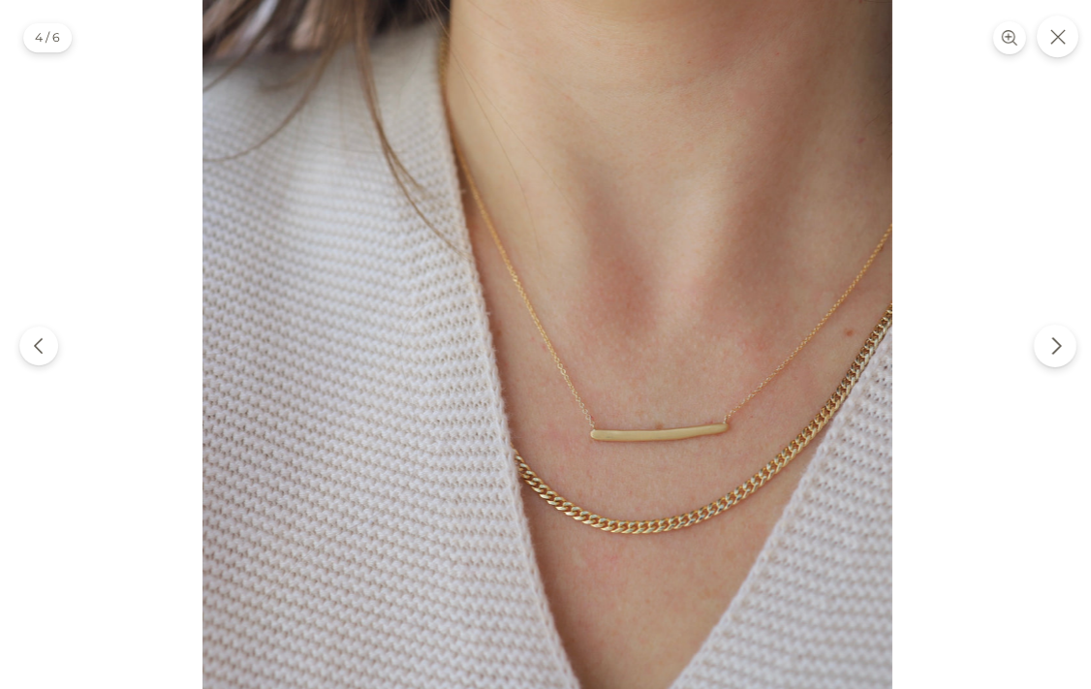
click at [1052, 344] on icon "Next" at bounding box center [1053, 344] width 19 height 19
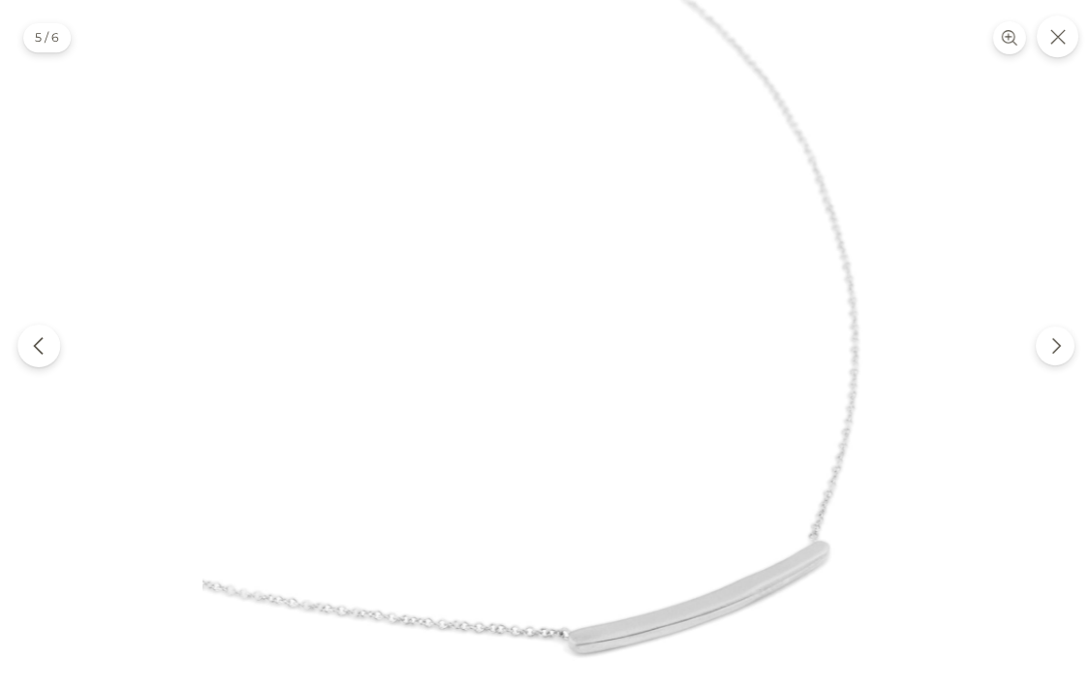
click at [31, 346] on icon "Previous" at bounding box center [38, 344] width 19 height 19
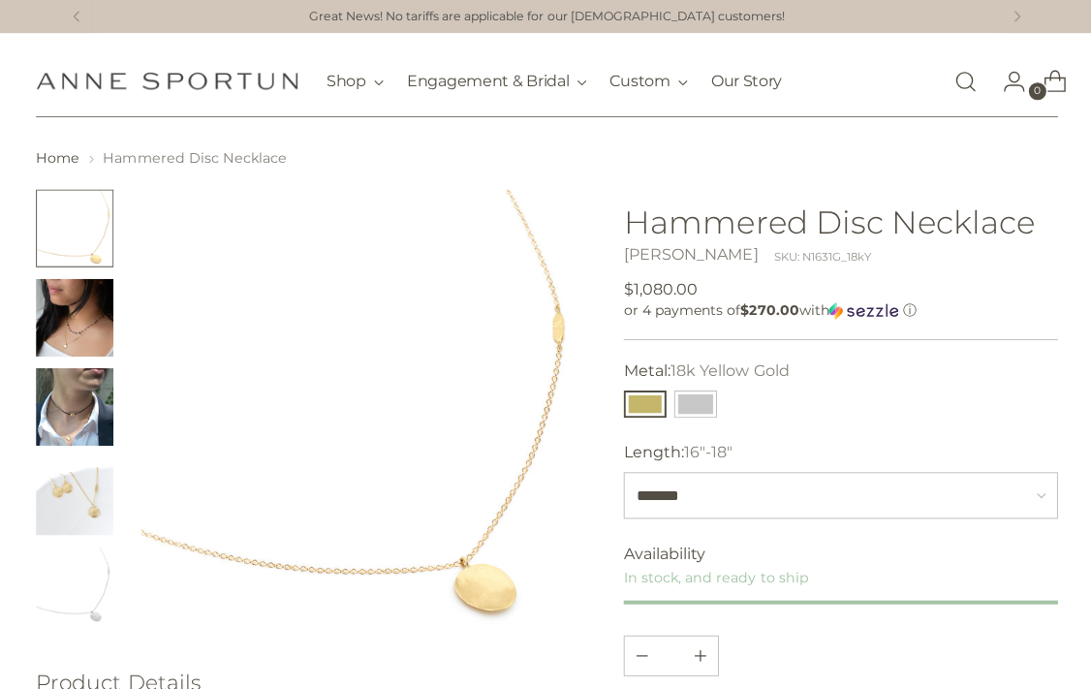
click at [77, 315] on img "Change image to image 2" at bounding box center [75, 317] width 78 height 78
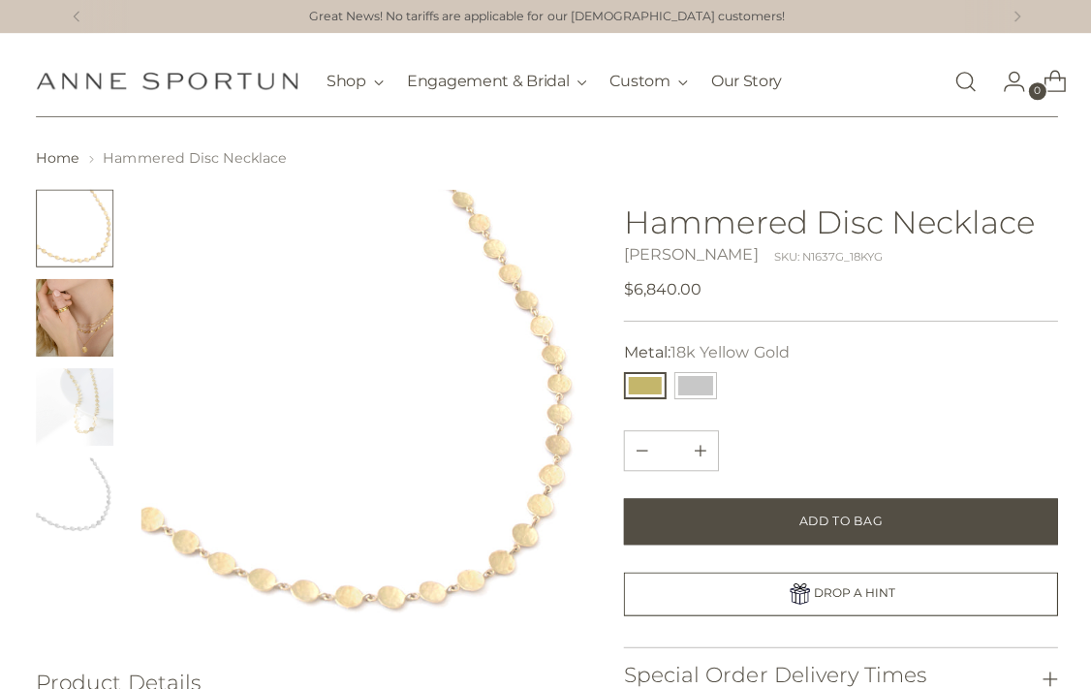
click at [67, 401] on img "Change image to image 3" at bounding box center [75, 406] width 78 height 78
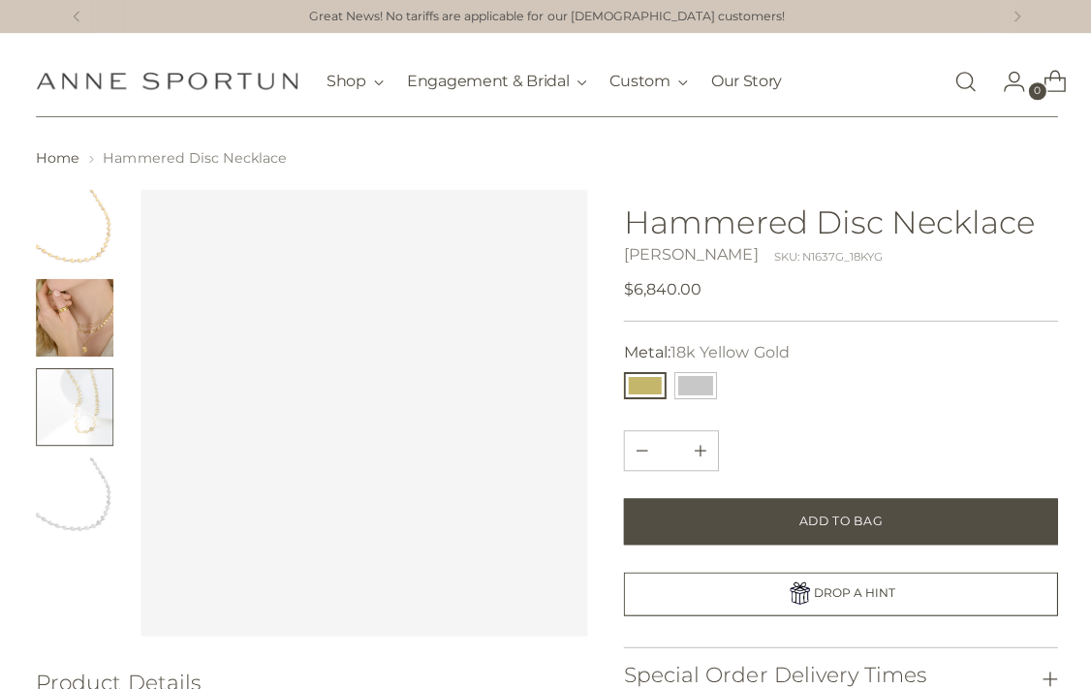
click at [71, 315] on img "Change image to image 2" at bounding box center [75, 317] width 78 height 78
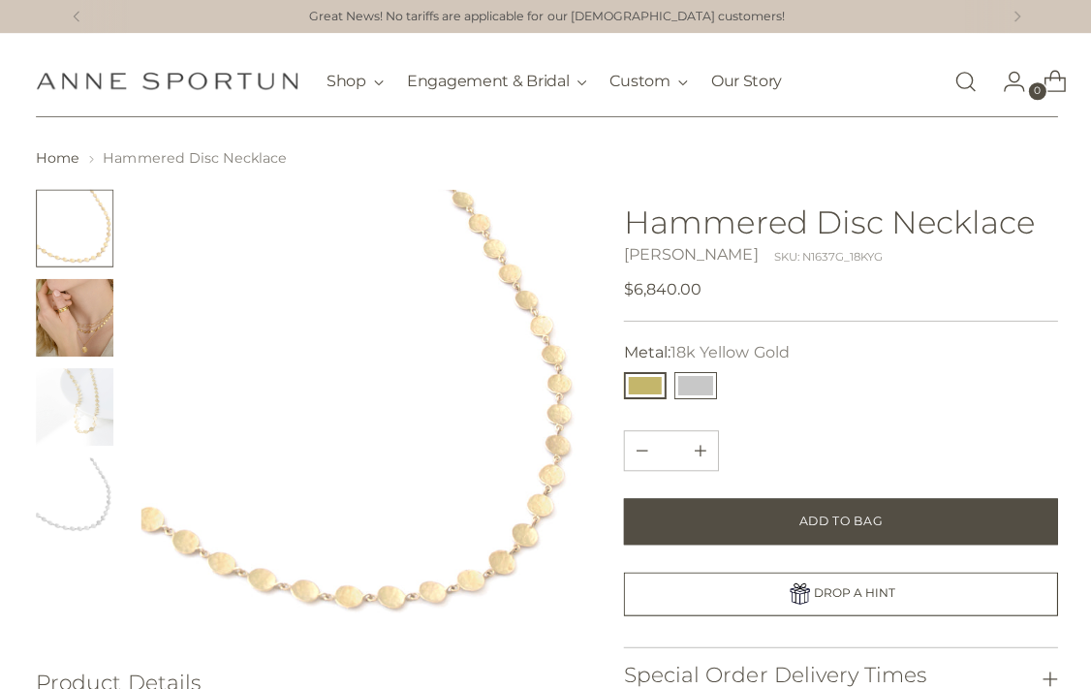
click at [697, 382] on button "14k White Gold" at bounding box center [694, 384] width 43 height 27
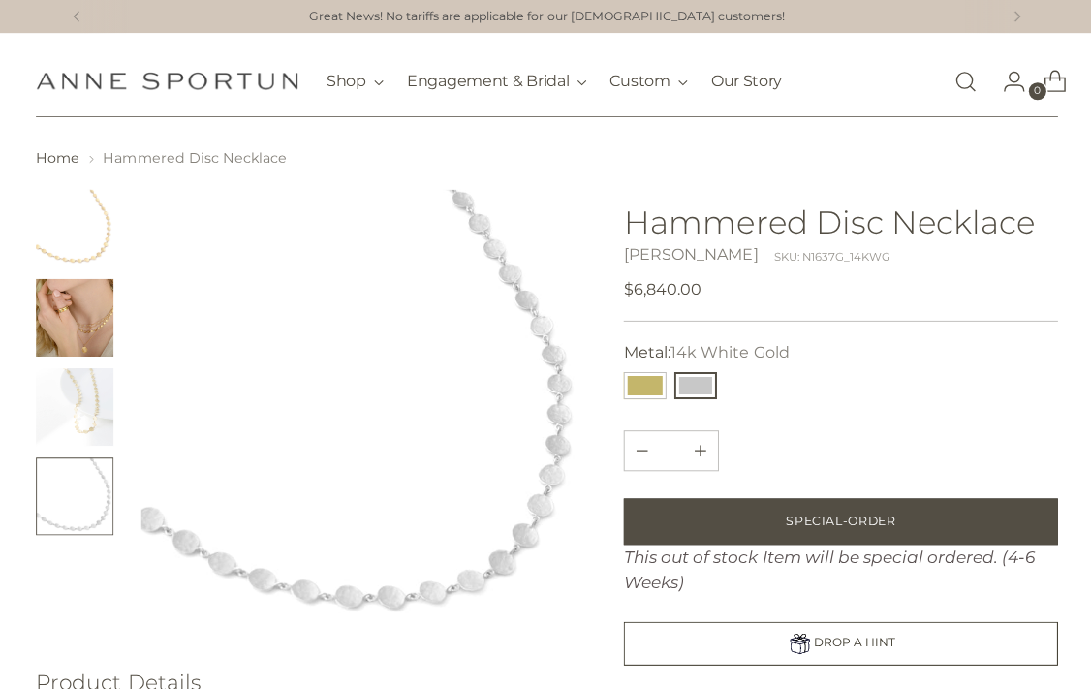
click at [73, 499] on button "Change image to image 4" at bounding box center [75, 495] width 78 height 78
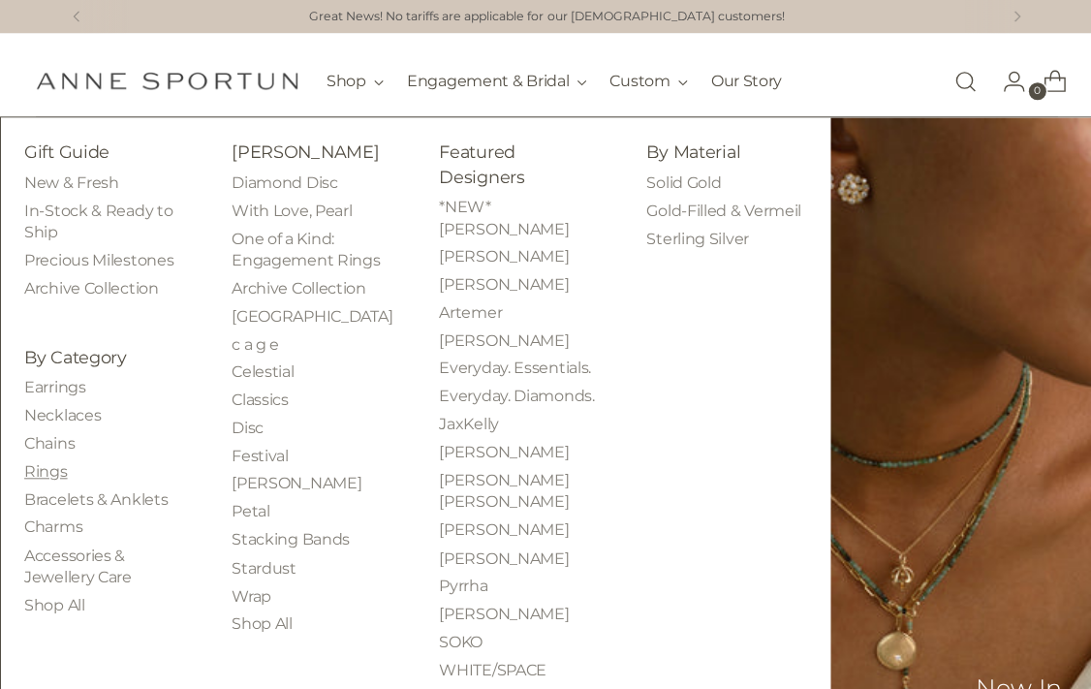
click at [42, 476] on link "Rings" at bounding box center [45, 470] width 43 height 18
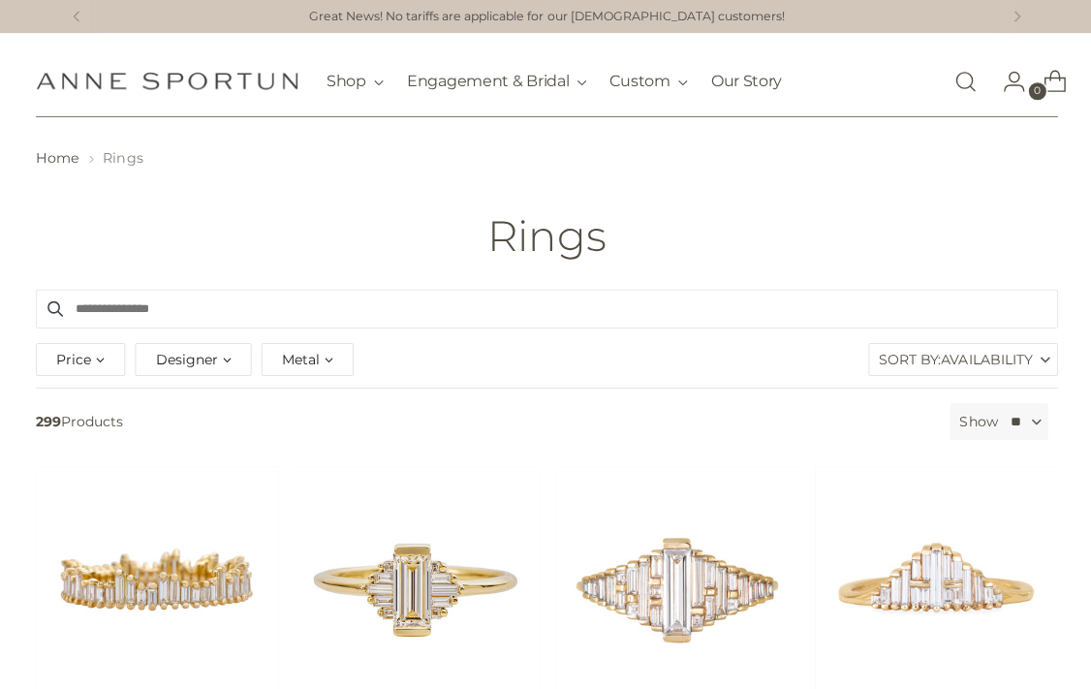
click at [187, 363] on span "Designer" at bounding box center [186, 358] width 62 height 21
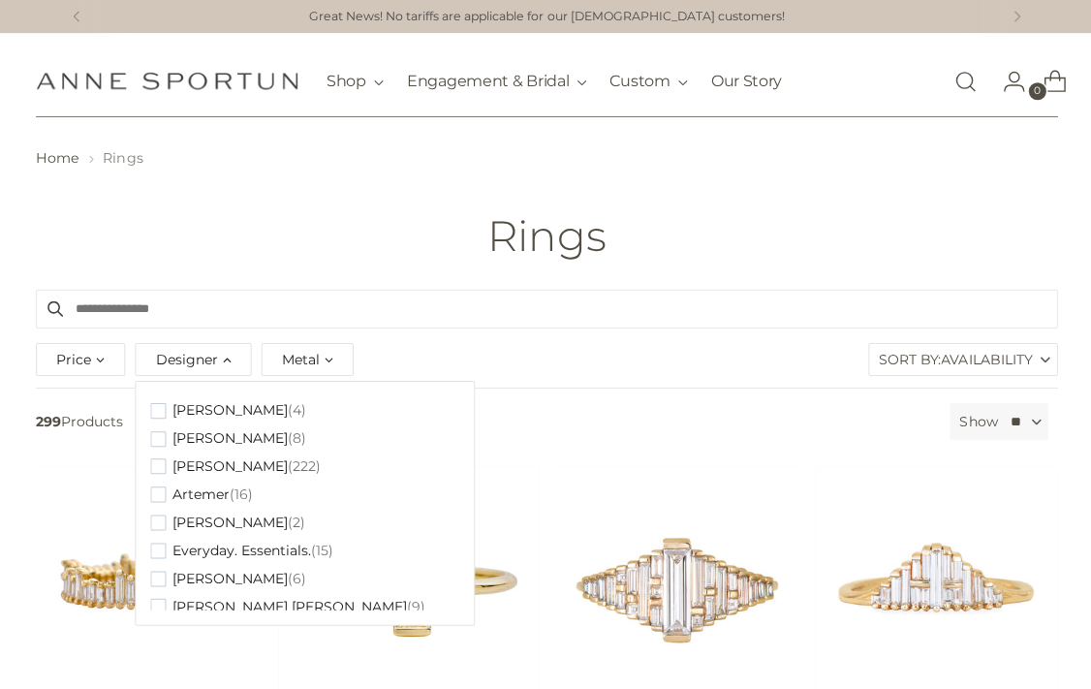
click at [140, 462] on div "[PERSON_NAME] (4) [PERSON_NAME] (8) [PERSON_NAME] (222) Artemer (16) [PERSON_NA…" at bounding box center [304, 502] width 339 height 244
click at [153, 466] on span "button" at bounding box center [158, 465] width 16 height 16
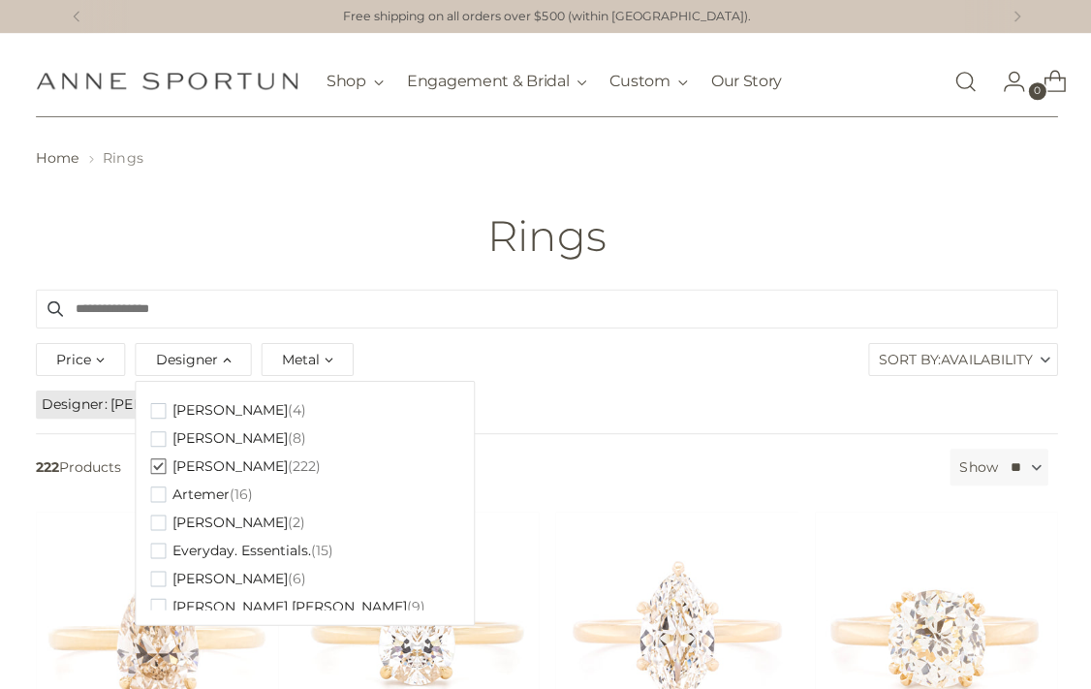
click at [795, 391] on ul "Designer Anne Sportun" at bounding box center [545, 404] width 1025 height 34
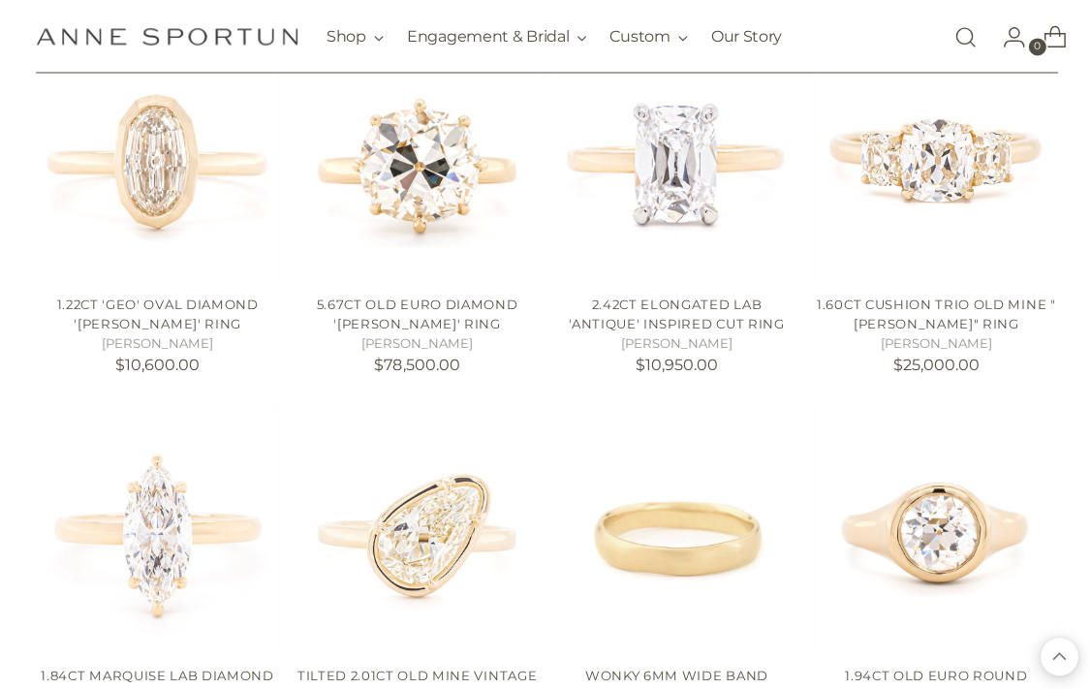
scroll to position [1212, 0]
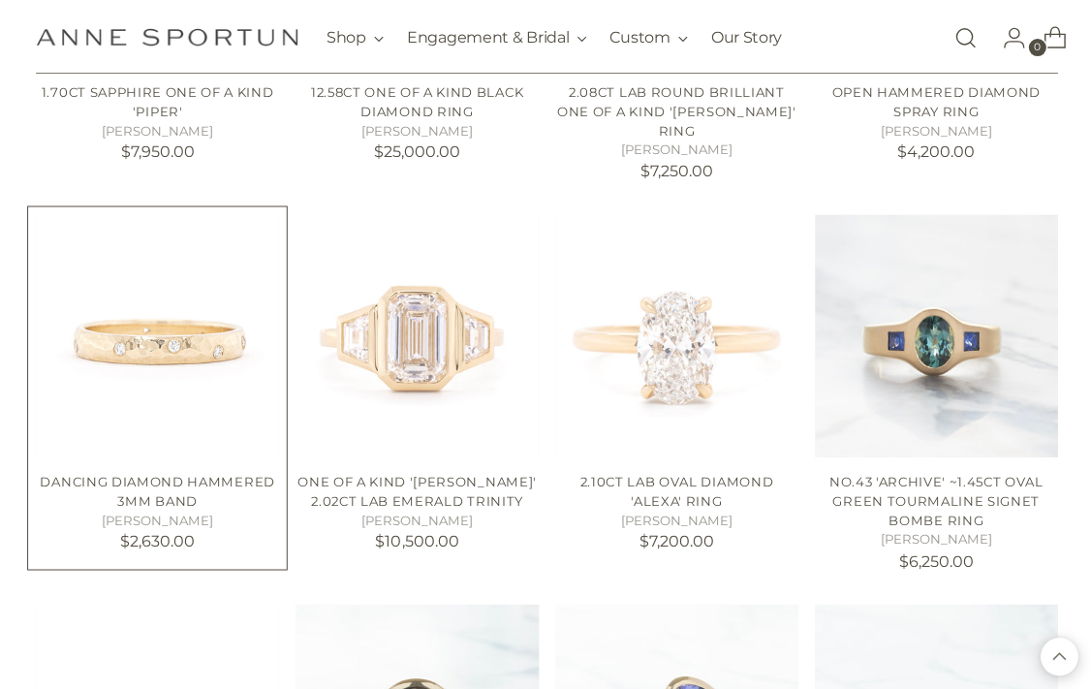
scroll to position [2165, 0]
click at [114, 319] on img "Dancing Diamond Hammered 3mm Band" at bounding box center [157, 334] width 242 height 242
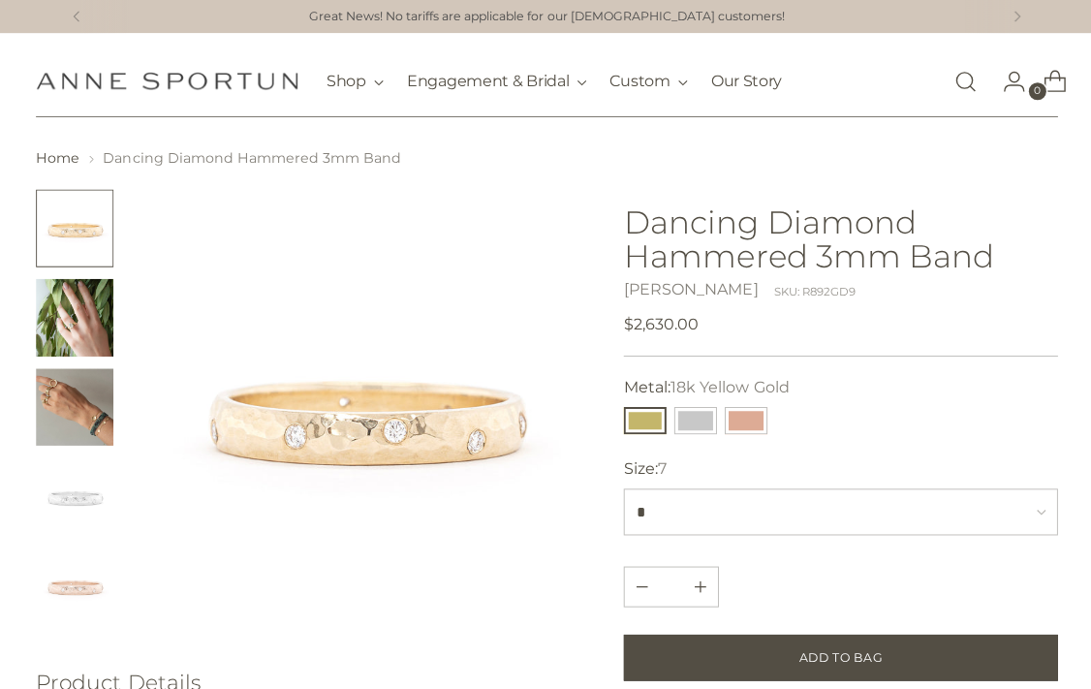
click at [65, 325] on img "Change image to image 2" at bounding box center [75, 317] width 78 height 78
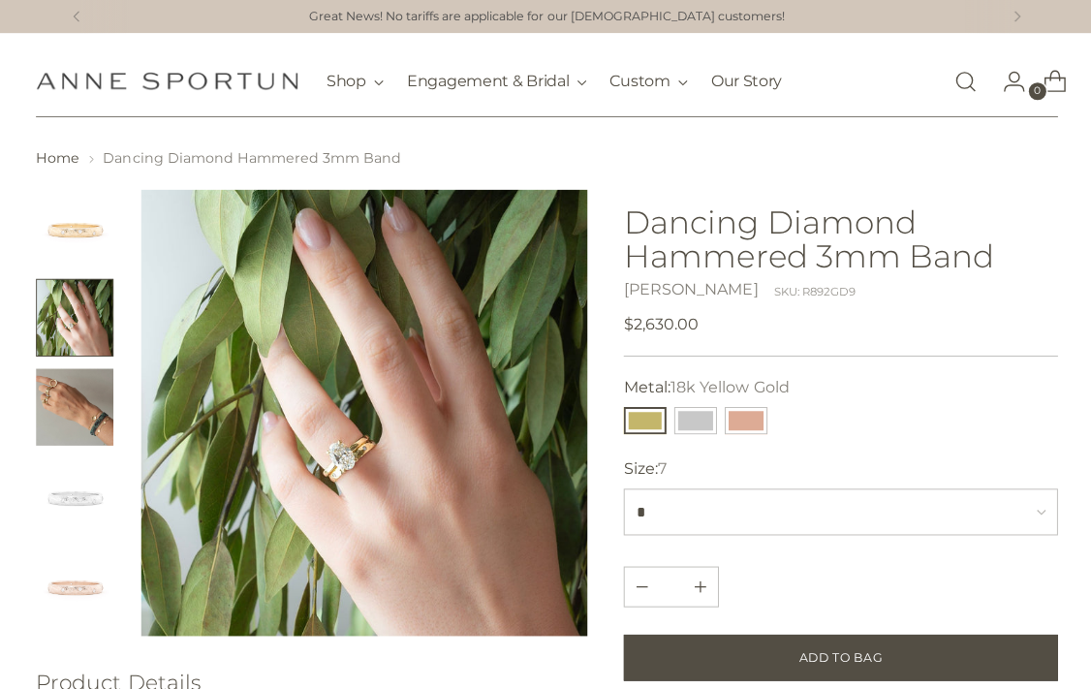
click at [91, 415] on img "Change image to image 3" at bounding box center [75, 406] width 78 height 78
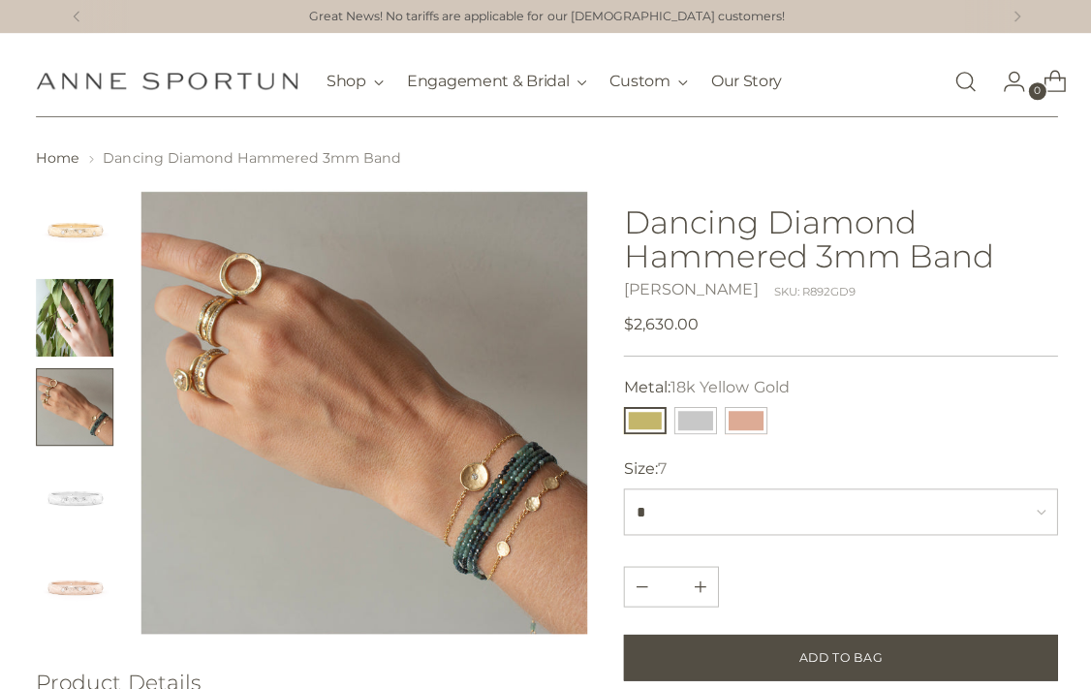
click at [83, 390] on button "Change image to image 3" at bounding box center [75, 406] width 78 height 78
click at [68, 311] on img "Change image to image 2" at bounding box center [75, 317] width 78 height 78
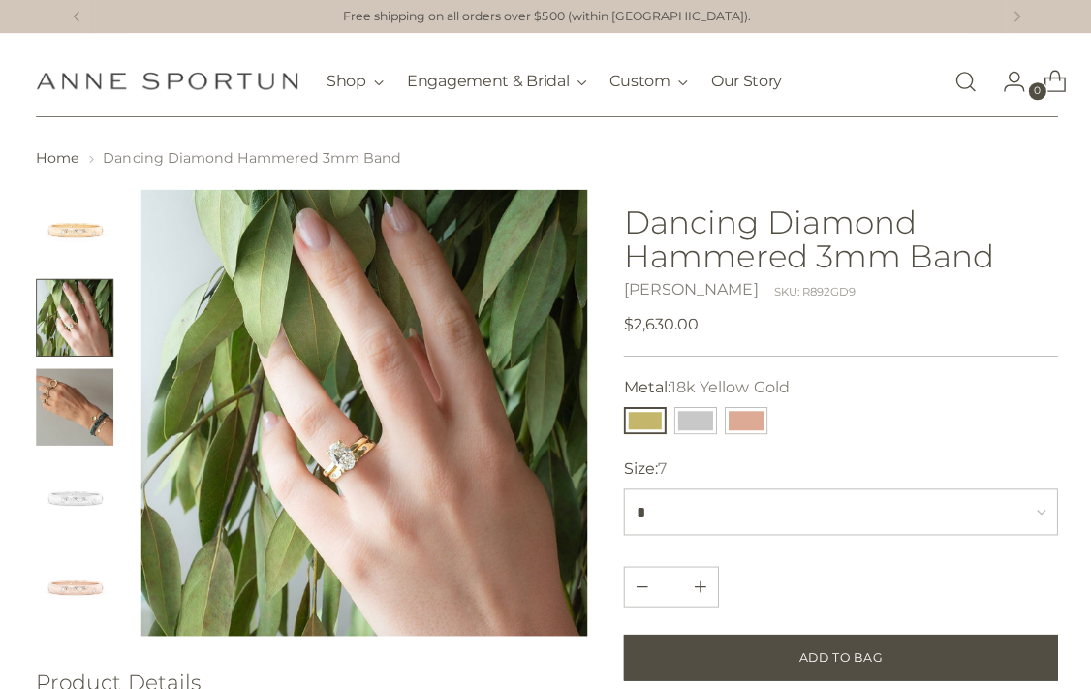
click at [77, 249] on img "Change image to image 1" at bounding box center [75, 228] width 78 height 78
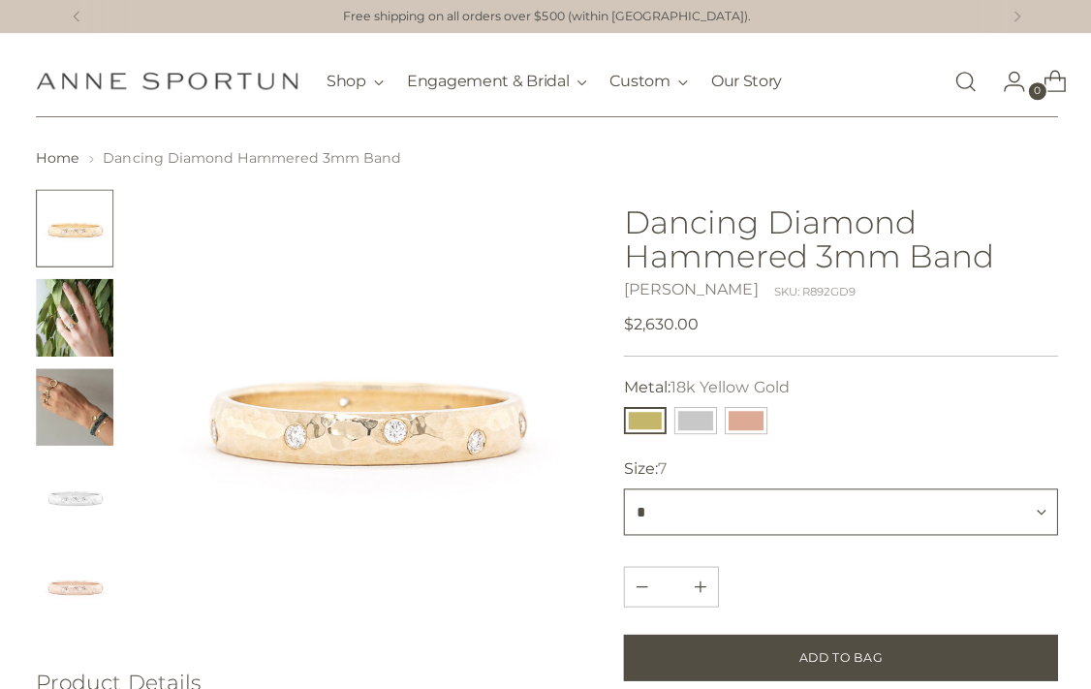
click at [947, 513] on select "* * *** * *** *** * ***" at bounding box center [838, 510] width 432 height 47
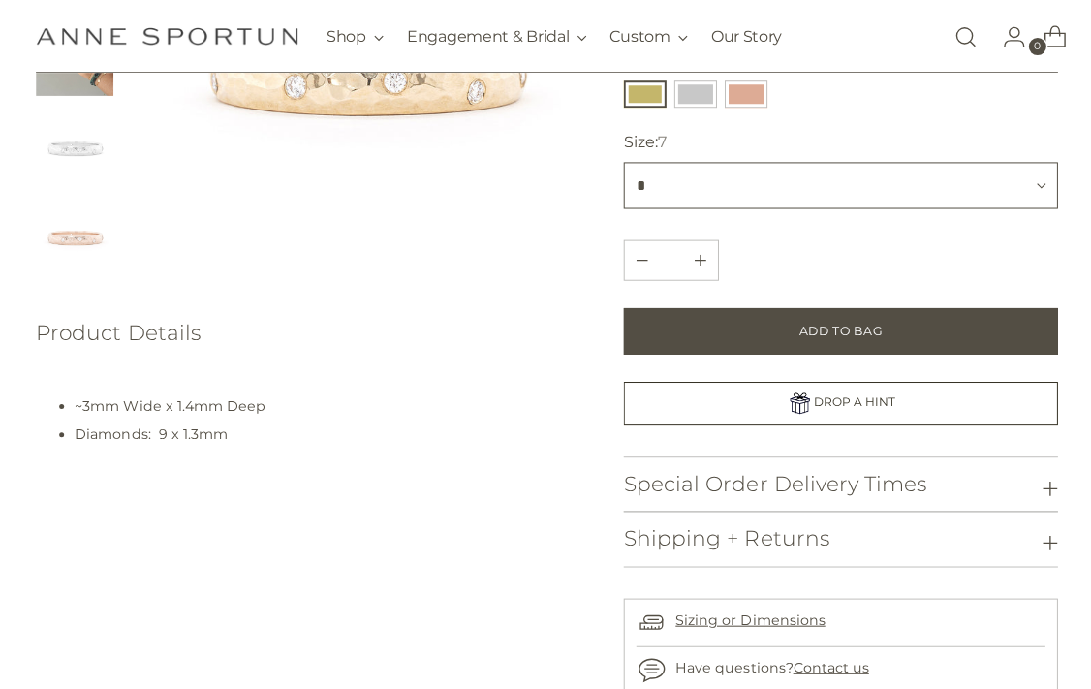
scroll to position [350, 0]
